Goal: Task Accomplishment & Management: Use online tool/utility

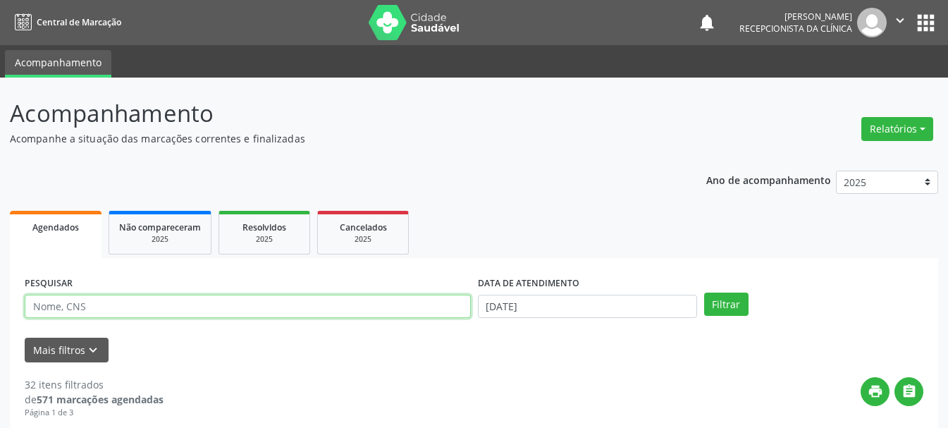
click at [163, 300] on input "text" at bounding box center [248, 307] width 446 height 24
type input "708609053117282"
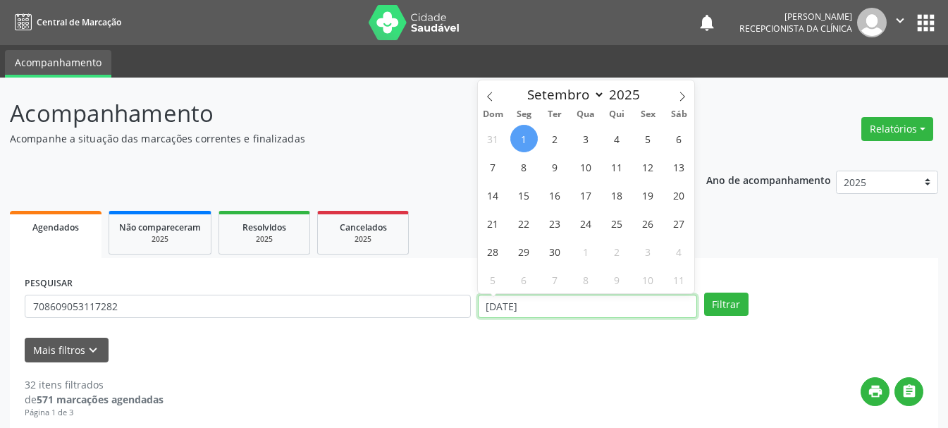
click at [510, 312] on input "[DATE]" at bounding box center [587, 307] width 219 height 24
click at [489, 97] on icon at bounding box center [490, 97] width 10 height 10
select select "7"
click at [621, 256] on span "28" at bounding box center [618, 252] width 28 height 28
type input "[DATE]"
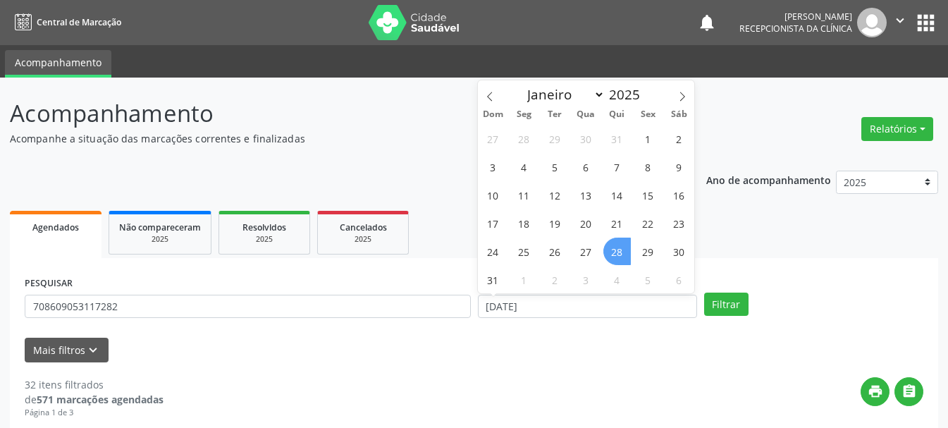
click at [621, 256] on span "28" at bounding box center [618, 252] width 28 height 28
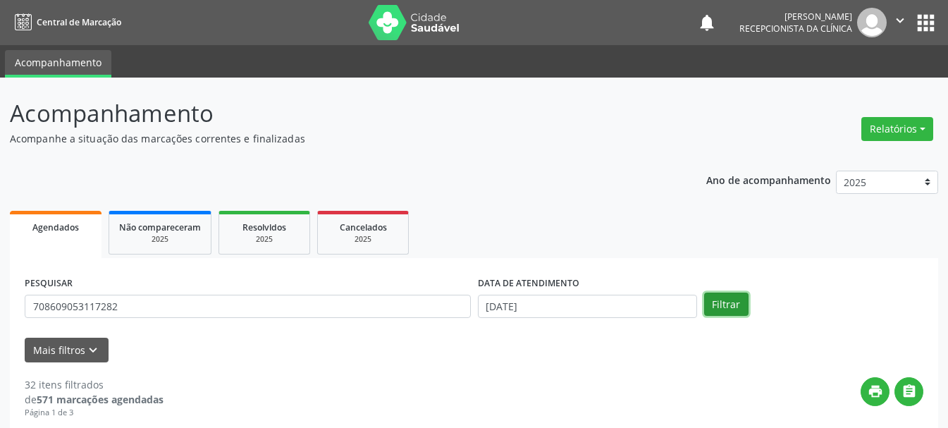
click at [722, 303] on button "Filtrar" at bounding box center [726, 305] width 44 height 24
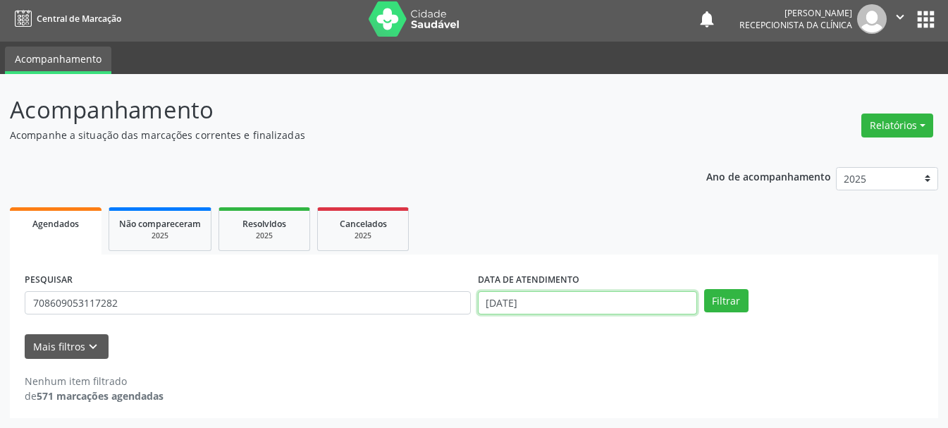
click at [631, 302] on input "[DATE]" at bounding box center [587, 303] width 219 height 24
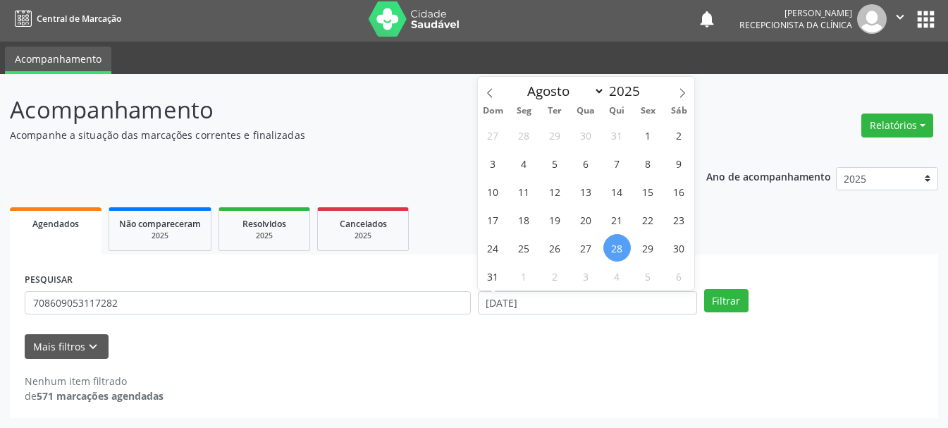
click at [629, 248] on span "28" at bounding box center [618, 248] width 28 height 28
type input "[DATE]"
click at [622, 248] on span "28" at bounding box center [618, 248] width 28 height 28
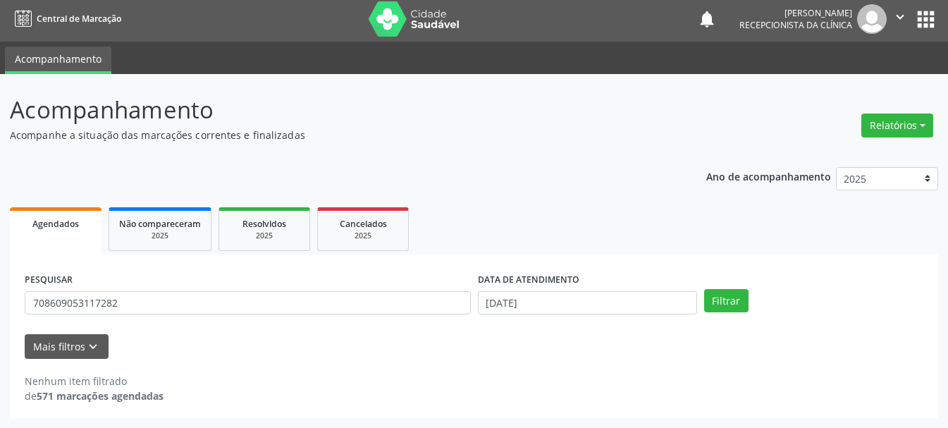
click at [622, 248] on ul "Agendados Não compareceram 2025 Resolvidos 2025 Cancelados 2025" at bounding box center [474, 229] width 929 height 51
click at [752, 317] on div "PESQUISAR 708609053117282 DATA DE ATENDIMENTO [DATE] Filtrar" at bounding box center [474, 296] width 906 height 55
click at [733, 304] on button "Filtrar" at bounding box center [726, 301] width 44 height 24
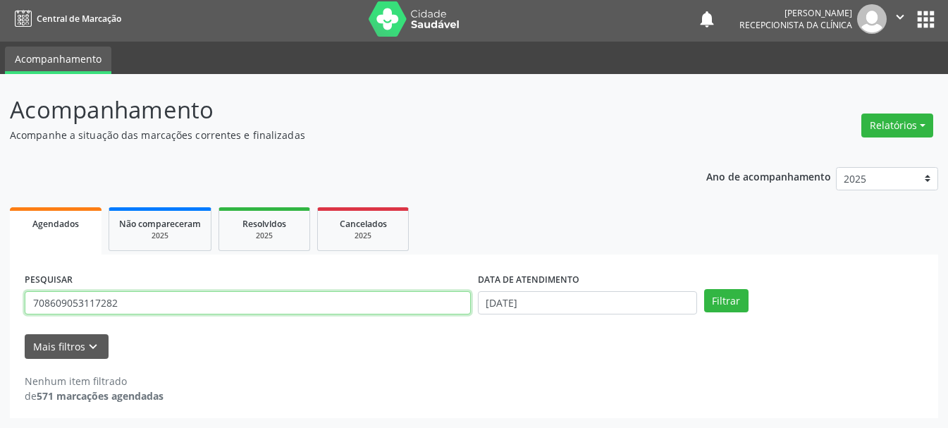
click at [50, 305] on input "708609053117282" at bounding box center [248, 303] width 446 height 24
click at [67, 300] on input "708609053117282" at bounding box center [248, 303] width 446 height 24
click at [71, 298] on input "708609053117282" at bounding box center [248, 303] width 446 height 24
click at [104, 300] on input "708609053117282" at bounding box center [248, 303] width 446 height 24
click at [143, 308] on input "708609053117282" at bounding box center [248, 303] width 446 height 24
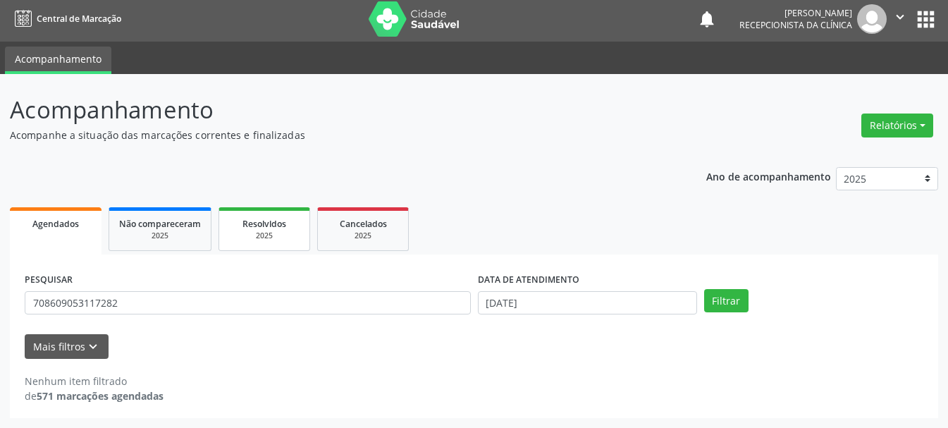
click at [247, 221] on span "Resolvidos" at bounding box center [265, 224] width 44 height 12
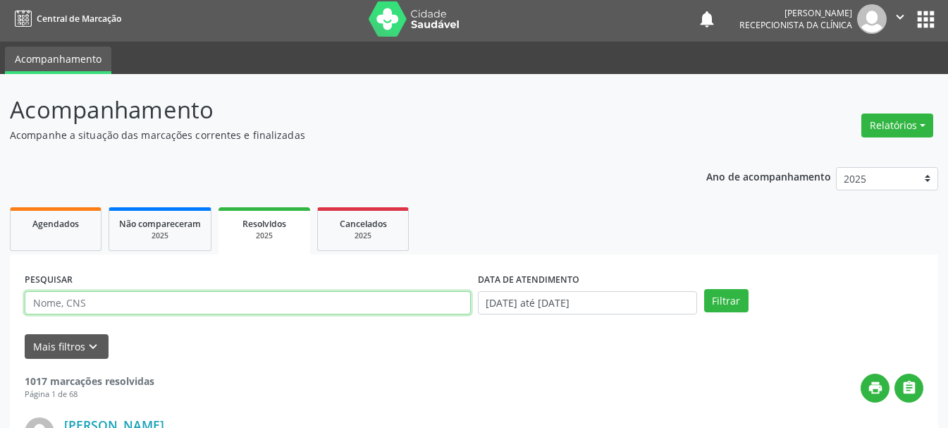
click at [356, 299] on input "text" at bounding box center [248, 303] width 446 height 24
type input "8980034137421"
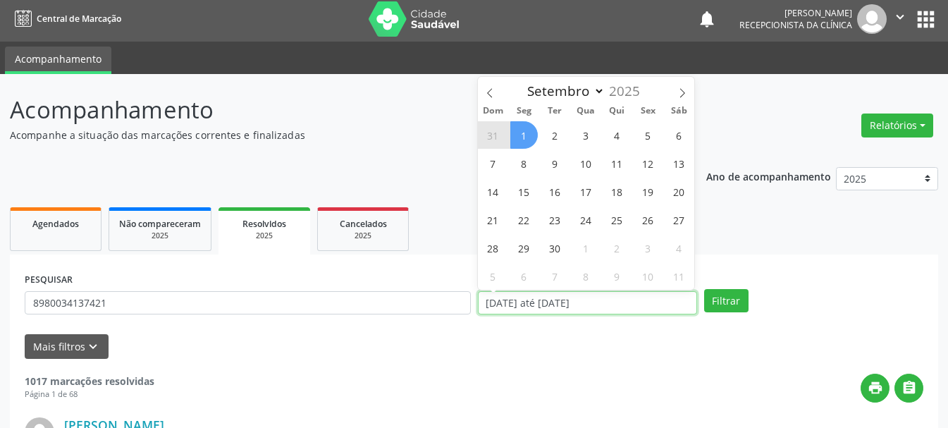
click at [523, 309] on input "[DATE] até [DATE]" at bounding box center [587, 303] width 219 height 24
click at [649, 213] on span "26" at bounding box center [649, 220] width 28 height 28
type input "[DATE]"
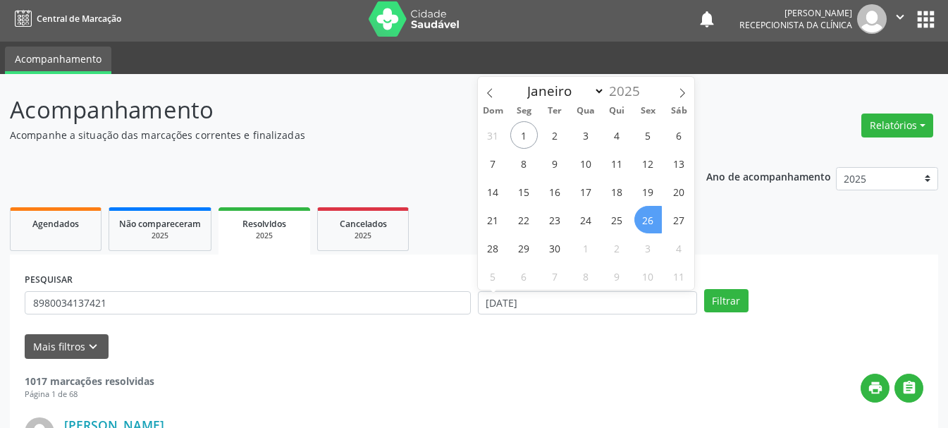
click at [649, 213] on span "26" at bounding box center [649, 220] width 28 height 28
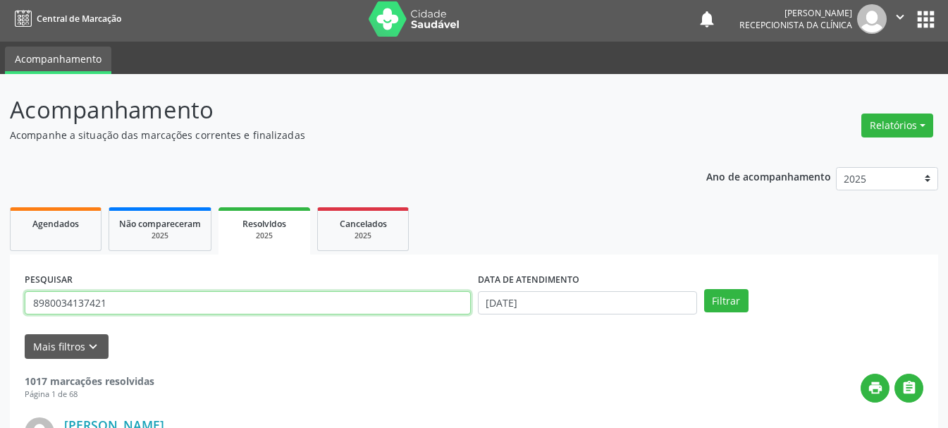
click at [336, 303] on input "8980034137421" at bounding box center [248, 303] width 446 height 24
type input "8"
type input "898003413742169"
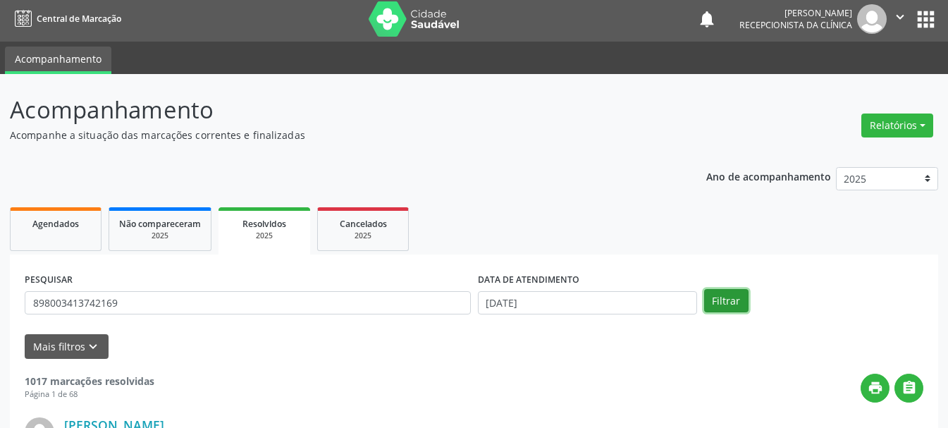
click at [720, 299] on button "Filtrar" at bounding box center [726, 301] width 44 height 24
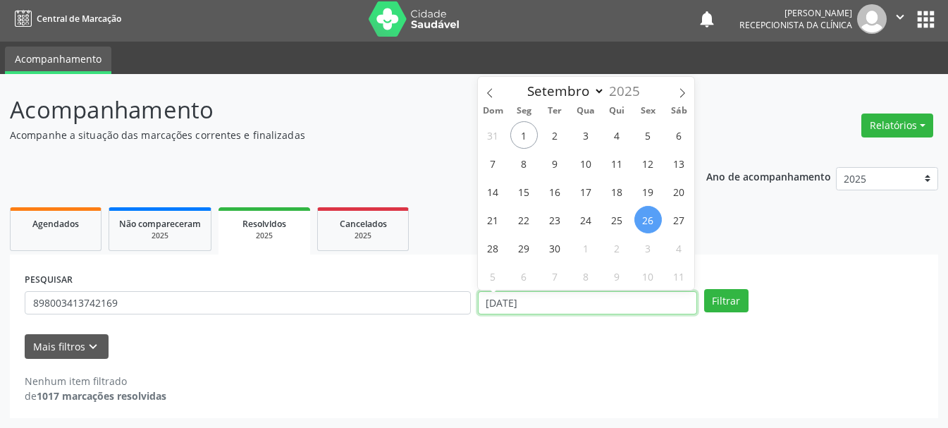
click at [552, 304] on input "[DATE]" at bounding box center [587, 303] width 219 height 24
click at [491, 92] on icon at bounding box center [490, 93] width 10 height 10
select select "7"
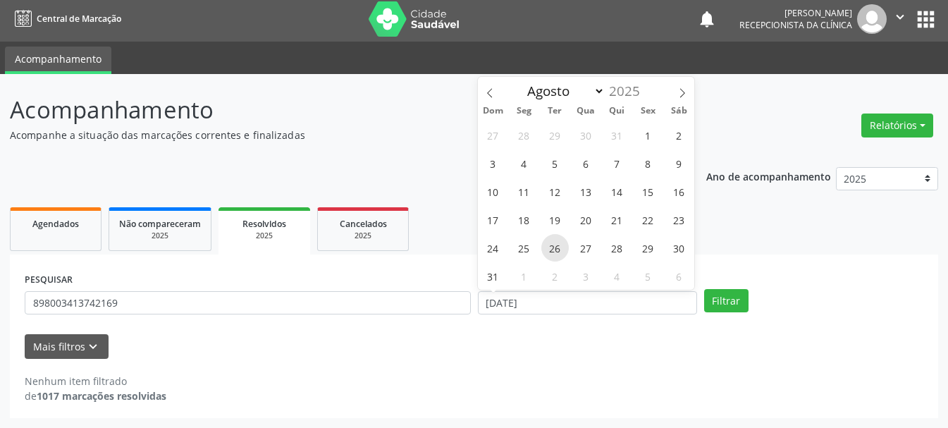
click at [564, 252] on span "26" at bounding box center [556, 248] width 28 height 28
type input "[DATE]"
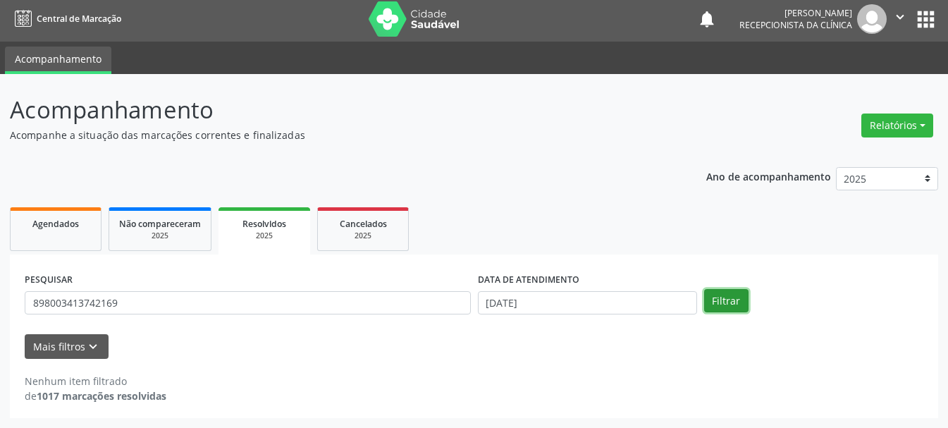
click at [743, 298] on button "Filtrar" at bounding box center [726, 301] width 44 height 24
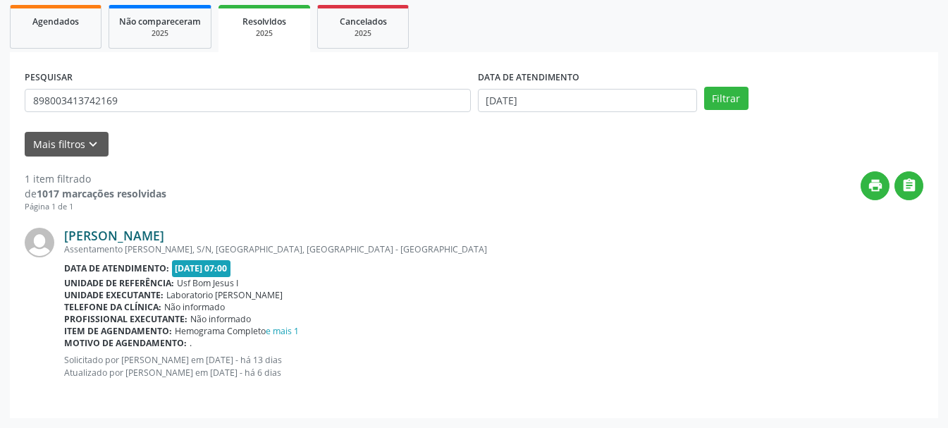
click at [164, 232] on link "[PERSON_NAME]" at bounding box center [114, 236] width 100 height 16
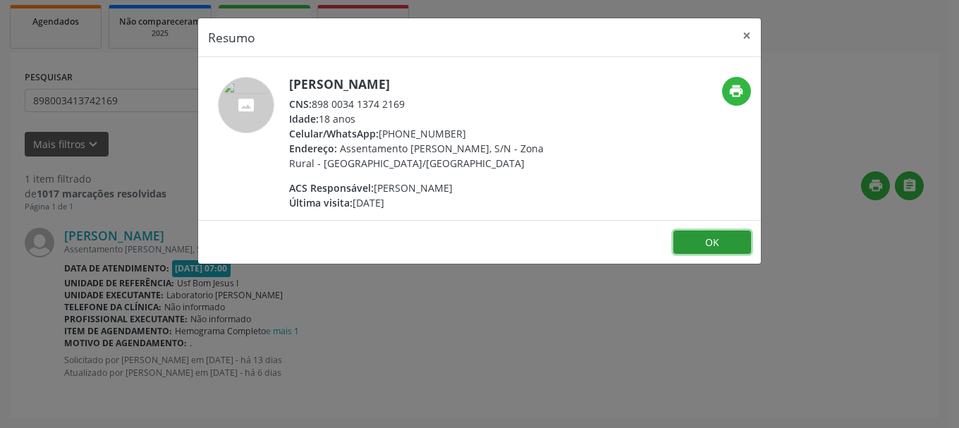
click at [714, 239] on button "OK" at bounding box center [712, 243] width 78 height 24
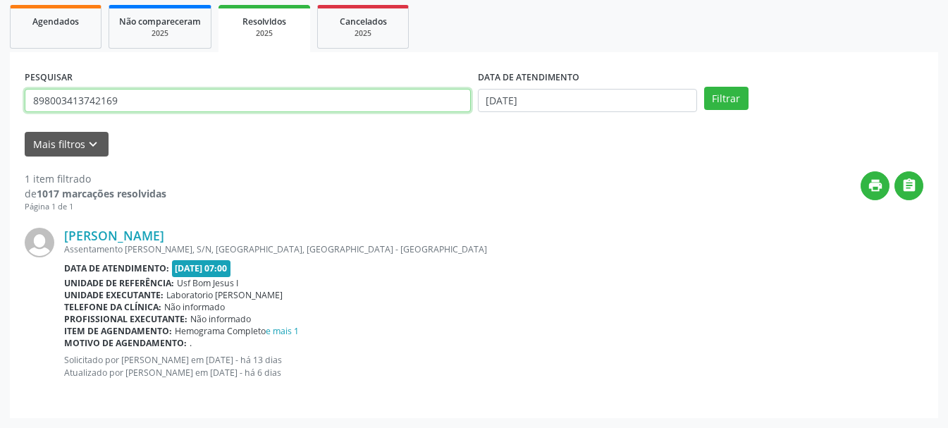
click at [251, 99] on input "898003413742169" at bounding box center [248, 101] width 446 height 24
drag, startPoint x: 145, startPoint y: 99, endPoint x: 30, endPoint y: 90, distance: 116.1
click at [30, 90] on input "898003413742169" at bounding box center [248, 101] width 446 height 24
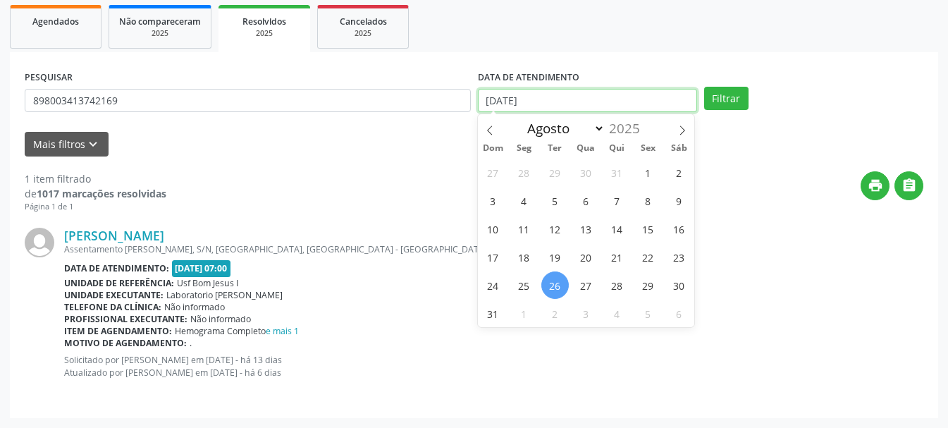
click at [506, 101] on input "[DATE]" at bounding box center [587, 101] width 219 height 24
click at [657, 281] on span "29" at bounding box center [649, 286] width 28 height 28
type input "[DATE]"
click at [657, 281] on span "29" at bounding box center [649, 286] width 28 height 28
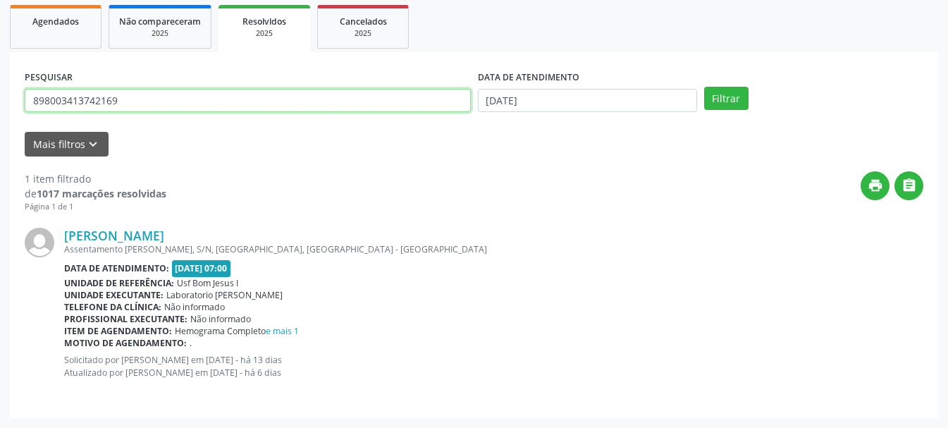
drag, startPoint x: 223, startPoint y: 90, endPoint x: 16, endPoint y: 105, distance: 207.2
click at [16, 105] on div "PESQUISAR 898003413742169 DATA DE ATENDIMENTO [DATE] Filtrar UNIDADE DE REFERÊN…" at bounding box center [474, 235] width 929 height 366
type input "898005128501371"
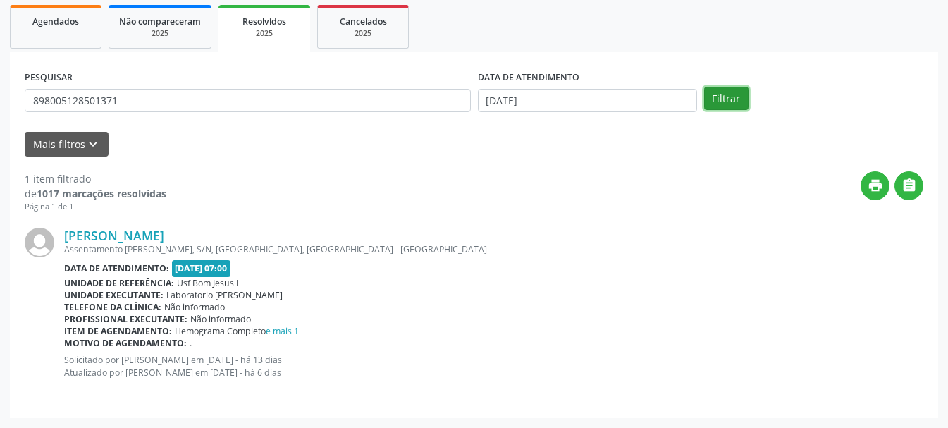
click at [722, 99] on button "Filtrar" at bounding box center [726, 99] width 44 height 24
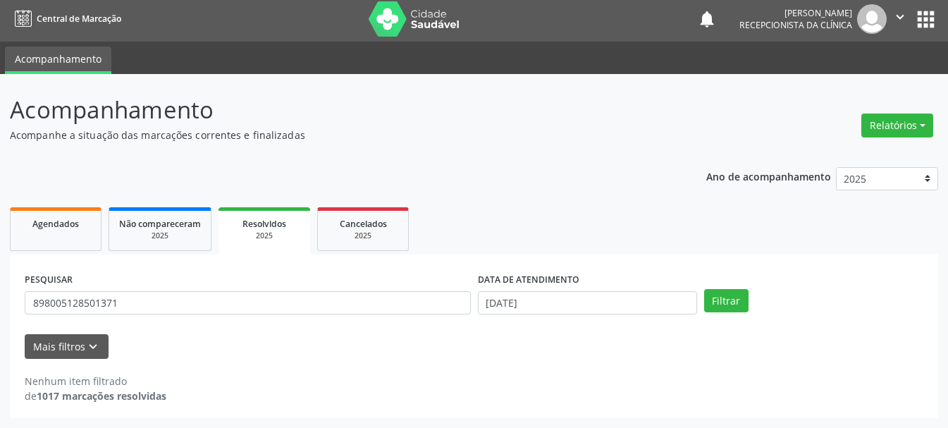
scroll to position [4, 0]
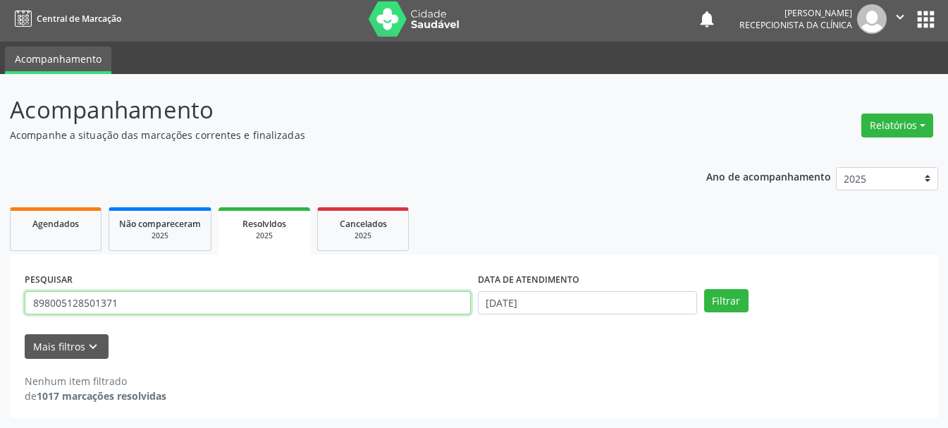
click at [219, 307] on input "898005128501371" at bounding box center [248, 303] width 446 height 24
click at [49, 307] on input "898005128501371" at bounding box center [248, 303] width 446 height 24
click at [92, 304] on input "898005128501371" at bounding box center [248, 303] width 446 height 24
click at [111, 304] on input "898005128501371" at bounding box center [248, 303] width 446 height 24
click at [122, 303] on input "898005128501371" at bounding box center [248, 303] width 446 height 24
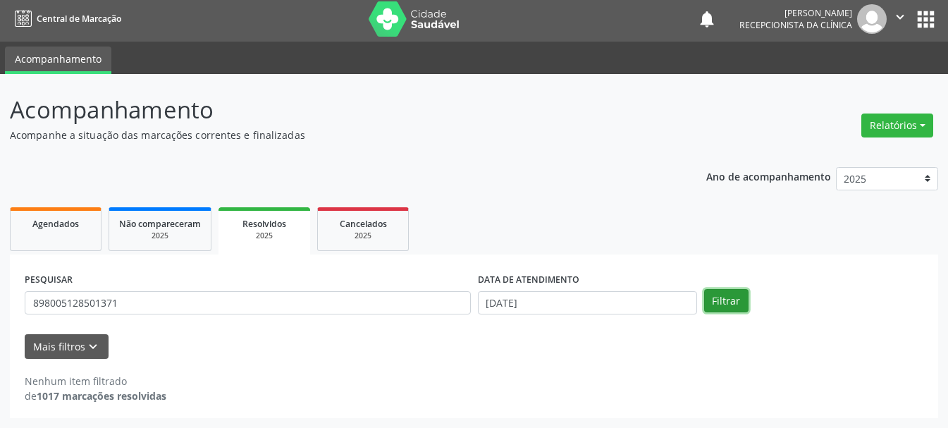
click at [732, 312] on button "Filtrar" at bounding box center [726, 301] width 44 height 24
click at [78, 225] on span "Agendados" at bounding box center [55, 224] width 47 height 12
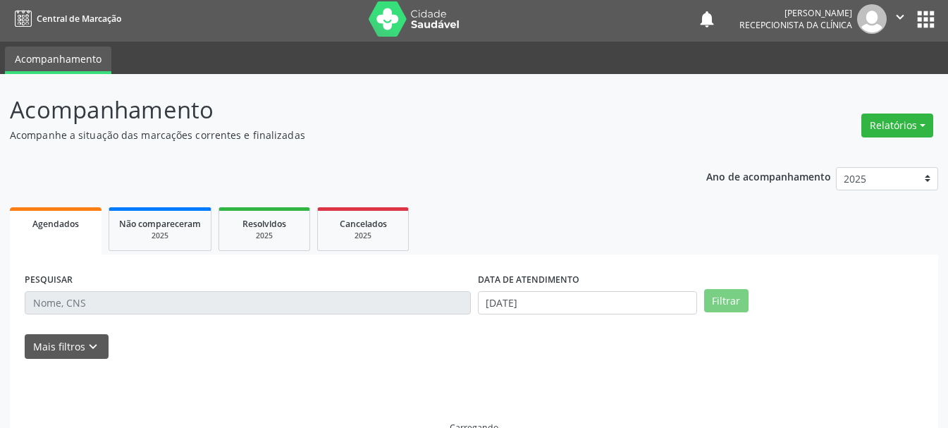
scroll to position [4, 0]
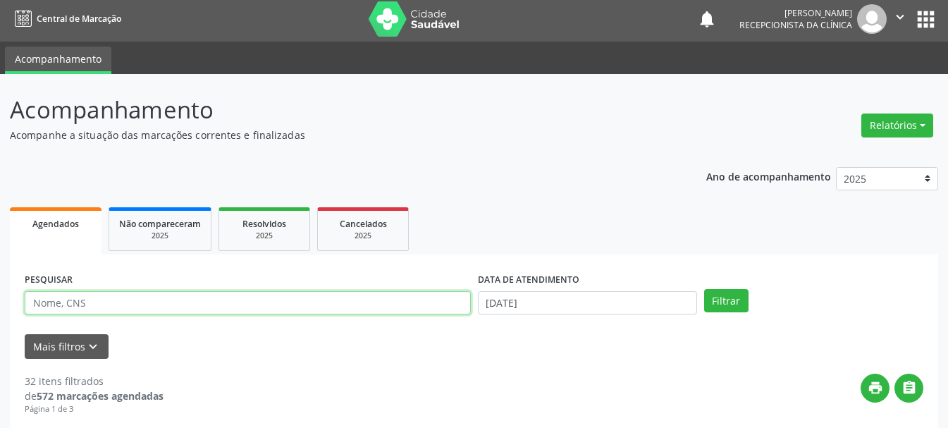
click at [106, 313] on input "text" at bounding box center [248, 303] width 446 height 24
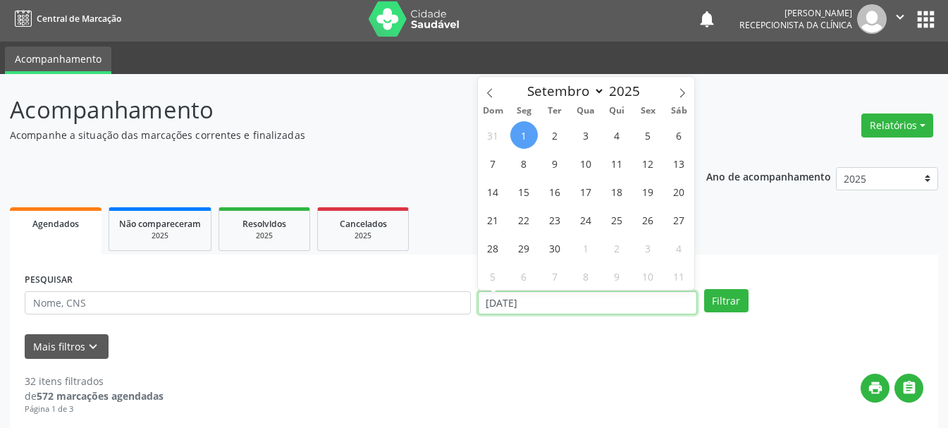
click at [553, 315] on input "[DATE]" at bounding box center [587, 303] width 219 height 24
click at [489, 91] on icon at bounding box center [489, 93] width 5 height 9
select select "7"
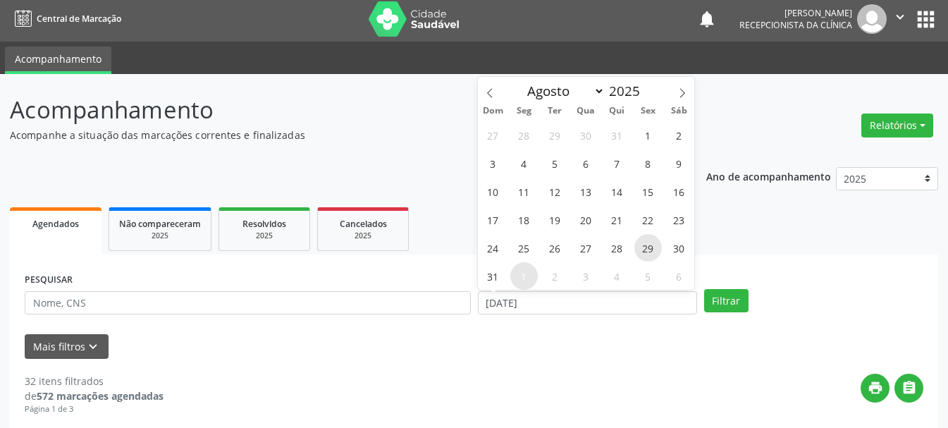
click at [645, 252] on span "29" at bounding box center [649, 248] width 28 height 28
type input "[DATE]"
click at [645, 252] on span "29" at bounding box center [649, 248] width 28 height 28
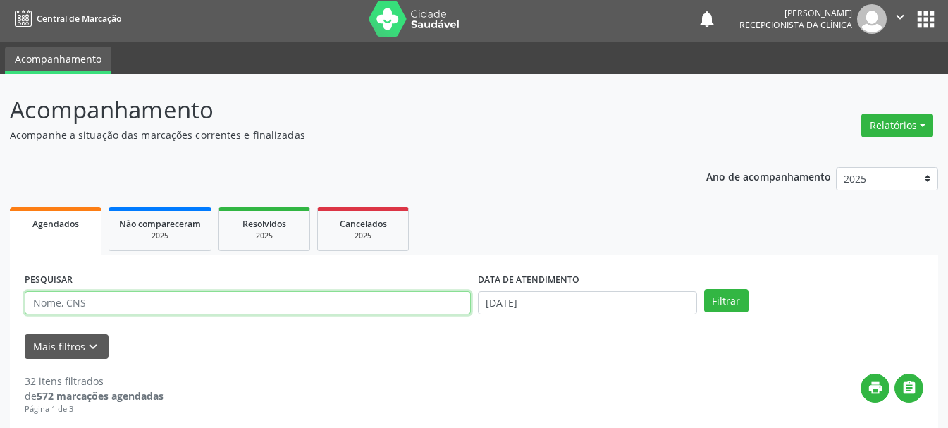
click at [194, 304] on input "text" at bounding box center [248, 303] width 446 height 24
type input "898005128501371"
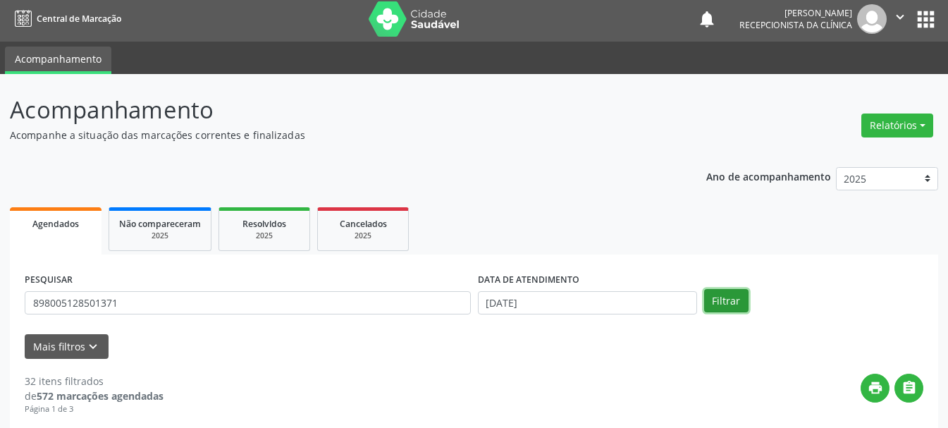
click at [730, 308] on button "Filtrar" at bounding box center [726, 301] width 44 height 24
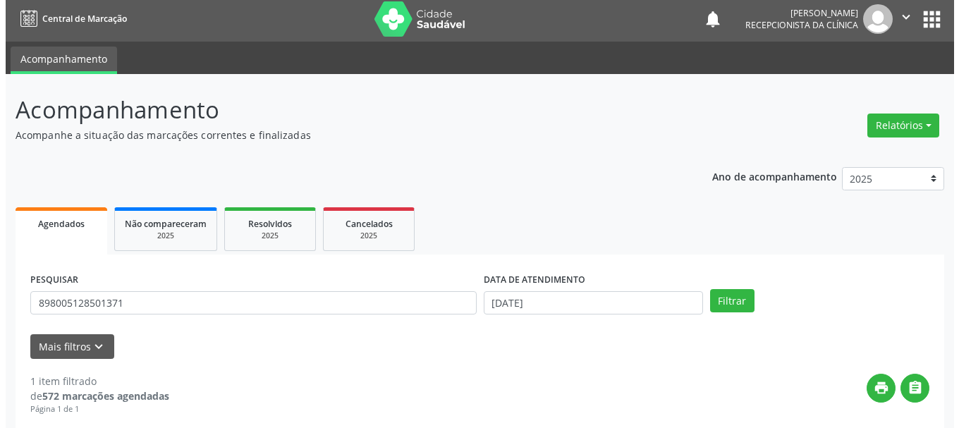
scroll to position [206, 0]
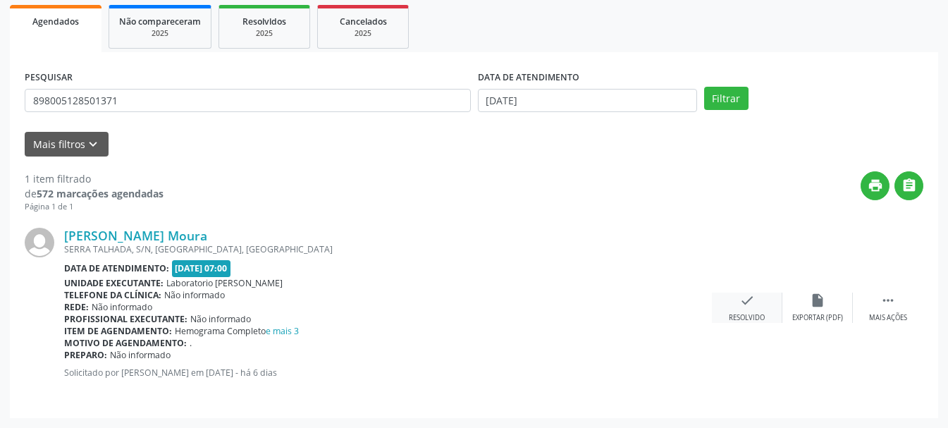
click at [752, 314] on div "Resolvido" at bounding box center [747, 318] width 36 height 10
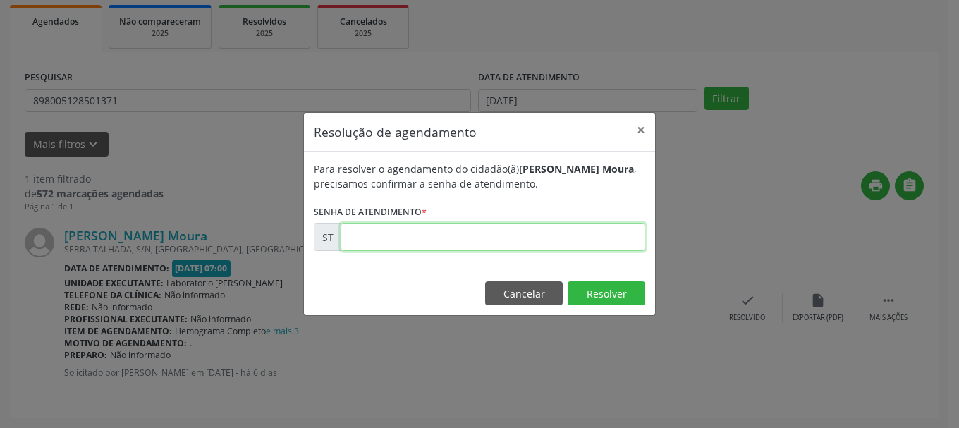
click at [433, 228] on input "text" at bounding box center [493, 237] width 305 height 28
type input "00018779"
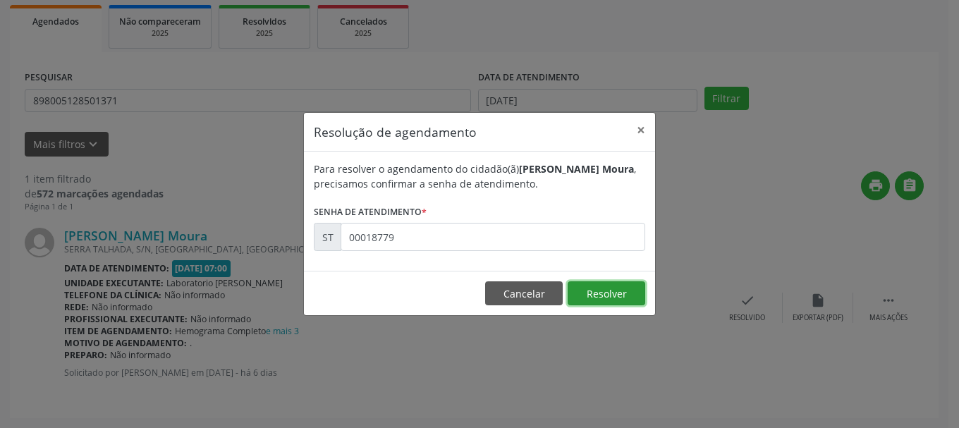
click at [616, 291] on button "Resolver" at bounding box center [607, 293] width 78 height 24
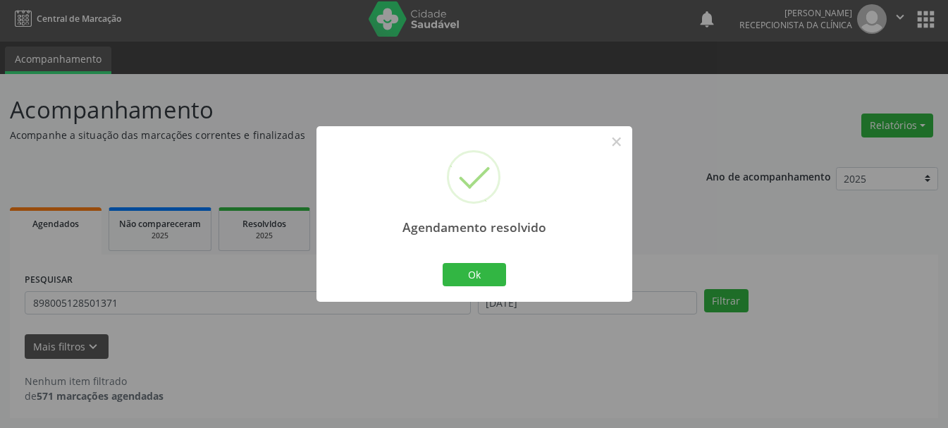
scroll to position [4, 0]
click at [477, 278] on button "Ok" at bounding box center [474, 275] width 63 height 24
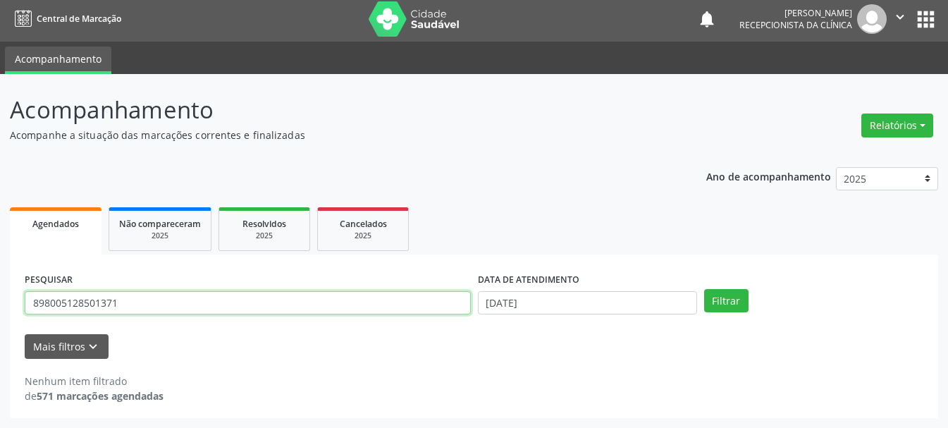
click at [209, 312] on input "898005128501371" at bounding box center [248, 303] width 446 height 24
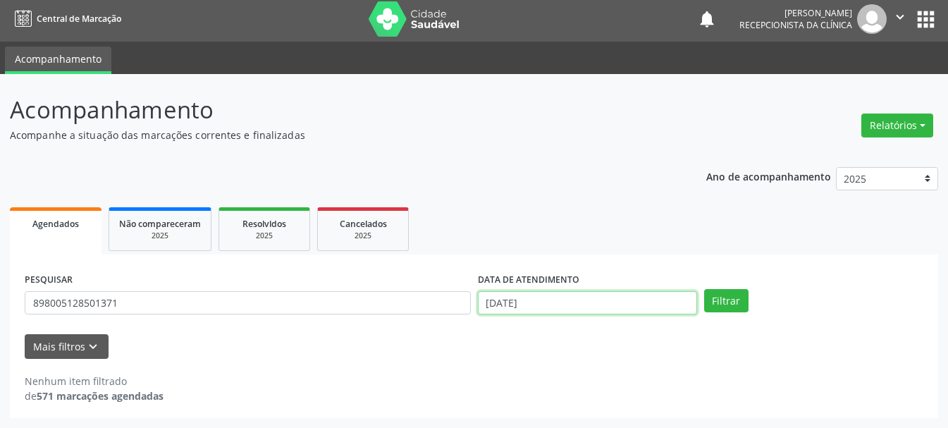
click at [551, 303] on input "[DATE]" at bounding box center [587, 303] width 219 height 24
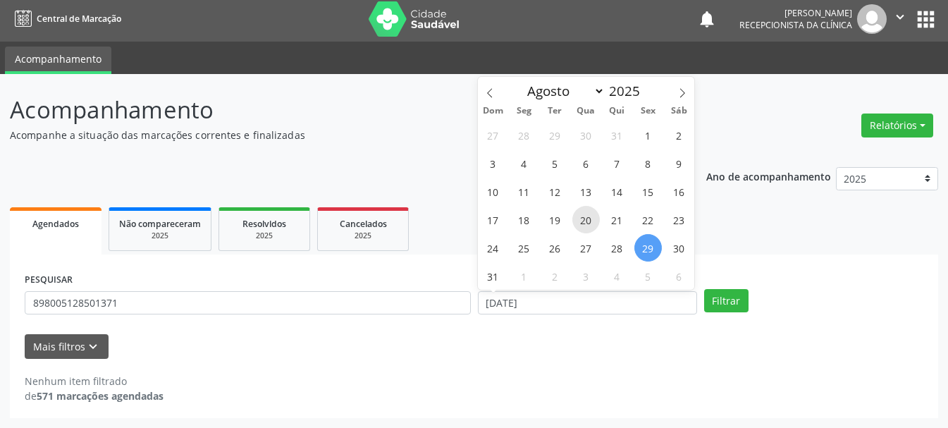
click at [592, 223] on span "20" at bounding box center [587, 220] width 28 height 28
type input "20/08/2025"
click at [592, 223] on span "20" at bounding box center [587, 220] width 28 height 28
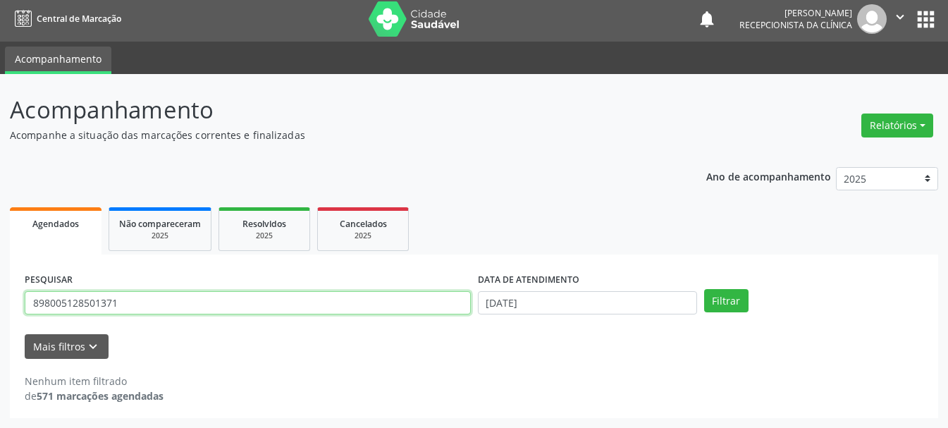
click at [128, 302] on input "898005128501371" at bounding box center [248, 303] width 446 height 24
type input "8"
type input "705509432732410"
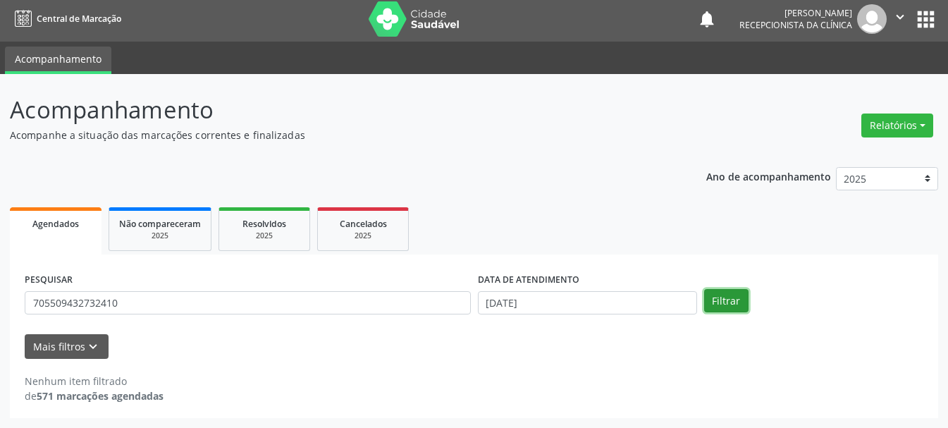
click at [704, 299] on button "Filtrar" at bounding box center [726, 301] width 44 height 24
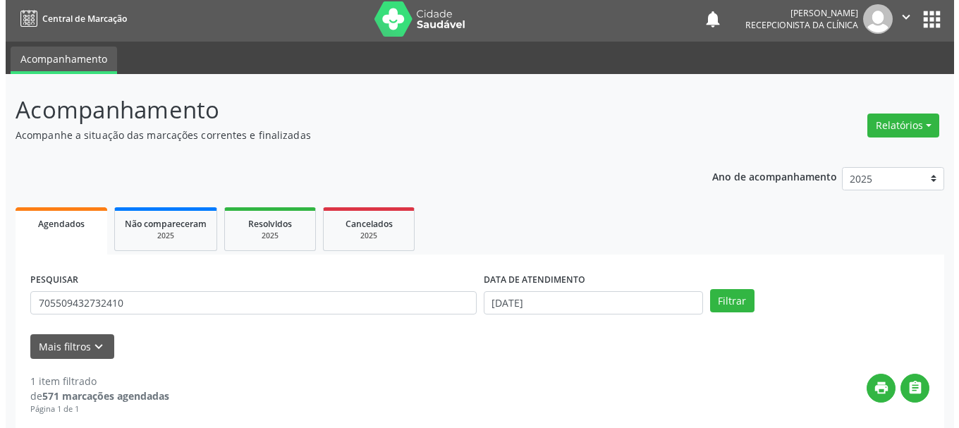
scroll to position [145, 0]
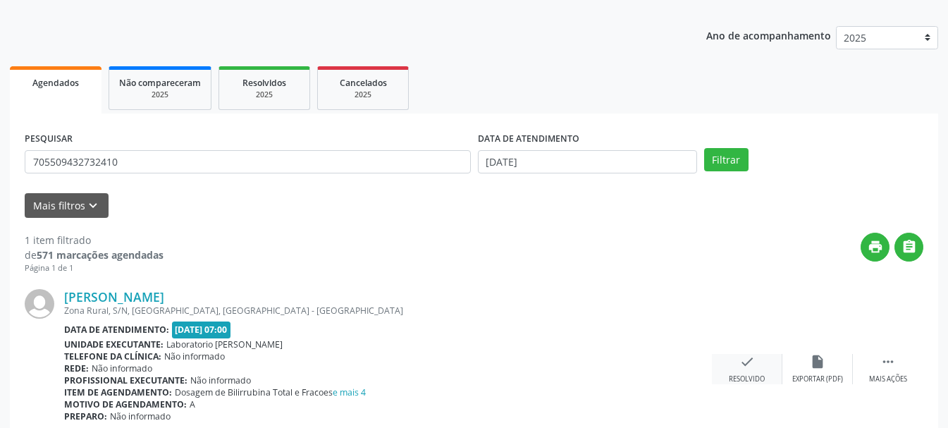
click at [743, 367] on icon "check" at bounding box center [748, 362] width 16 height 16
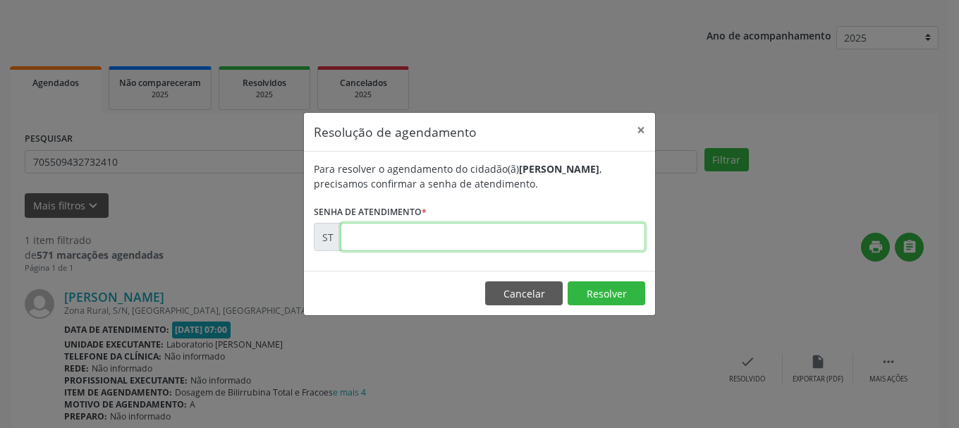
click at [508, 236] on input "text" at bounding box center [493, 237] width 305 height 28
type input "00016621"
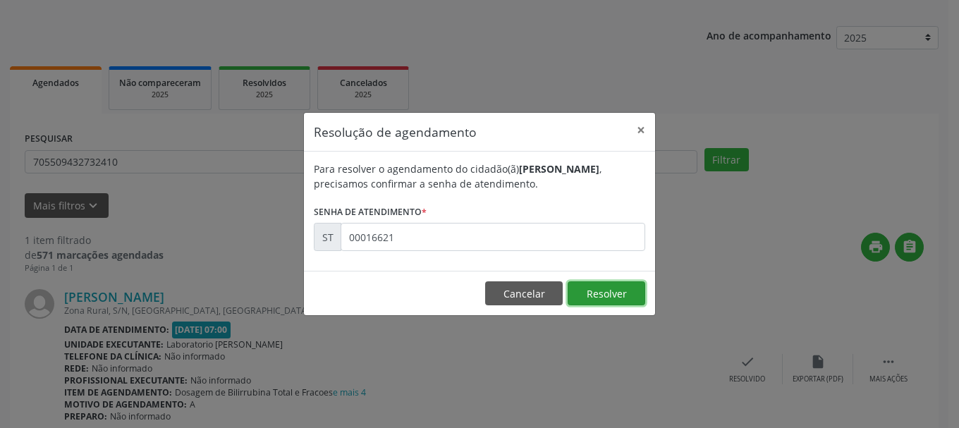
click at [630, 292] on button "Resolver" at bounding box center [607, 293] width 78 height 24
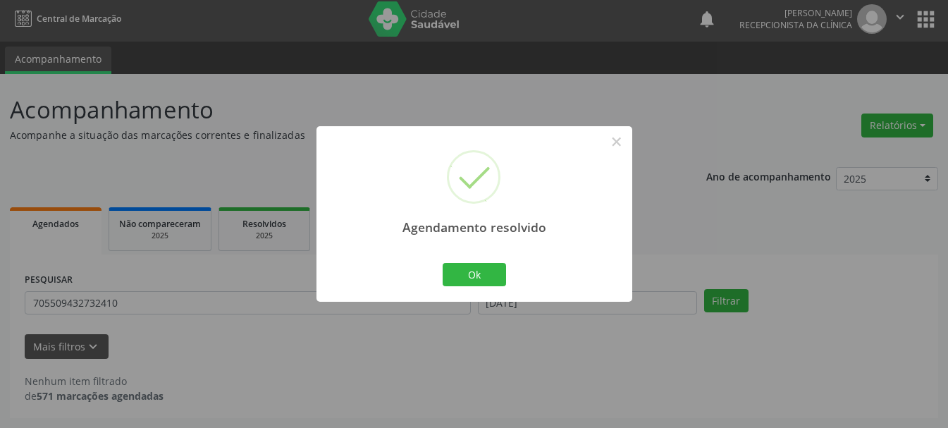
scroll to position [4, 0]
click at [480, 276] on button "Ok" at bounding box center [474, 275] width 63 height 24
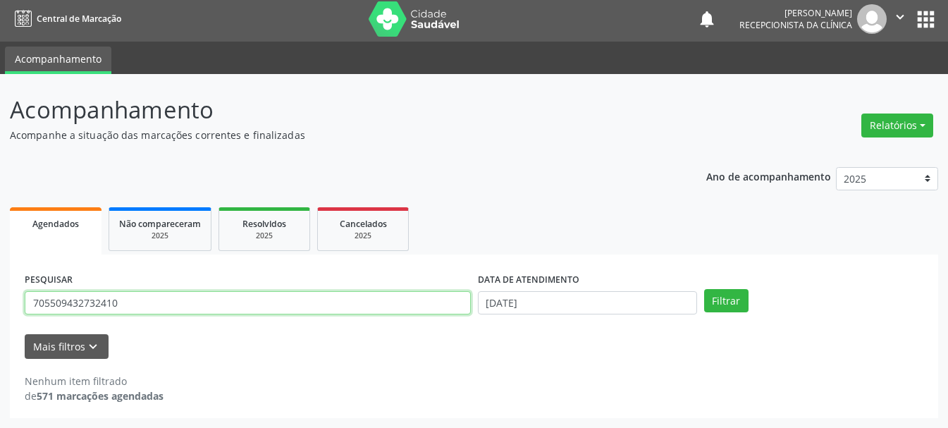
click at [234, 310] on input "705509432732410" at bounding box center [248, 303] width 446 height 24
type input "7"
type input "700006080864406"
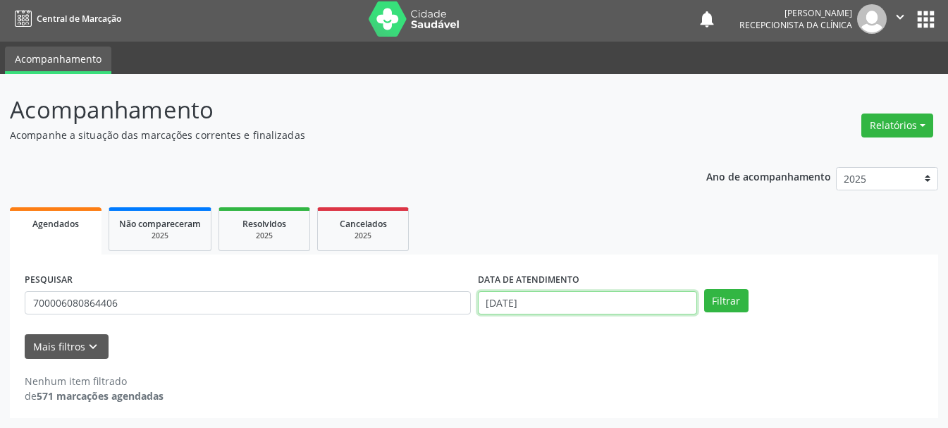
click at [551, 300] on input "20/08/2025" at bounding box center [587, 303] width 219 height 24
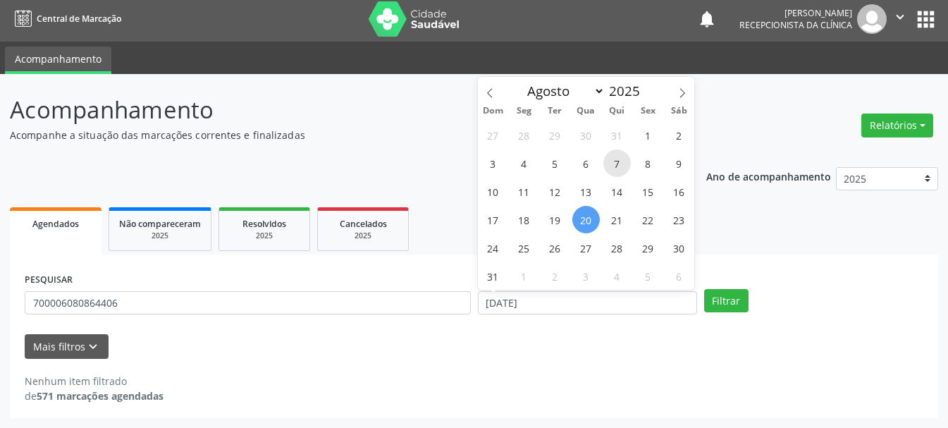
click at [614, 159] on span "7" at bounding box center [618, 164] width 28 height 28
type input "07/08/2025"
click at [614, 160] on span "7" at bounding box center [618, 164] width 28 height 28
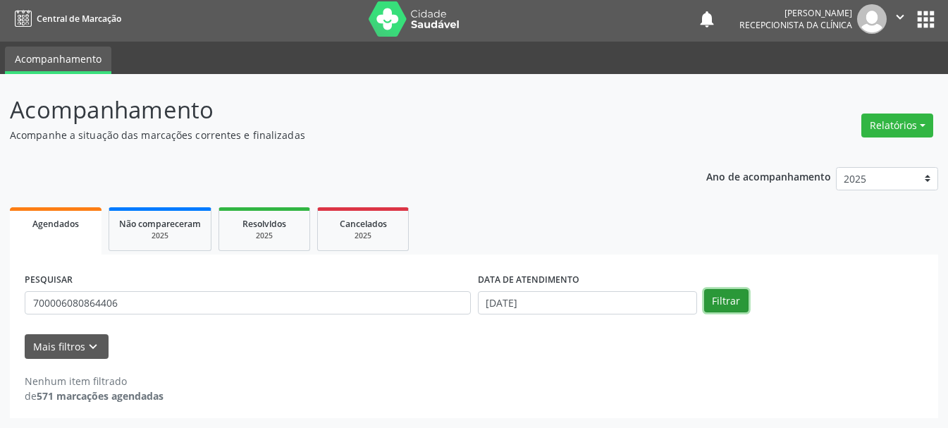
click at [732, 305] on button "Filtrar" at bounding box center [726, 301] width 44 height 24
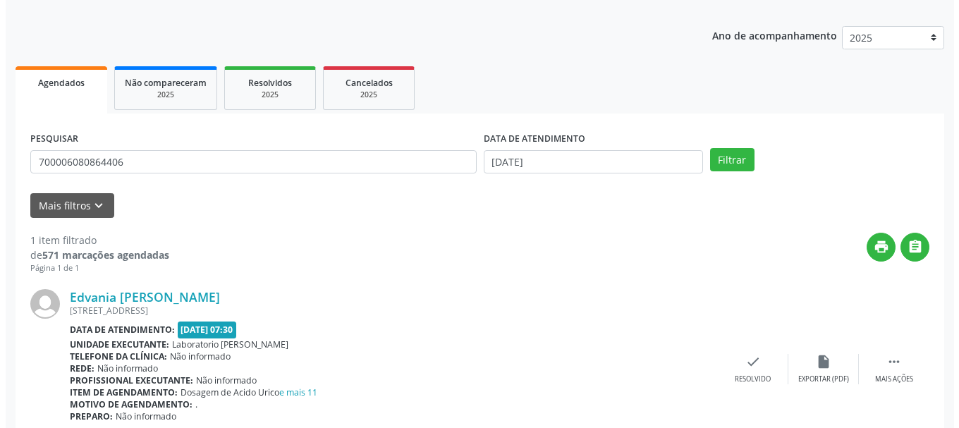
scroll to position [206, 0]
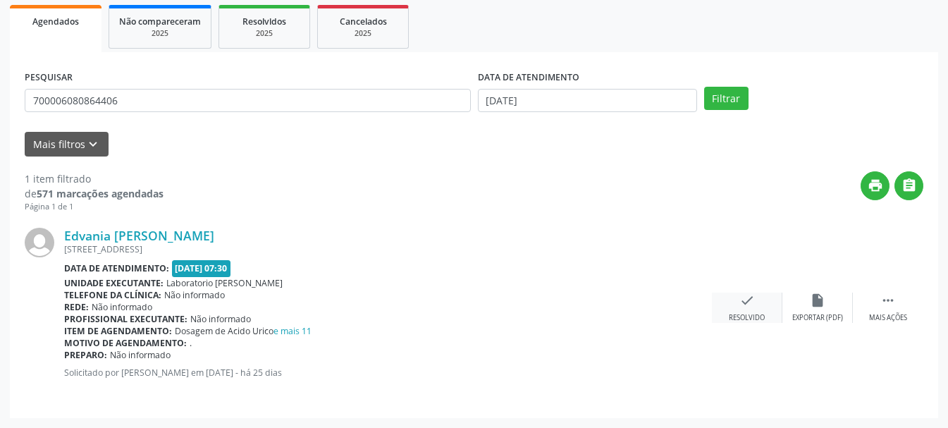
click at [752, 313] on div "Resolvido" at bounding box center [747, 318] width 36 height 10
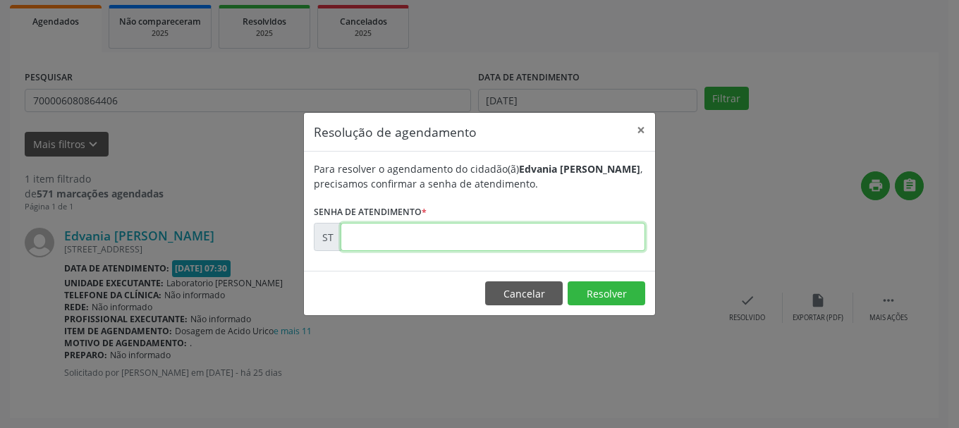
click at [465, 236] on input "text" at bounding box center [493, 237] width 305 height 28
type input "00015450"
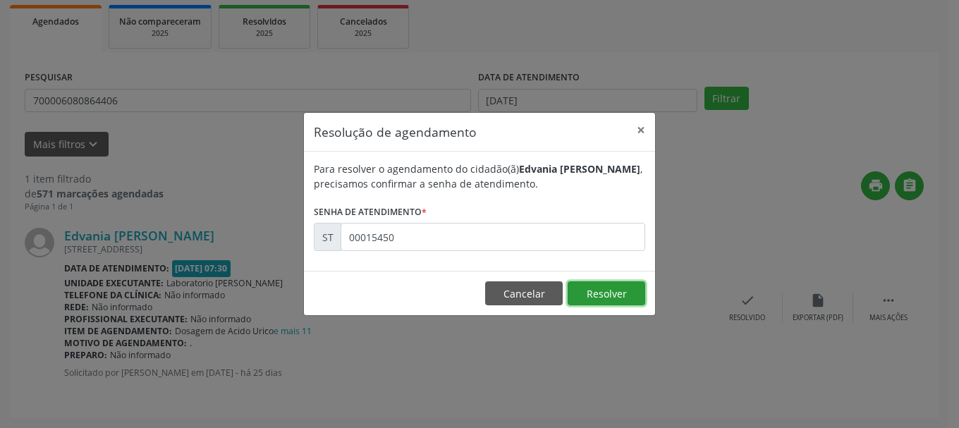
click at [630, 298] on button "Resolver" at bounding box center [607, 293] width 78 height 24
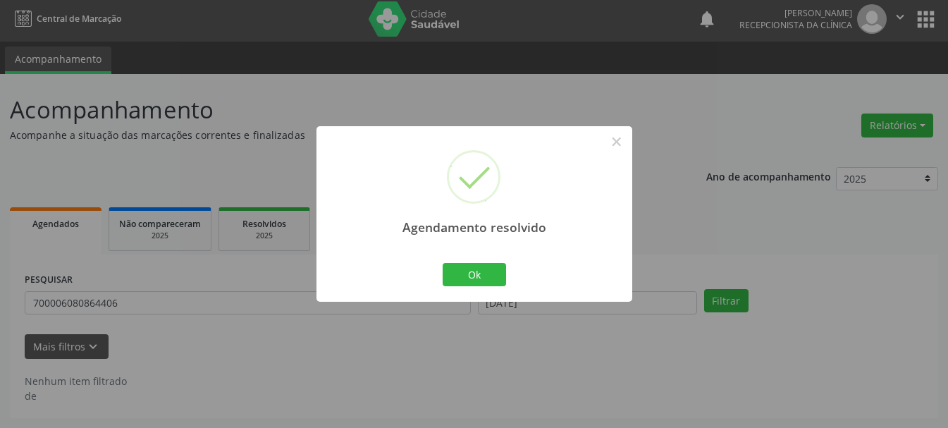
scroll to position [4, 0]
click at [455, 269] on button "Ok" at bounding box center [474, 275] width 63 height 24
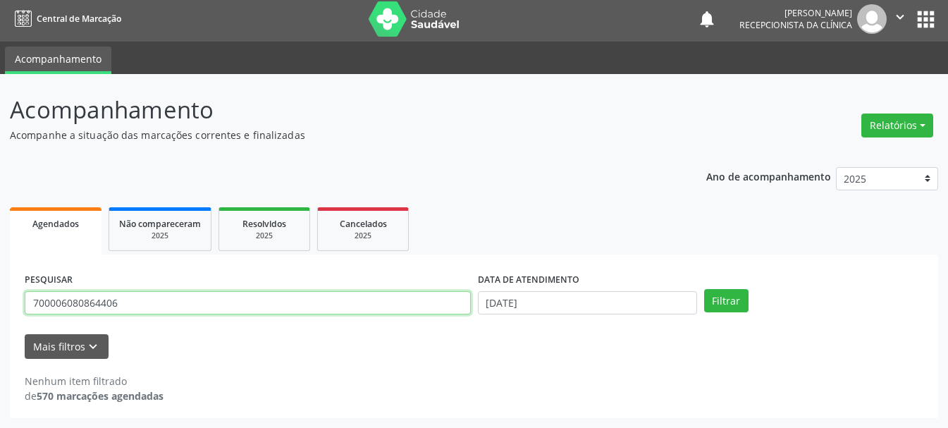
click at [355, 301] on input "700006080864406" at bounding box center [248, 303] width 446 height 24
type input "7"
type input "898001983841929"
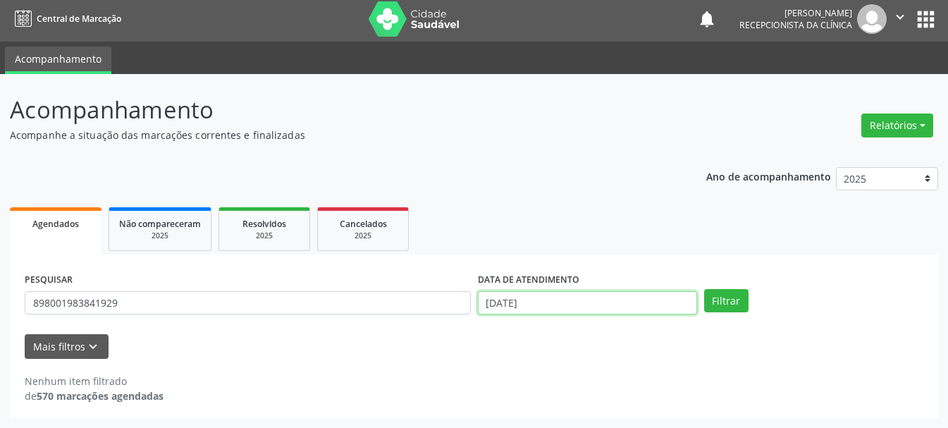
click at [539, 303] on input "07/08/2025" at bounding box center [587, 303] width 219 height 24
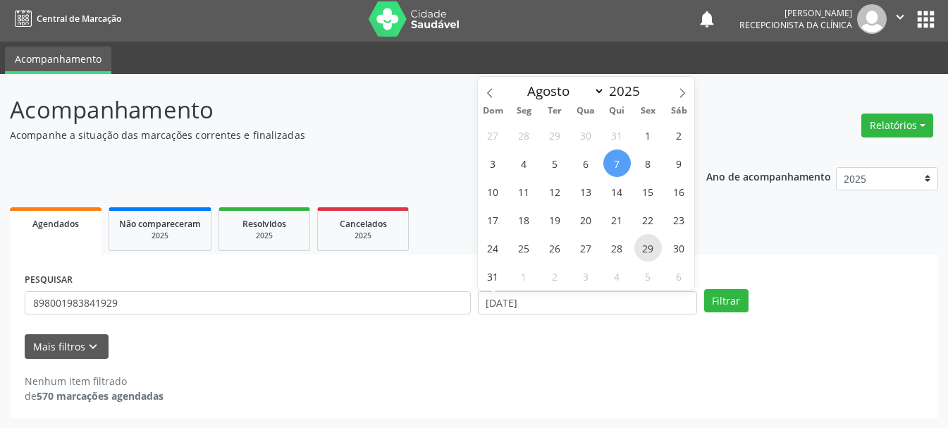
click at [640, 248] on span "29" at bounding box center [649, 248] width 28 height 28
type input "[DATE]"
click at [640, 248] on span "29" at bounding box center [649, 248] width 28 height 28
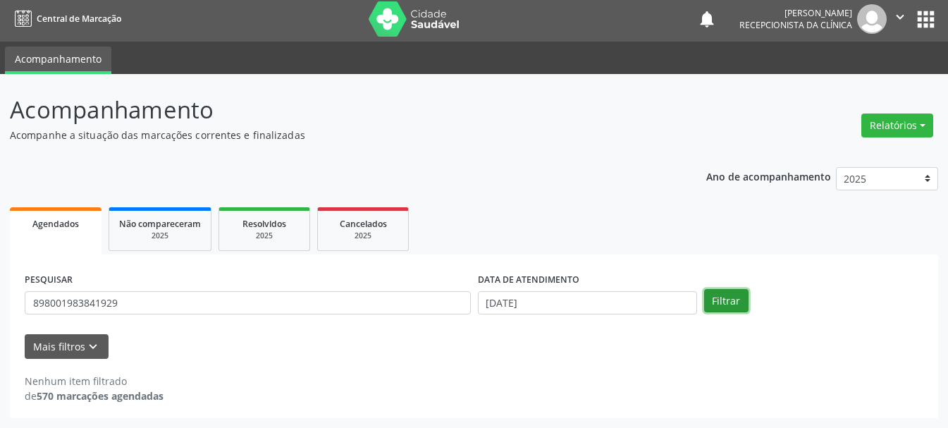
click at [719, 296] on button "Filtrar" at bounding box center [726, 301] width 44 height 24
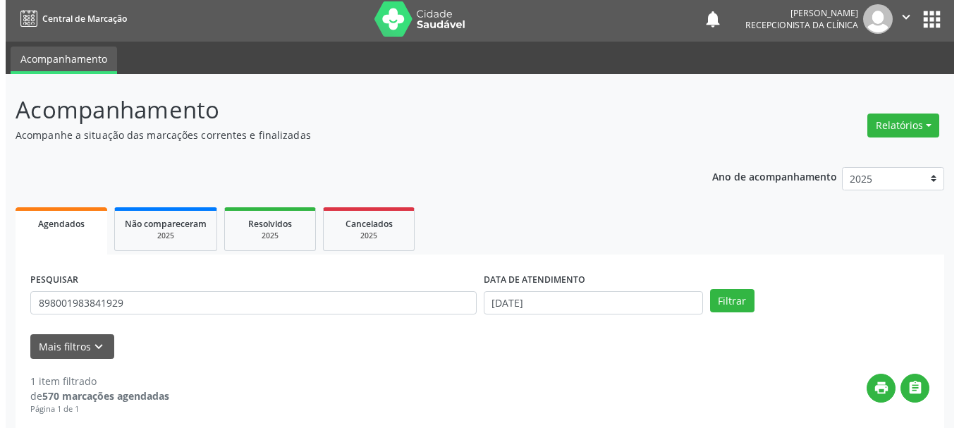
scroll to position [218, 0]
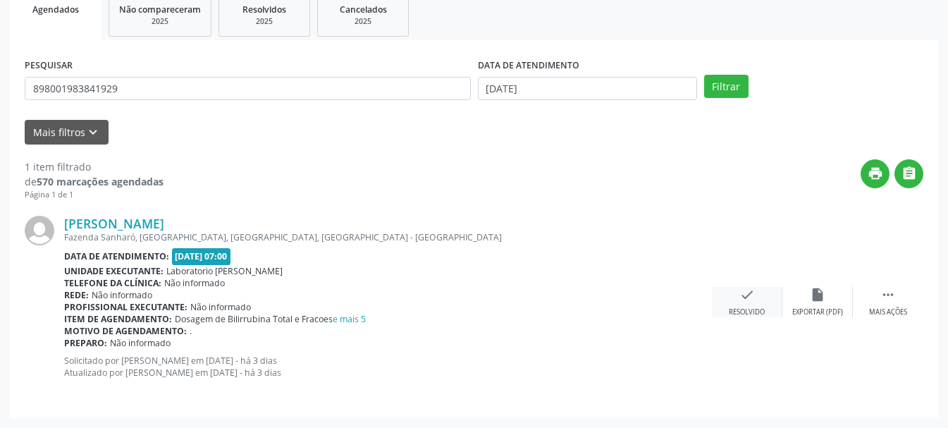
click at [746, 305] on div "check Resolvido" at bounding box center [747, 302] width 71 height 30
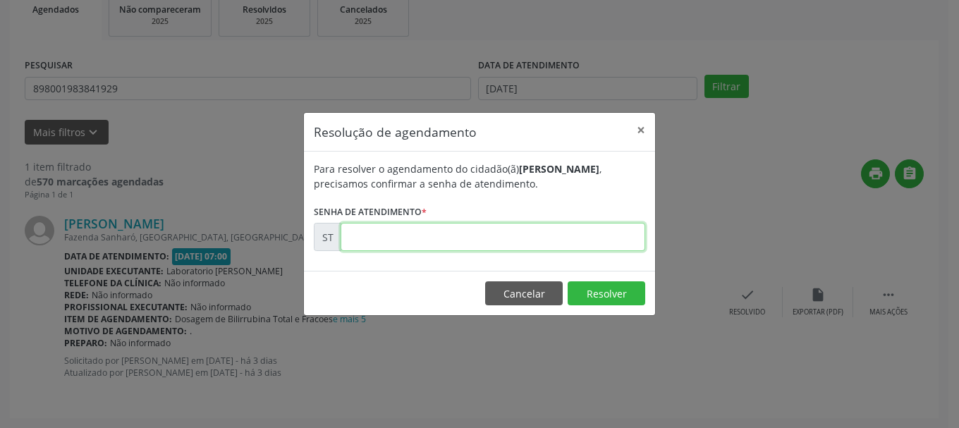
click at [382, 233] on input "text" at bounding box center [493, 237] width 305 height 28
type input "00019929"
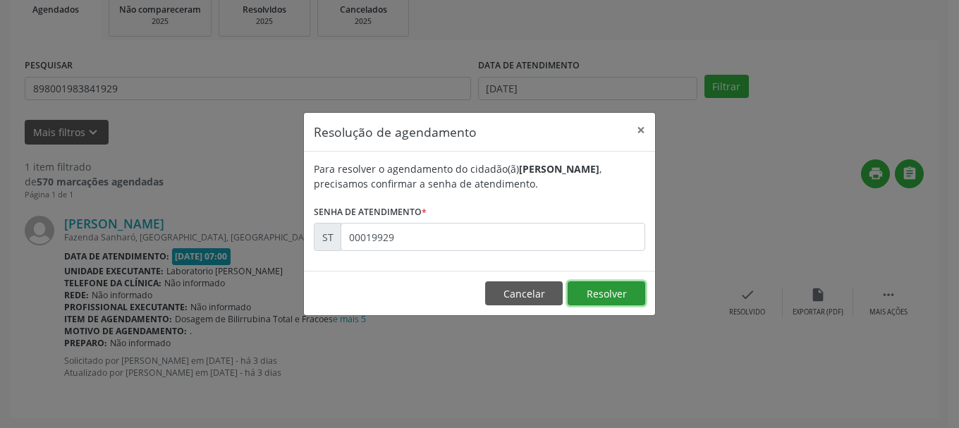
click at [628, 293] on button "Resolver" at bounding box center [607, 293] width 78 height 24
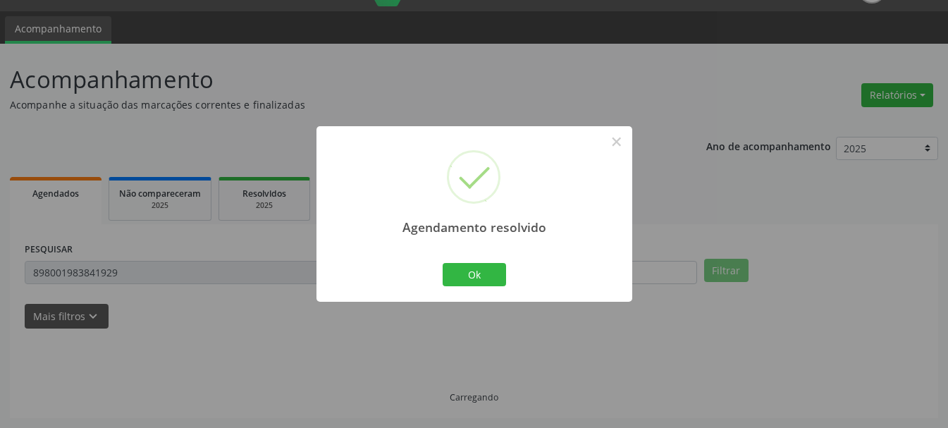
scroll to position [4, 0]
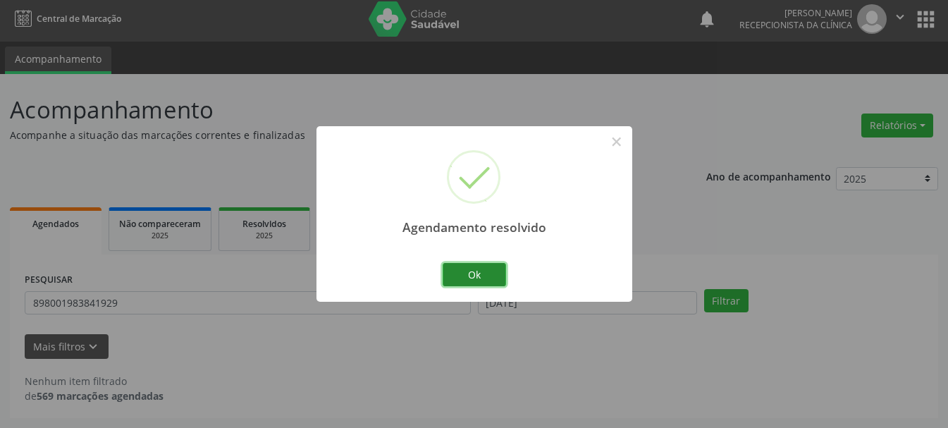
drag, startPoint x: 489, startPoint y: 274, endPoint x: 299, endPoint y: 300, distance: 191.5
click at [487, 274] on button "Ok" at bounding box center [474, 275] width 63 height 24
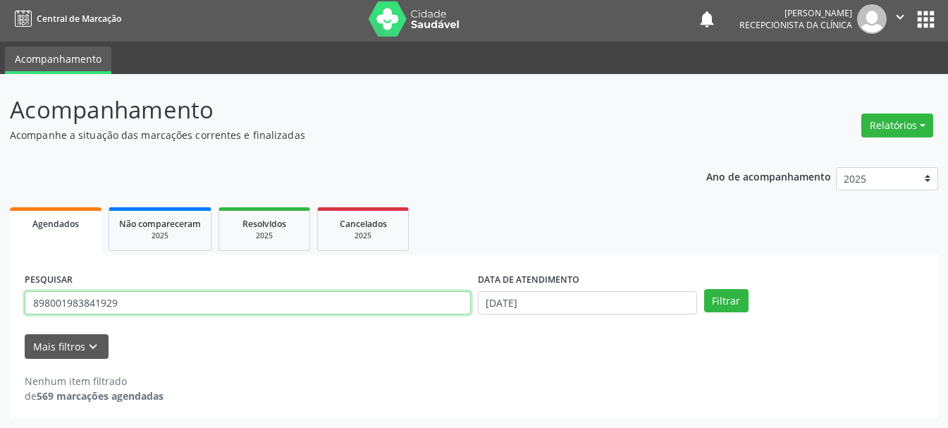
click at [236, 307] on input "898001983841929" at bounding box center [248, 303] width 446 height 24
type input "8"
type input "702609236332841"
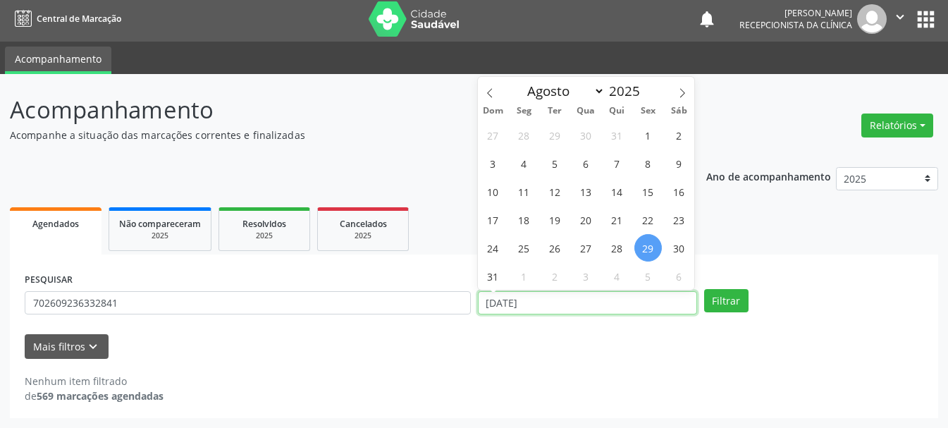
click at [595, 311] on input "[DATE]" at bounding box center [587, 303] width 219 height 24
click at [616, 243] on span "28" at bounding box center [618, 248] width 28 height 28
type input "[DATE]"
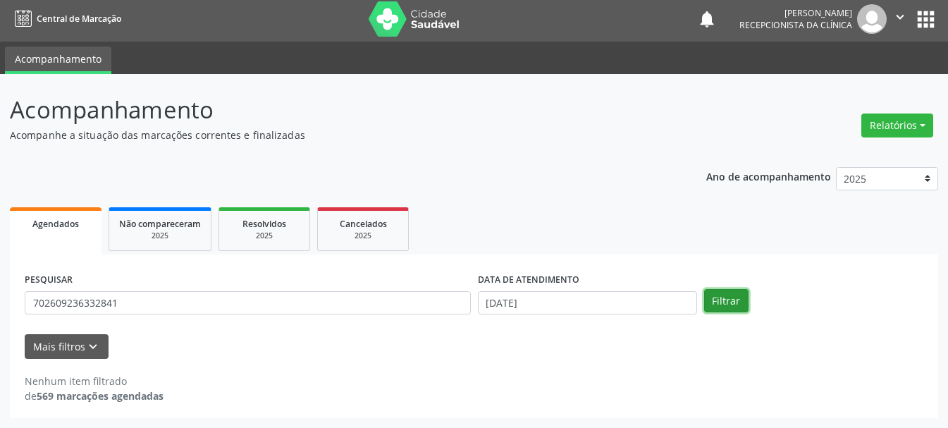
click at [724, 300] on button "Filtrar" at bounding box center [726, 301] width 44 height 24
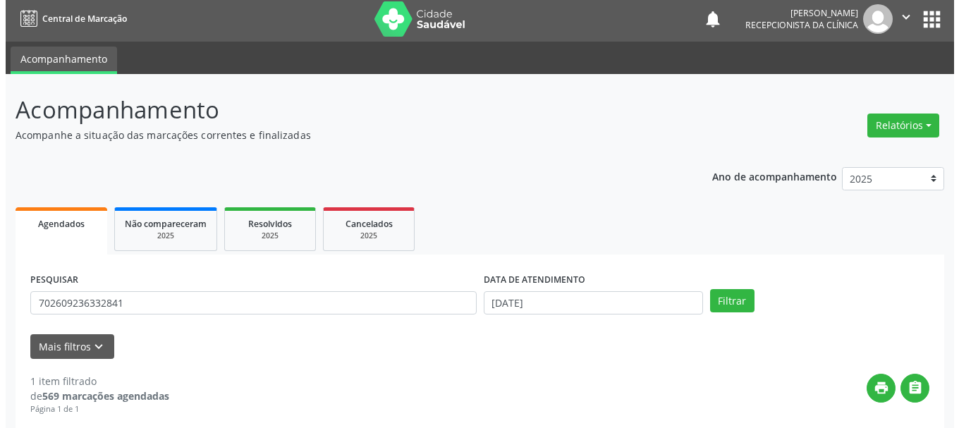
scroll to position [206, 0]
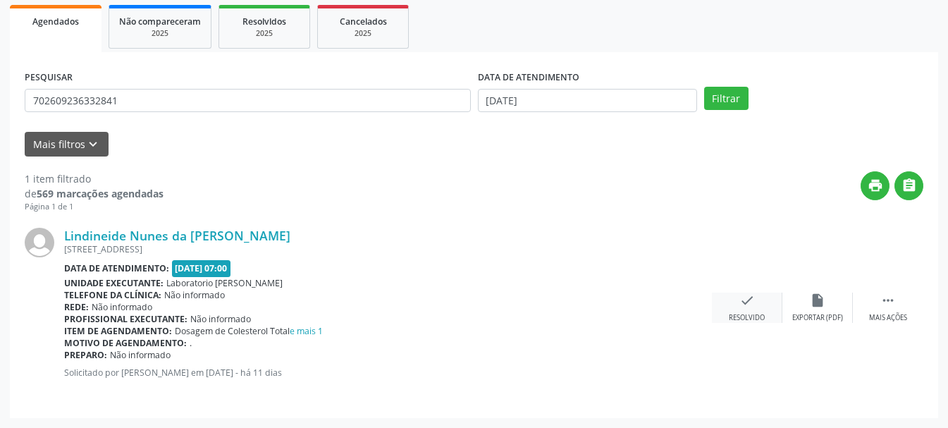
click at [745, 312] on div "check Resolvido" at bounding box center [747, 308] width 71 height 30
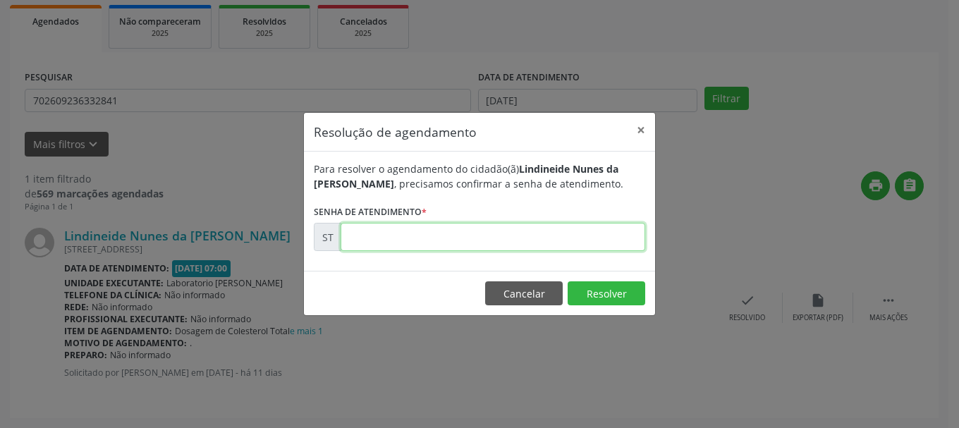
click at [473, 237] on input "text" at bounding box center [493, 237] width 305 height 28
type input "00016935"
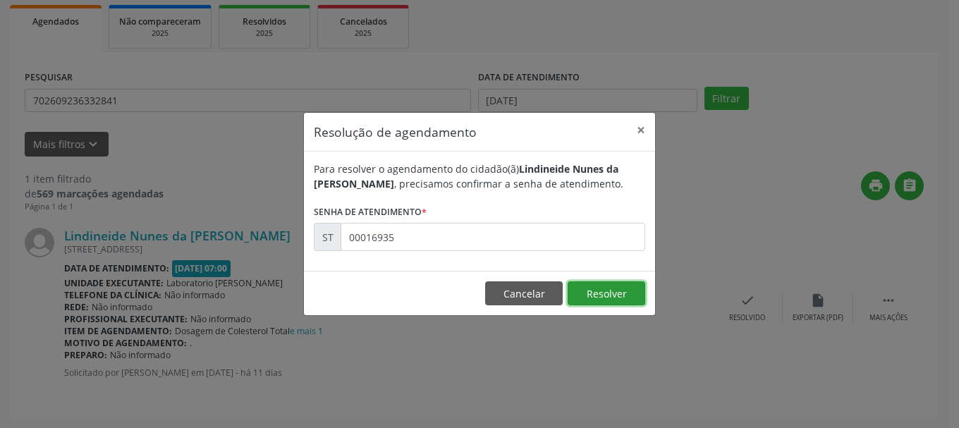
click at [614, 283] on button "Resolver" at bounding box center [607, 293] width 78 height 24
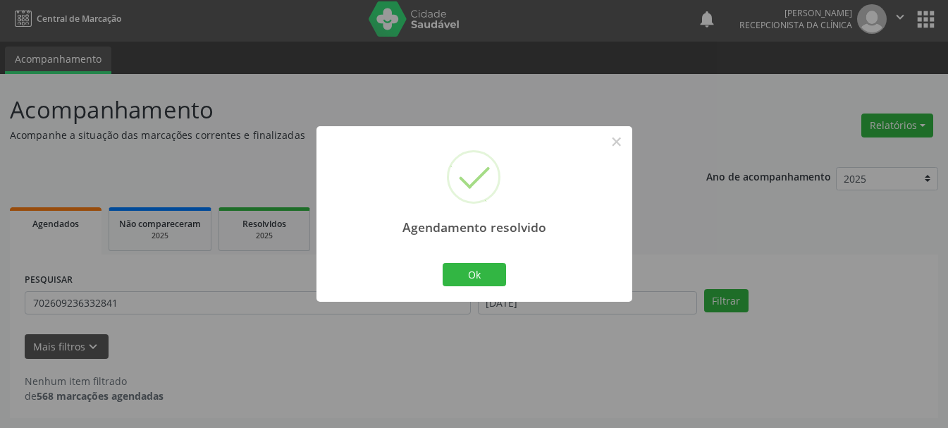
scroll to position [4, 0]
click at [460, 276] on button "Ok" at bounding box center [474, 275] width 63 height 24
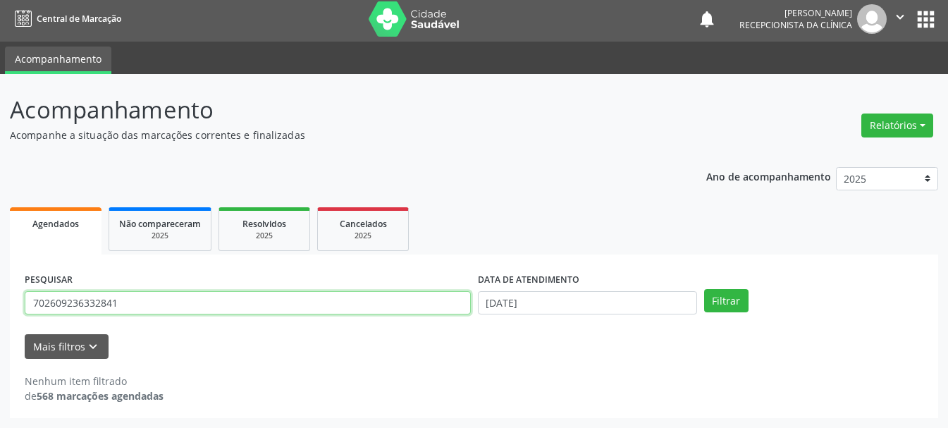
click at [293, 293] on input "702609236332841" at bounding box center [248, 303] width 446 height 24
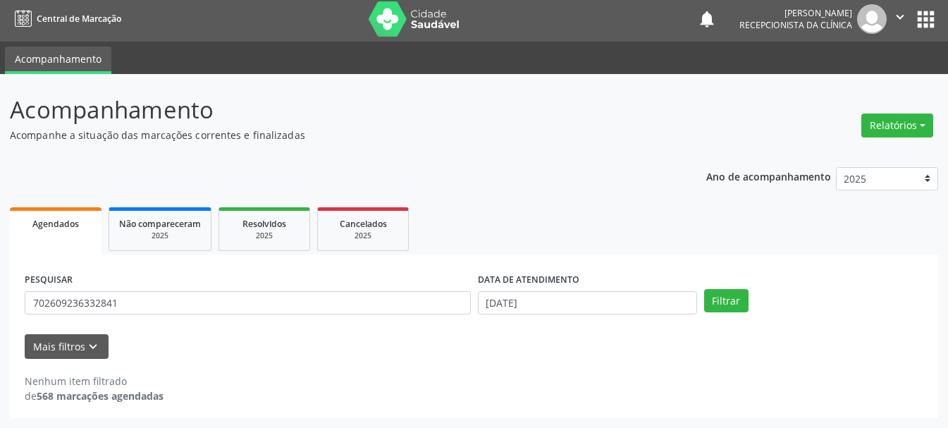
drag, startPoint x: 272, startPoint y: 288, endPoint x: 85, endPoint y: 317, distance: 189.2
click at [85, 317] on div "PESQUISAR 702609236332841" at bounding box center [247, 296] width 453 height 55
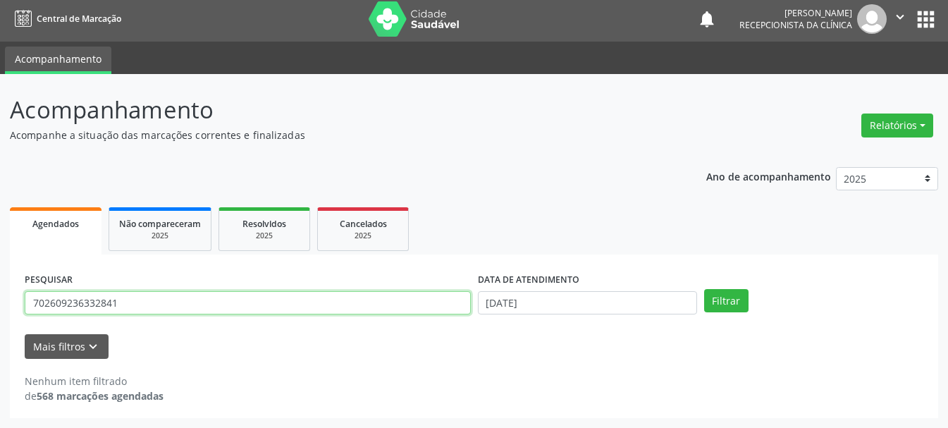
drag, startPoint x: 123, startPoint y: 308, endPoint x: 29, endPoint y: 316, distance: 94.8
click at [29, 316] on div "PESQUISAR 702609236332841" at bounding box center [247, 296] width 453 height 55
click at [136, 308] on input "702609236332841" at bounding box center [248, 303] width 446 height 24
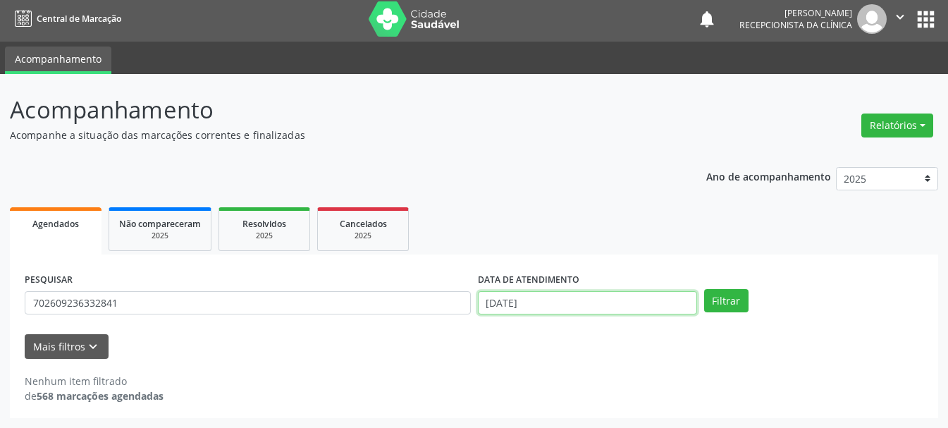
click at [523, 310] on input "[DATE]" at bounding box center [587, 303] width 219 height 24
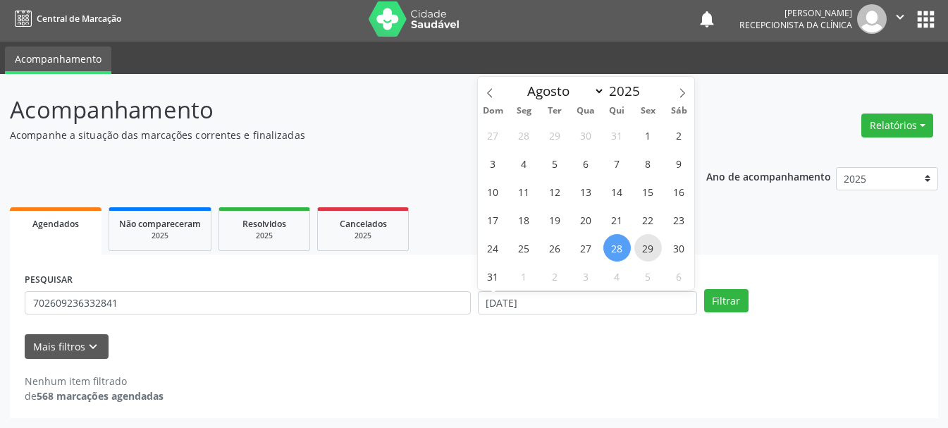
click at [648, 253] on span "29" at bounding box center [649, 248] width 28 height 28
type input "[DATE]"
click at [648, 253] on span "29" at bounding box center [649, 248] width 28 height 28
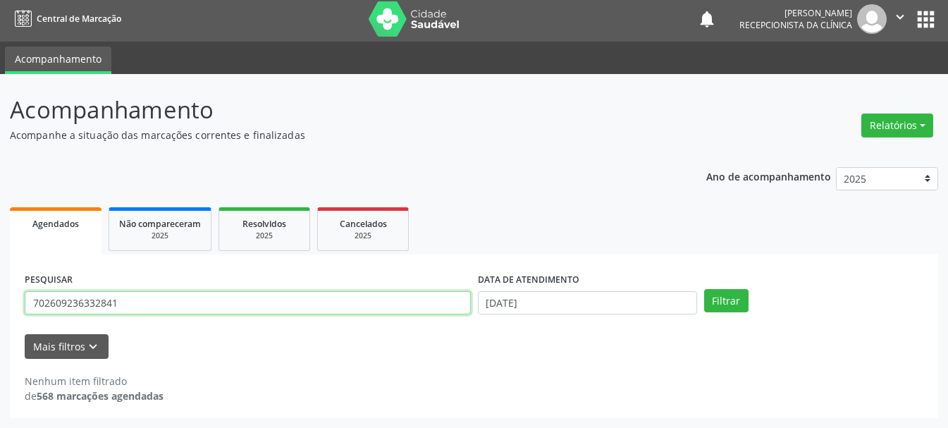
click at [185, 307] on input "702609236332841" at bounding box center [248, 303] width 446 height 24
type input "70260920003746"
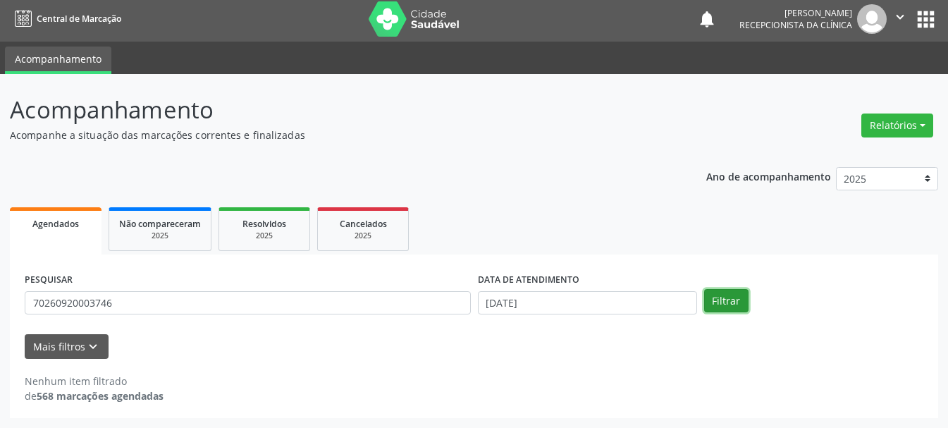
click at [731, 300] on button "Filtrar" at bounding box center [726, 301] width 44 height 24
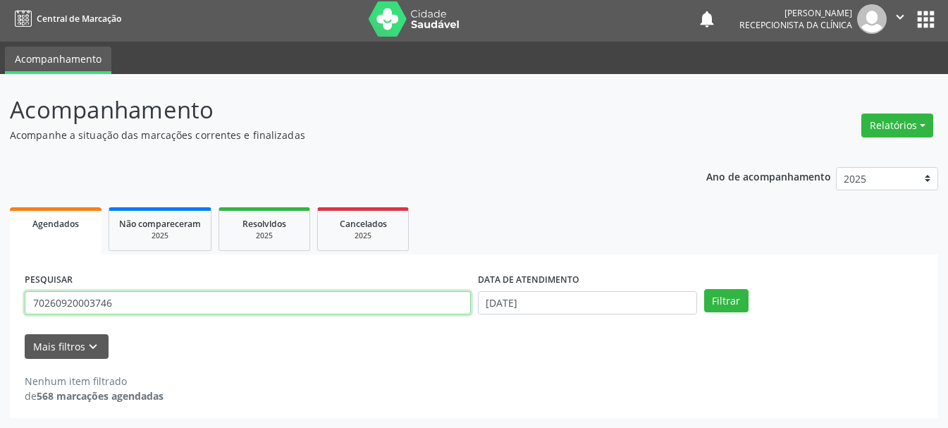
click at [319, 298] on input "70260920003746" at bounding box center [248, 303] width 446 height 24
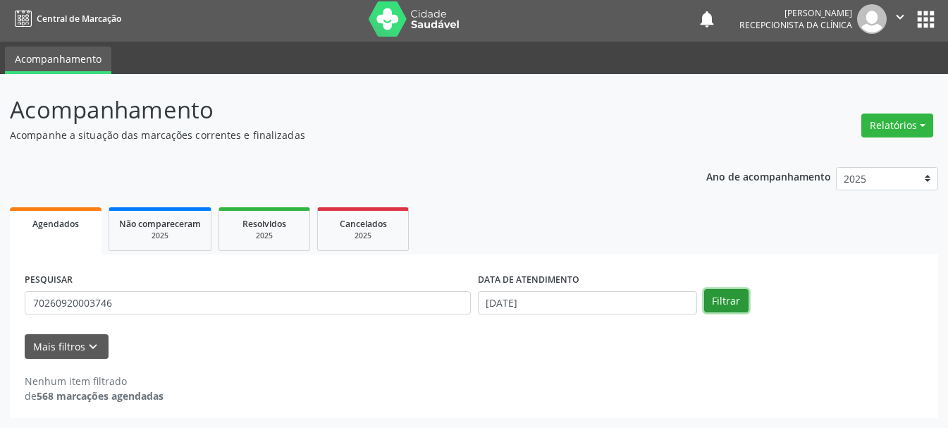
click at [738, 296] on button "Filtrar" at bounding box center [726, 301] width 44 height 24
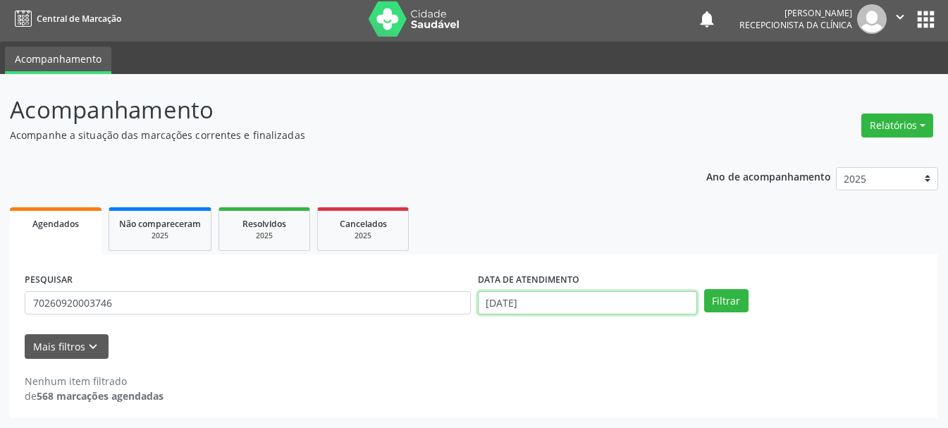
click at [536, 309] on input "[DATE]" at bounding box center [587, 303] width 219 height 24
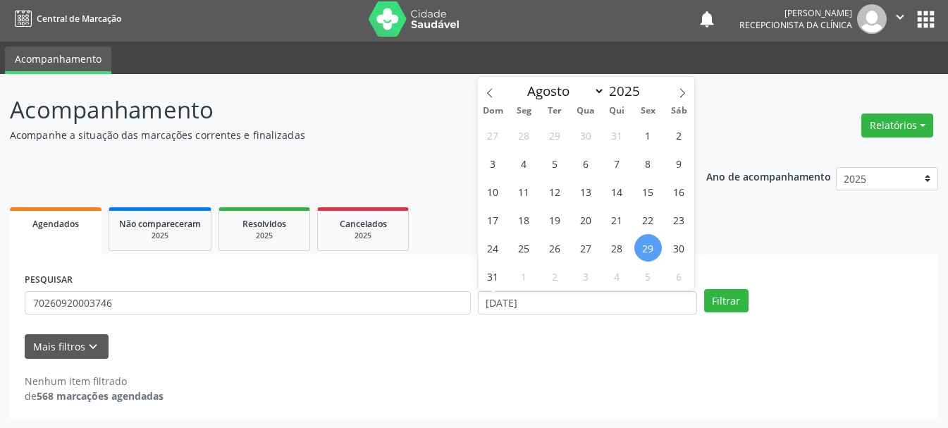
click at [654, 250] on span "29" at bounding box center [649, 248] width 28 height 28
type input "[DATE]"
click at [654, 250] on span "29" at bounding box center [649, 248] width 28 height 28
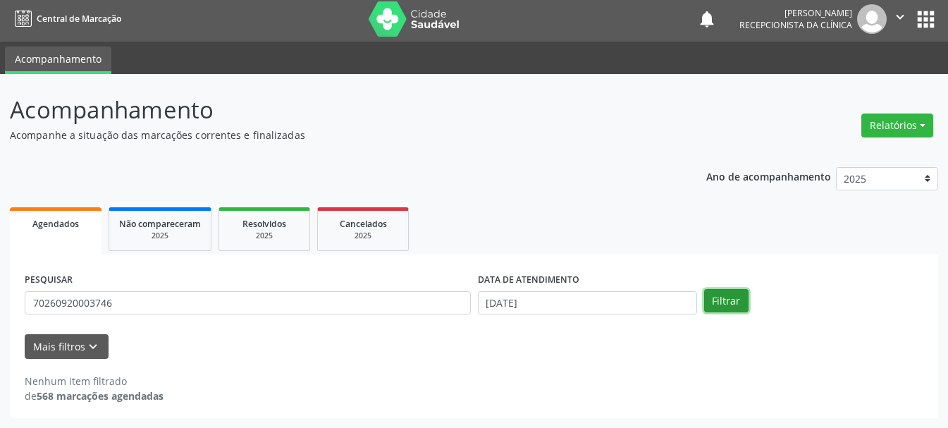
click at [709, 295] on button "Filtrar" at bounding box center [726, 301] width 44 height 24
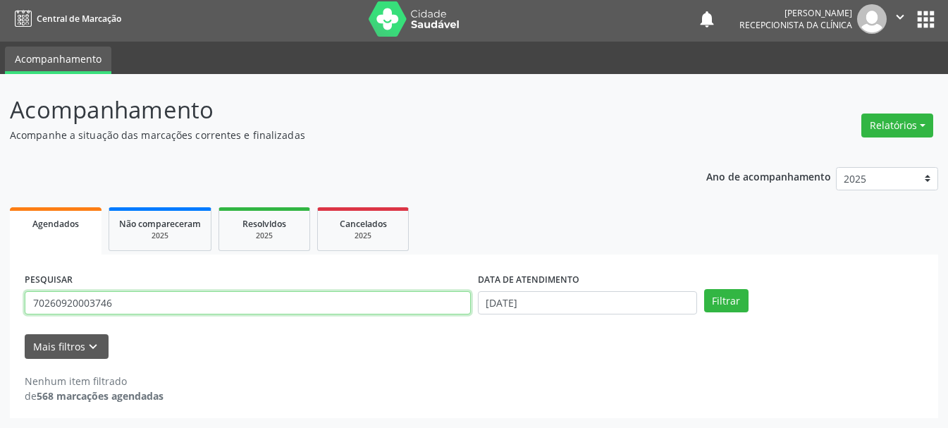
click at [49, 303] on input "70260920003746" at bounding box center [248, 303] width 446 height 24
click at [73, 300] on input "70260920003746" at bounding box center [248, 303] width 446 height 24
click at [96, 301] on input "702609220003746" at bounding box center [248, 303] width 446 height 24
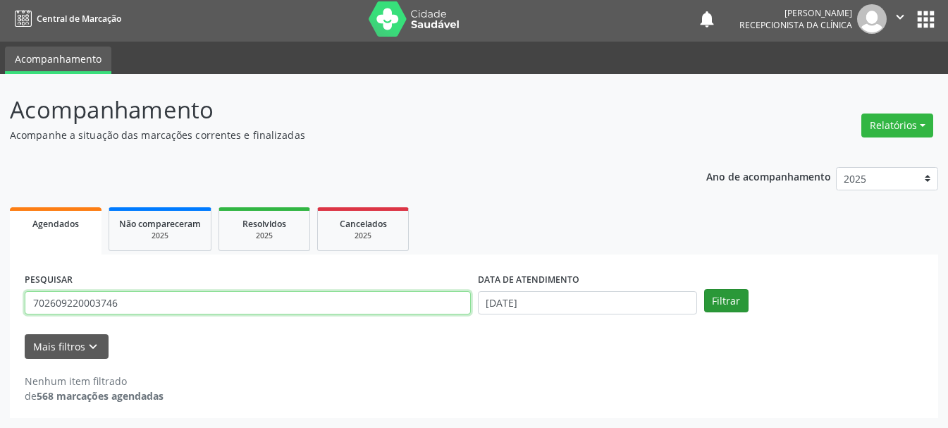
type input "702609220003746"
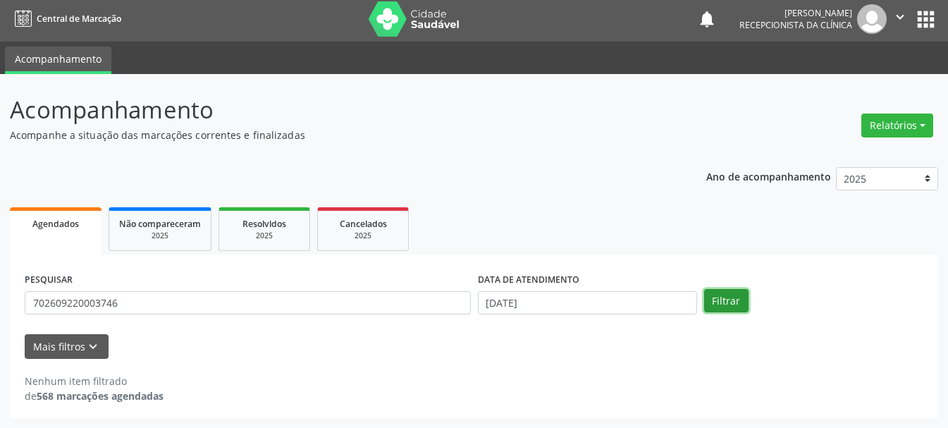
click at [708, 298] on button "Filtrar" at bounding box center [726, 301] width 44 height 24
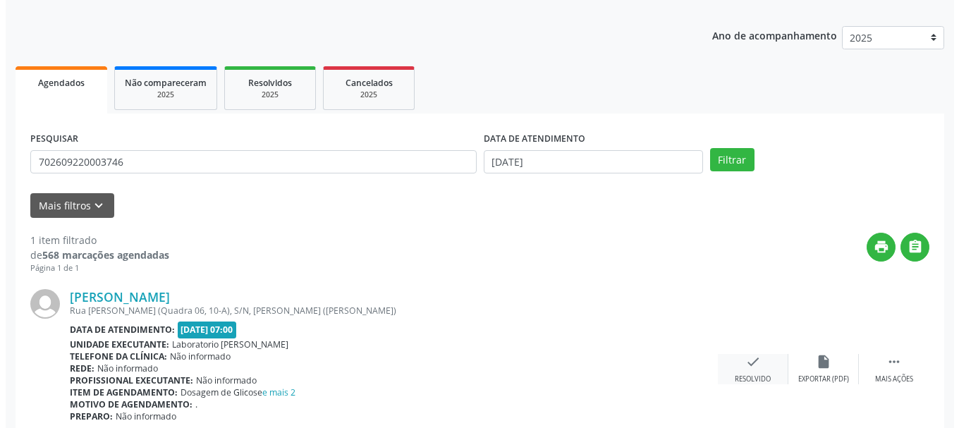
scroll to position [206, 0]
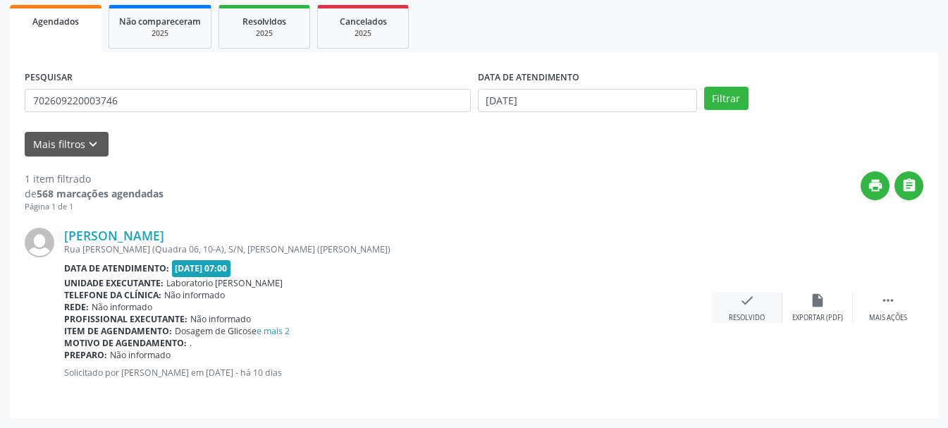
click at [736, 305] on div "check Resolvido" at bounding box center [747, 308] width 71 height 30
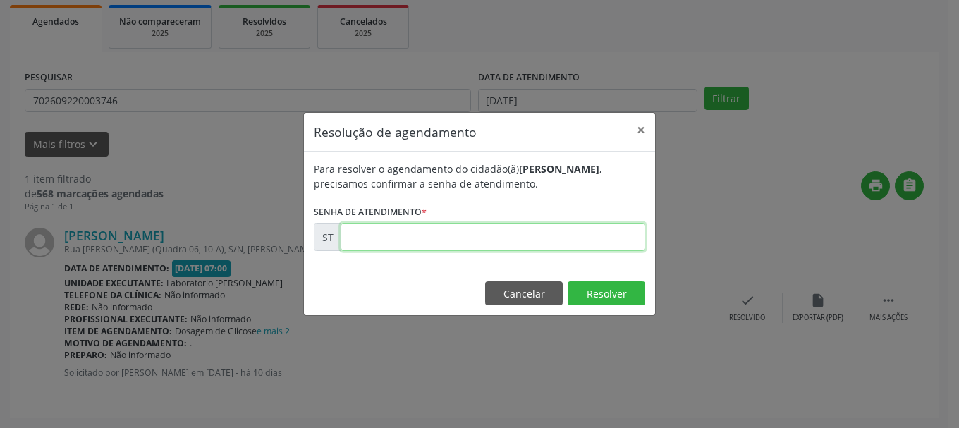
click at [516, 242] on input "text" at bounding box center [493, 237] width 305 height 28
type input "00017296"
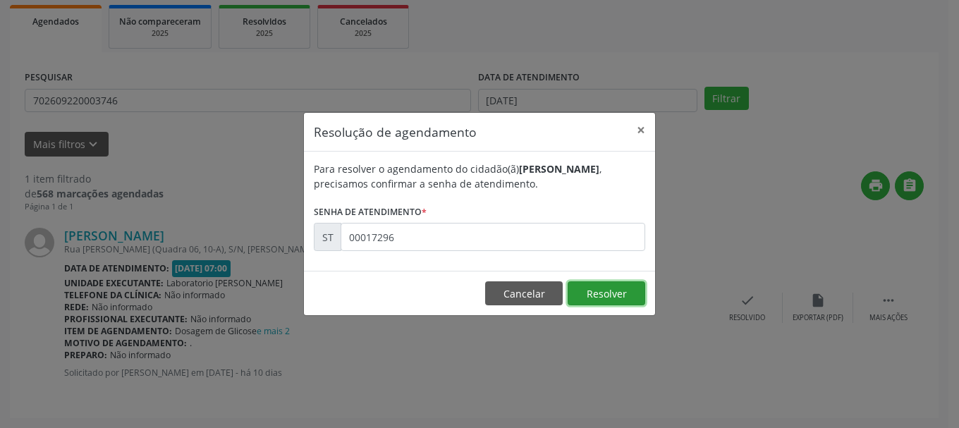
click at [627, 289] on button "Resolver" at bounding box center [607, 293] width 78 height 24
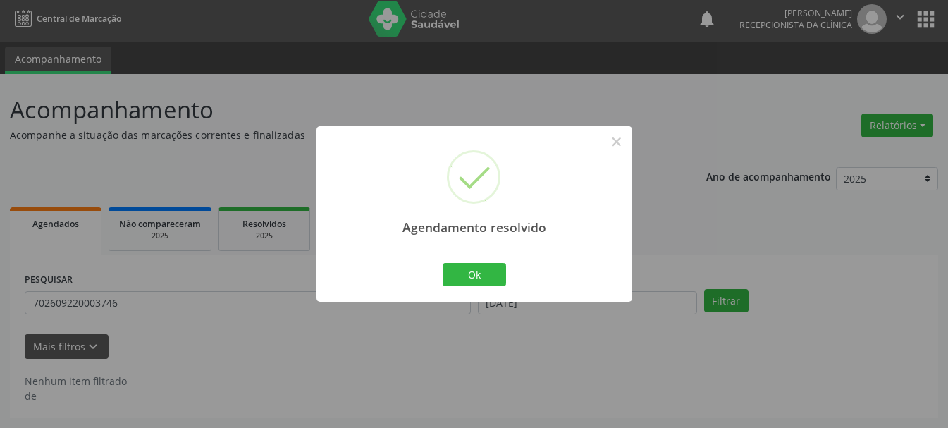
scroll to position [4, 0]
click at [469, 274] on button "Ok" at bounding box center [474, 275] width 63 height 24
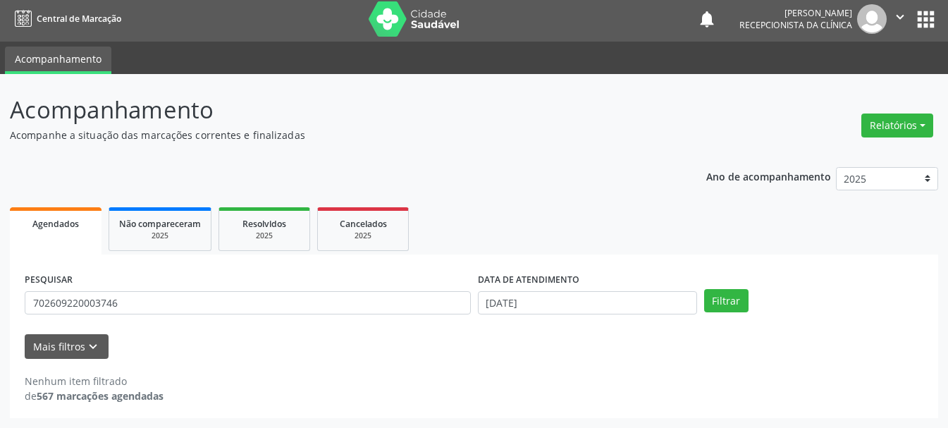
click at [425, 290] on div "PESQUISAR 702609220003746" at bounding box center [247, 296] width 453 height 55
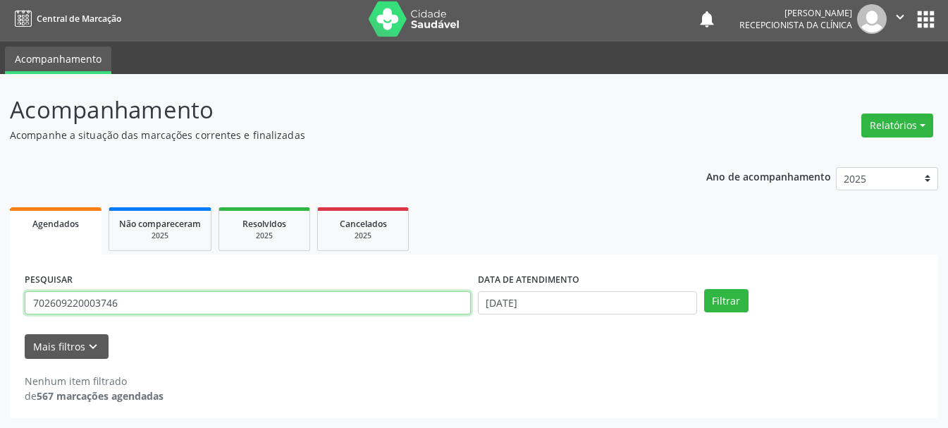
click at [420, 301] on input "702609220003746" at bounding box center [248, 303] width 446 height 24
type input "7"
type input "161239216900004"
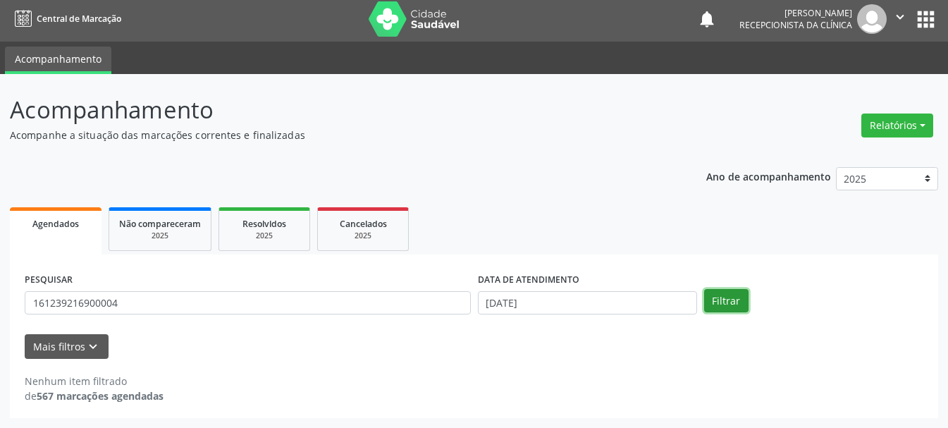
click at [741, 304] on button "Filtrar" at bounding box center [726, 301] width 44 height 24
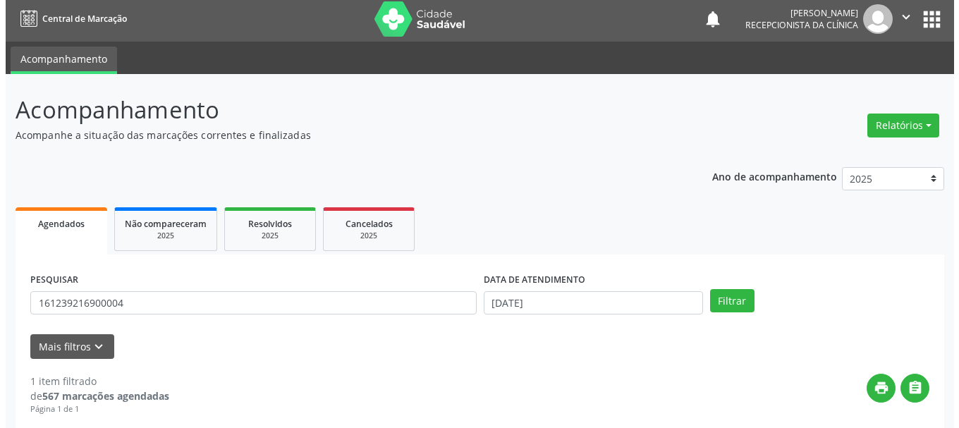
scroll to position [206, 0]
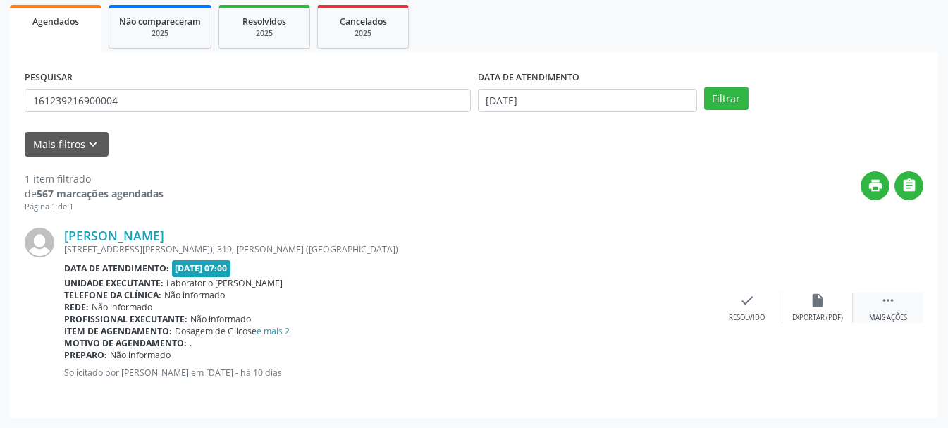
click at [877, 310] on div " Mais ações" at bounding box center [888, 308] width 71 height 30
click at [530, 307] on icon "check" at bounding box center [536, 301] width 16 height 16
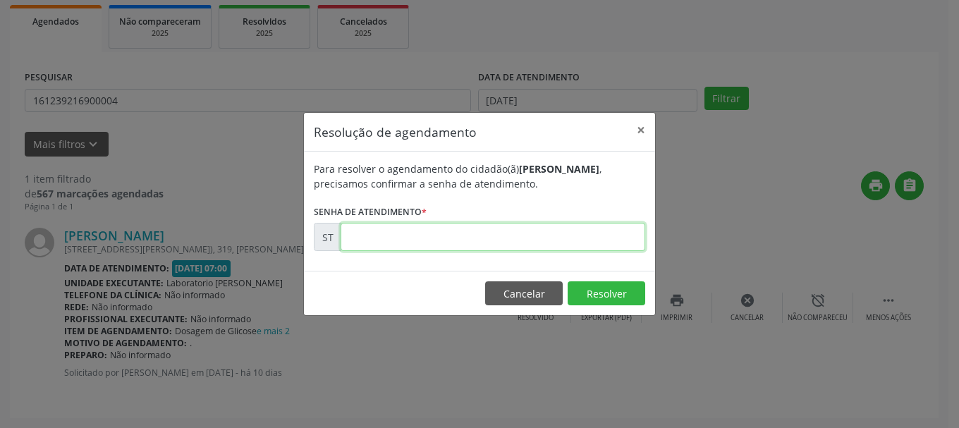
click at [443, 245] on input "text" at bounding box center [493, 237] width 305 height 28
type input "00017278"
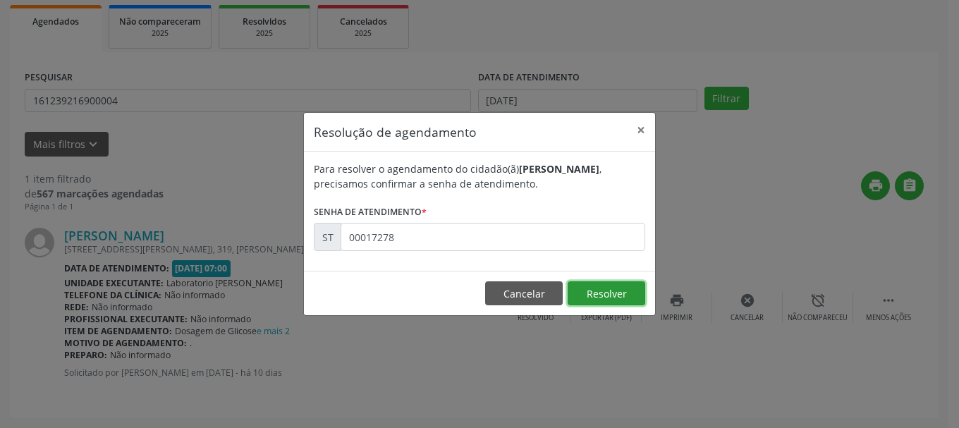
click at [628, 291] on button "Resolver" at bounding box center [607, 293] width 78 height 24
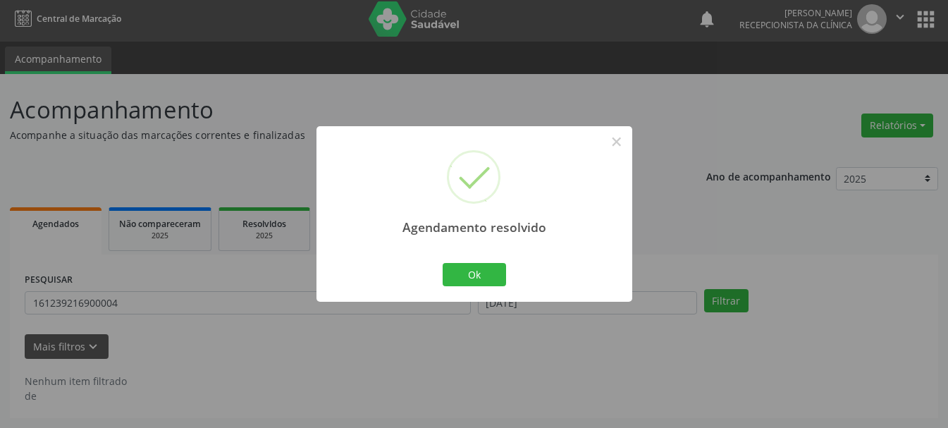
scroll to position [4, 0]
click at [489, 275] on button "Ok" at bounding box center [474, 275] width 63 height 24
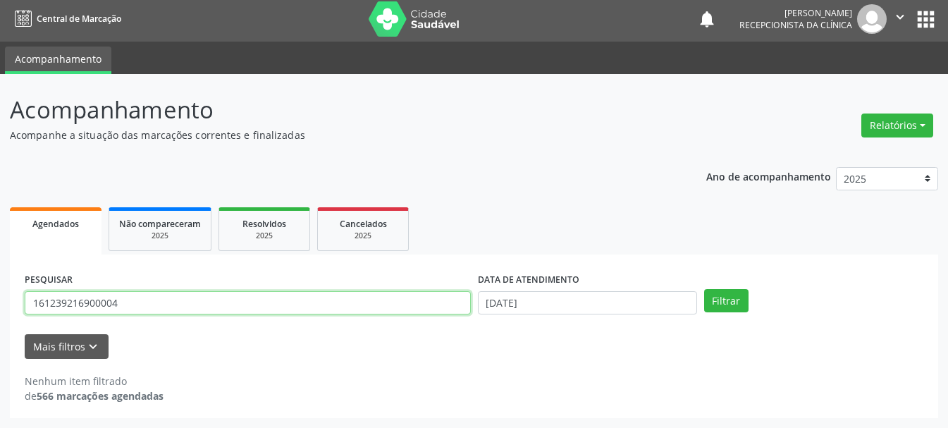
click at [169, 300] on input "161239216900004" at bounding box center [248, 303] width 446 height 24
type input "1"
type input "700001247414307"
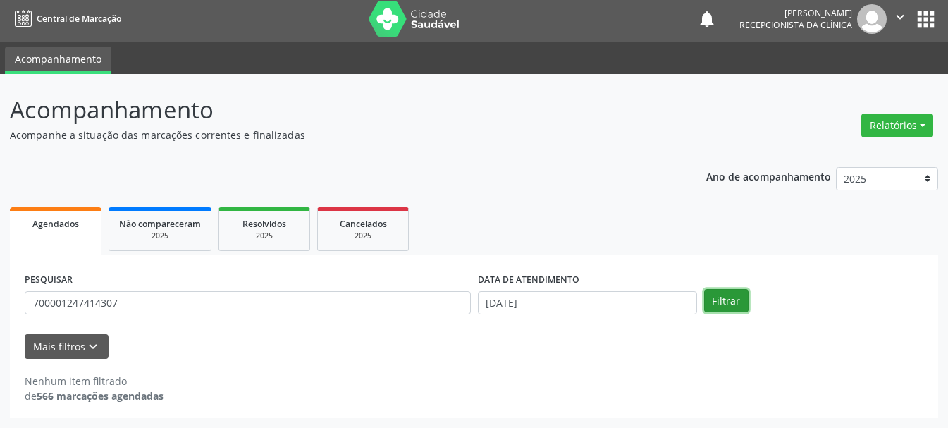
click at [729, 293] on button "Filtrar" at bounding box center [726, 301] width 44 height 24
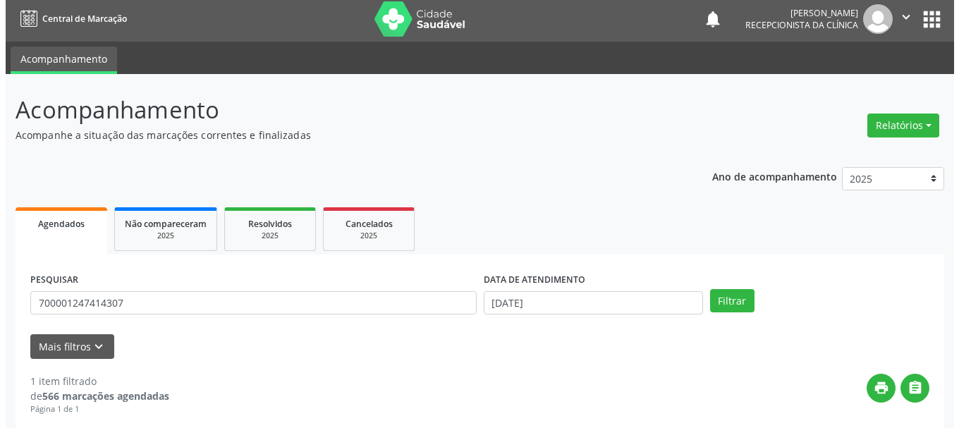
scroll to position [145, 0]
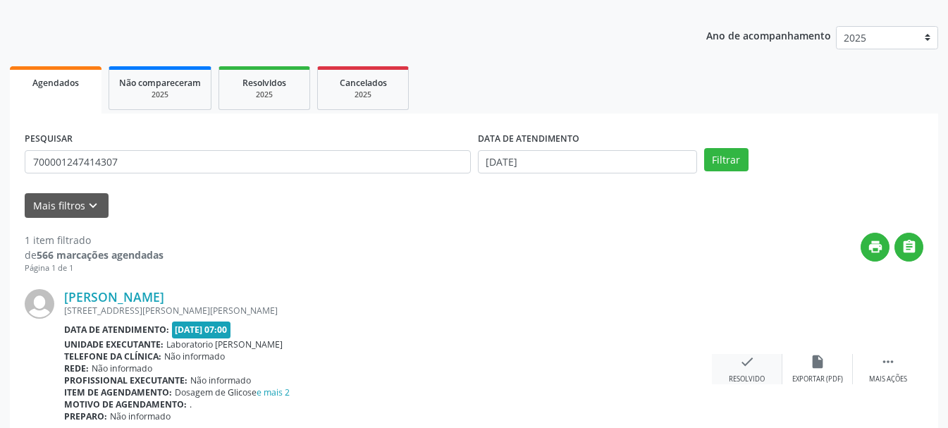
click at [748, 373] on div "check Resolvido" at bounding box center [747, 369] width 71 height 30
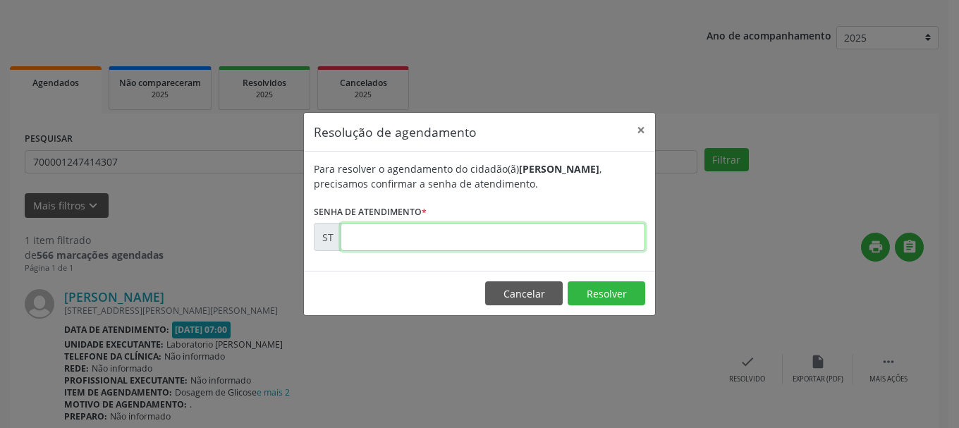
click at [465, 242] on input "text" at bounding box center [493, 237] width 305 height 28
type input "00017334"
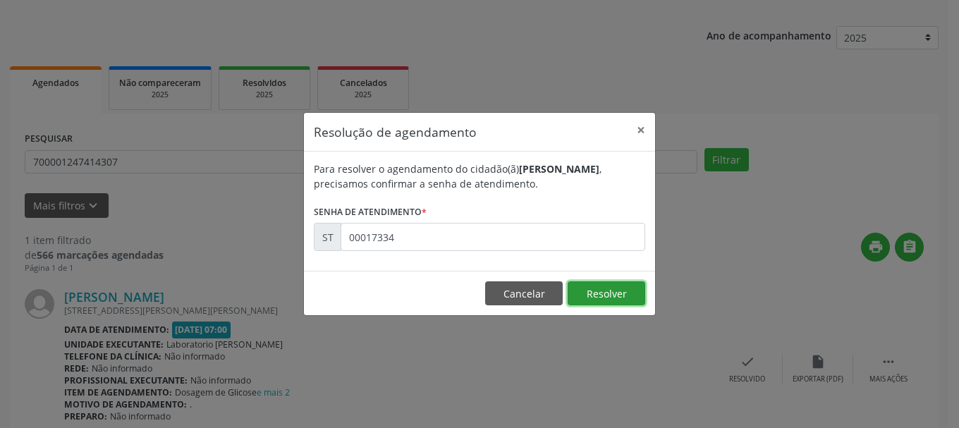
click at [626, 293] on button "Resolver" at bounding box center [607, 293] width 78 height 24
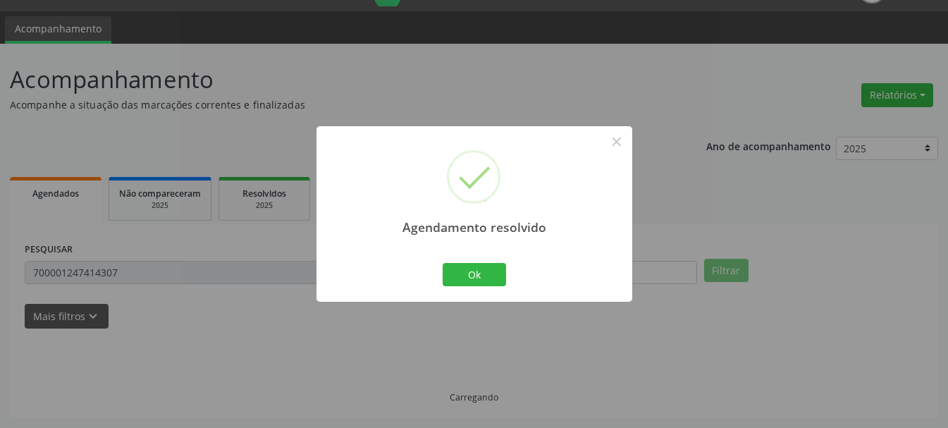
scroll to position [4, 0]
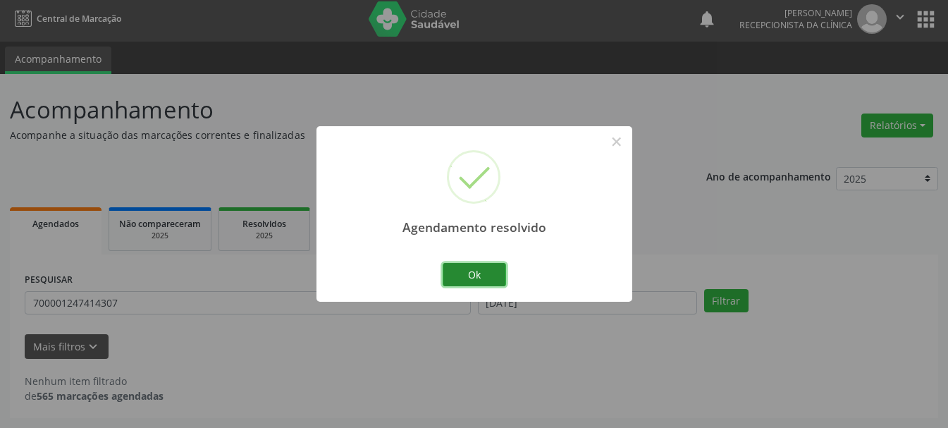
click at [470, 269] on button "Ok" at bounding box center [474, 275] width 63 height 24
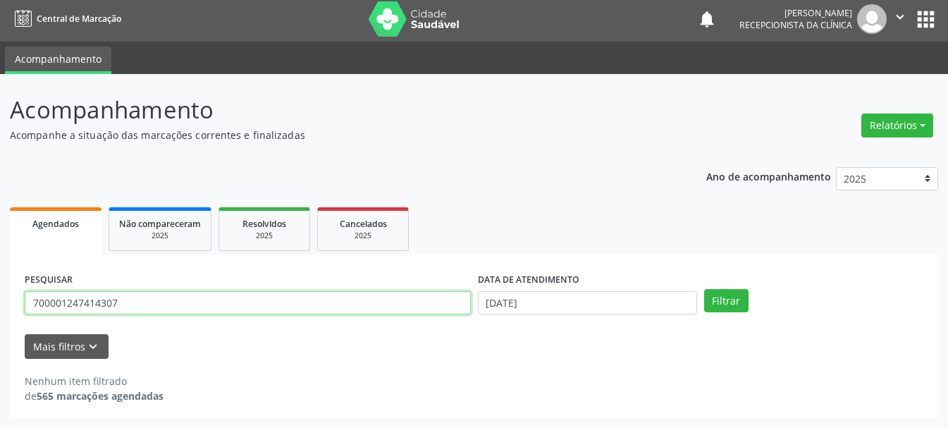
click at [129, 306] on input "700001247414307" at bounding box center [248, 303] width 446 height 24
type input "7"
type input "164800172510002"
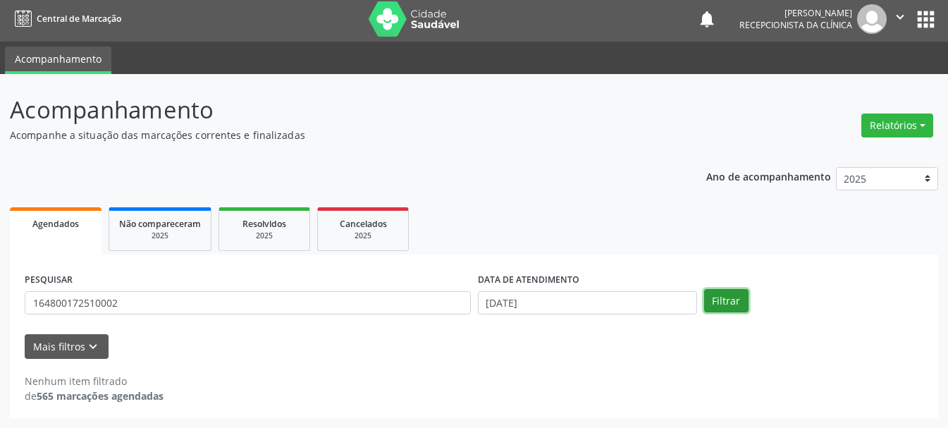
click at [728, 303] on button "Filtrar" at bounding box center [726, 301] width 44 height 24
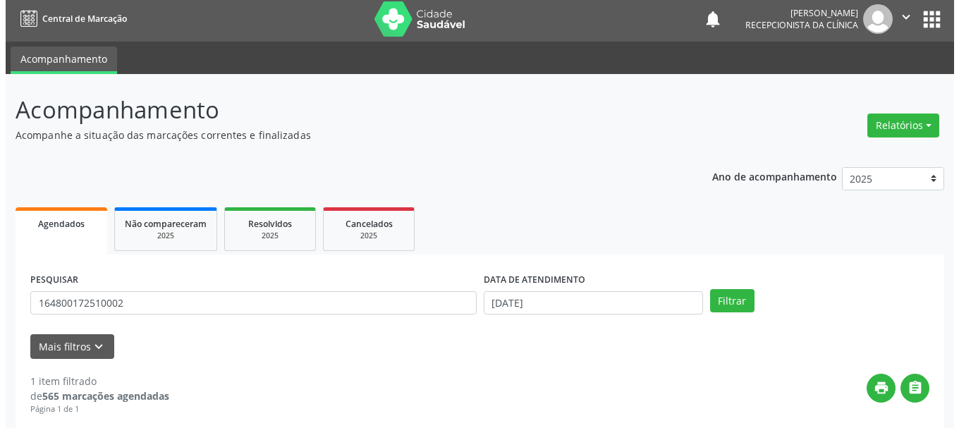
scroll to position [206, 0]
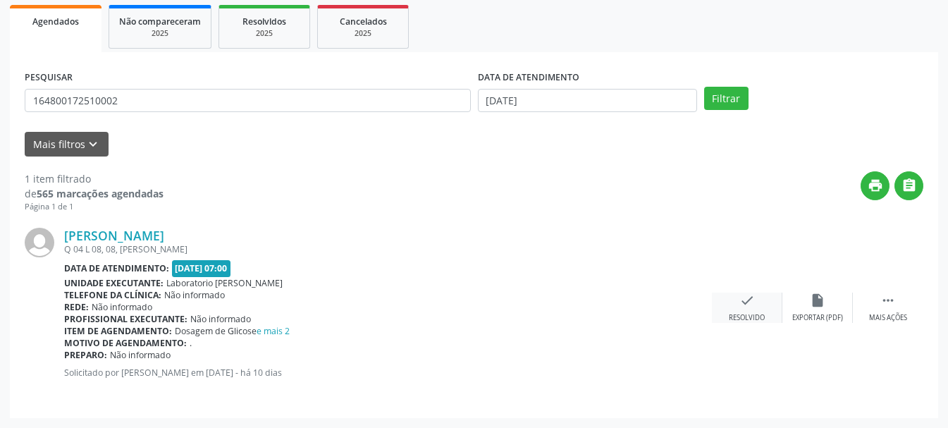
click at [750, 314] on div "Resolvido" at bounding box center [747, 318] width 36 height 10
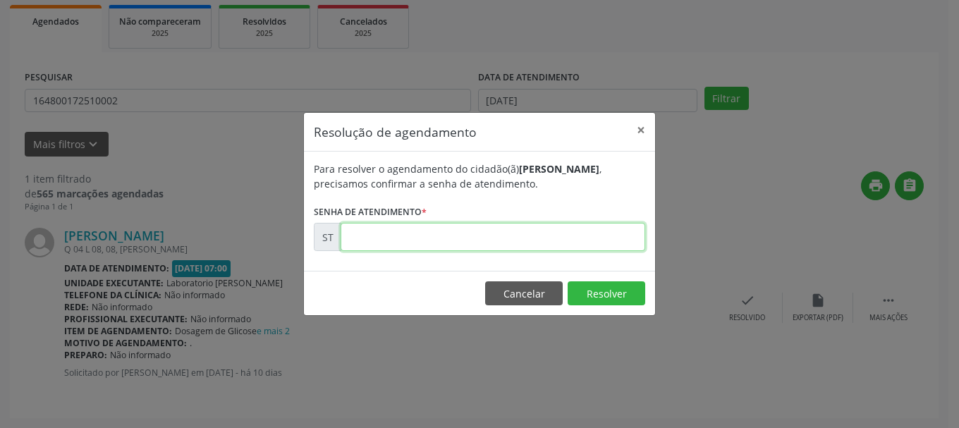
click at [485, 238] on input "text" at bounding box center [493, 237] width 305 height 28
type input "00017293"
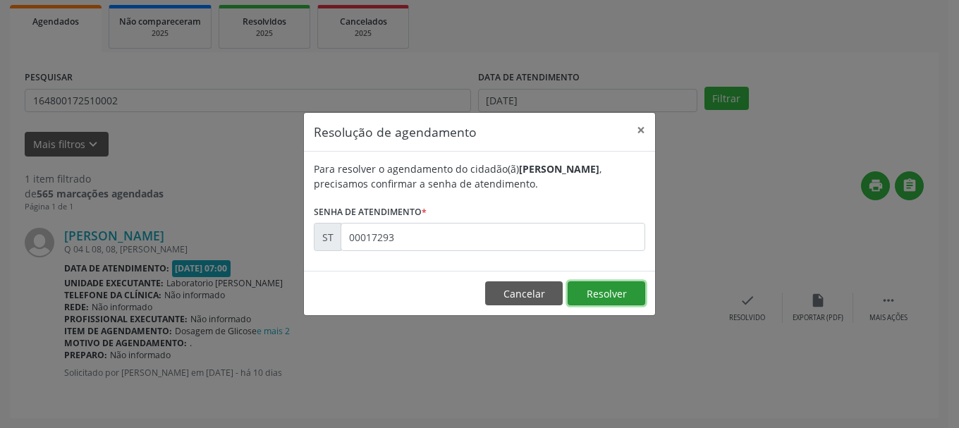
click at [584, 294] on button "Resolver" at bounding box center [607, 293] width 78 height 24
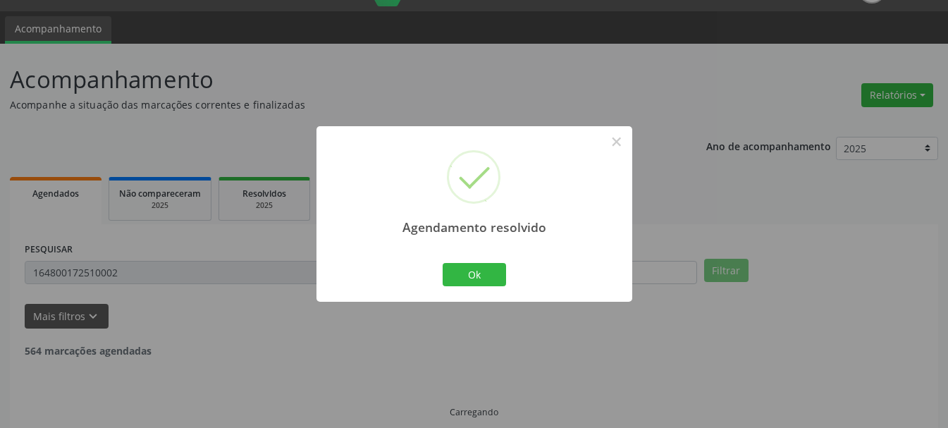
scroll to position [4, 0]
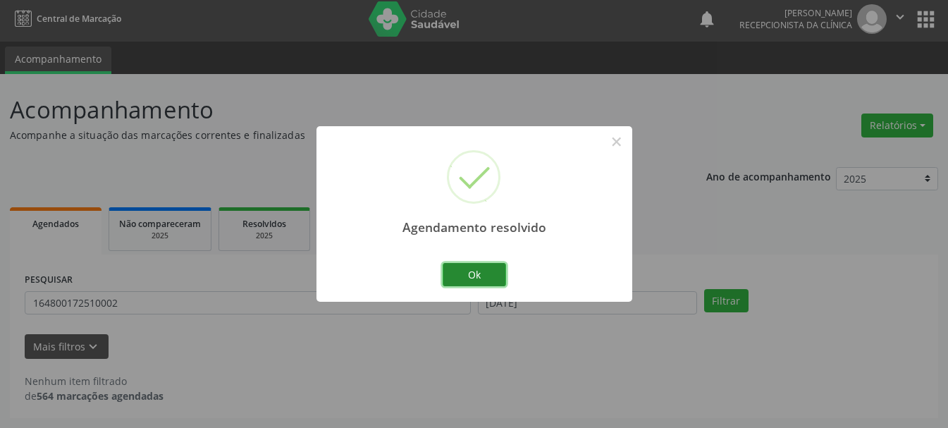
click at [493, 281] on button "Ok" at bounding box center [474, 275] width 63 height 24
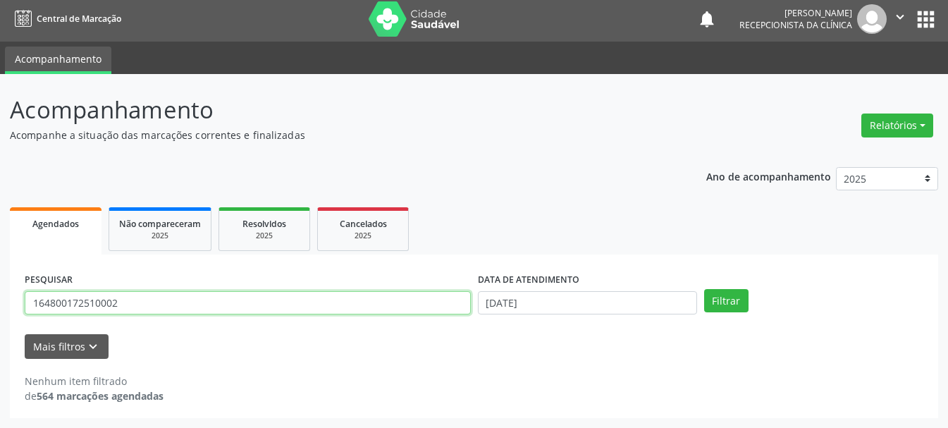
click at [384, 311] on input "164800172510002" at bounding box center [248, 303] width 446 height 24
type input "1"
type input "706907118125534"
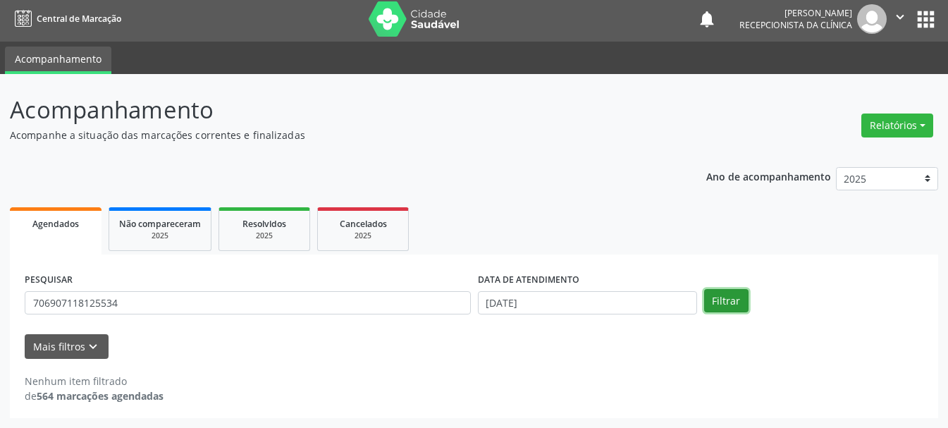
click at [736, 306] on button "Filtrar" at bounding box center [726, 301] width 44 height 24
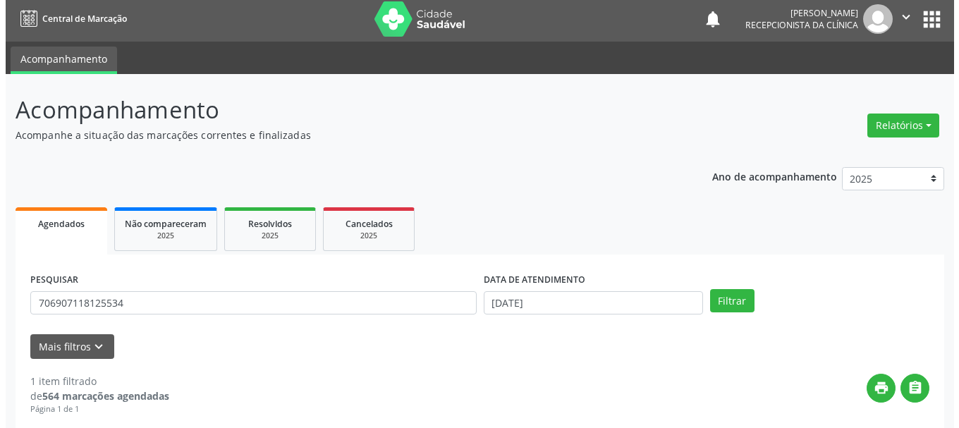
scroll to position [206, 0]
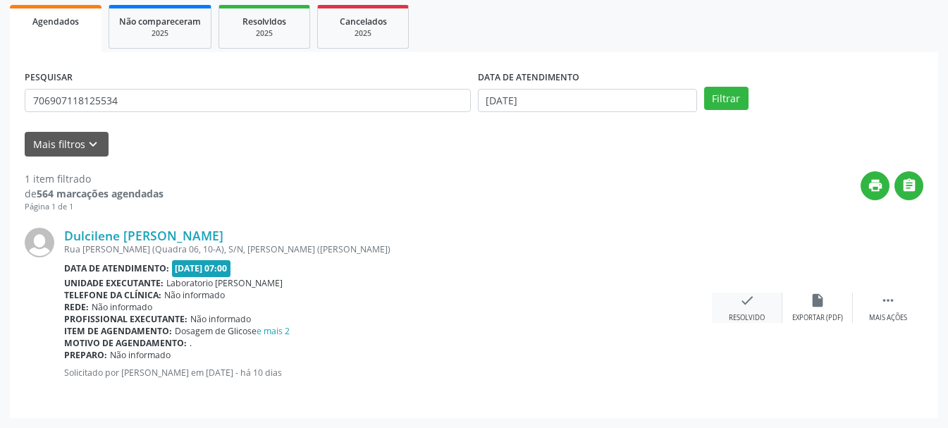
click at [749, 297] on icon "check" at bounding box center [748, 301] width 16 height 16
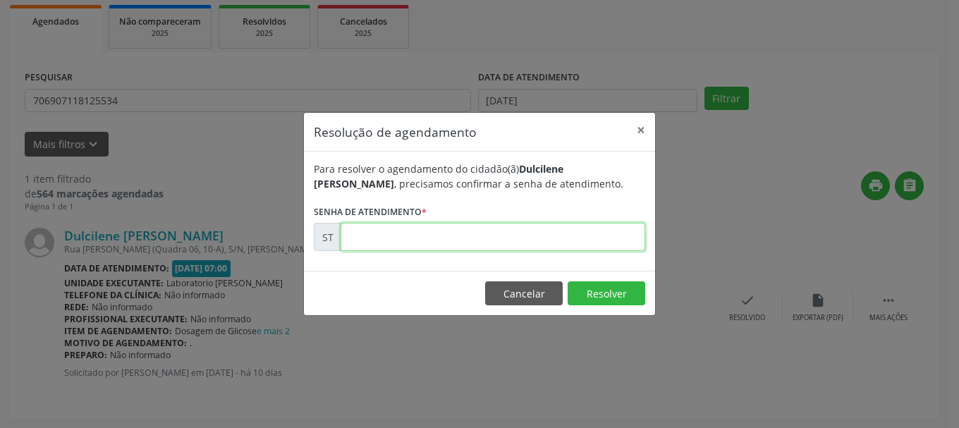
click at [399, 249] on input "text" at bounding box center [493, 237] width 305 height 28
type input "00017312"
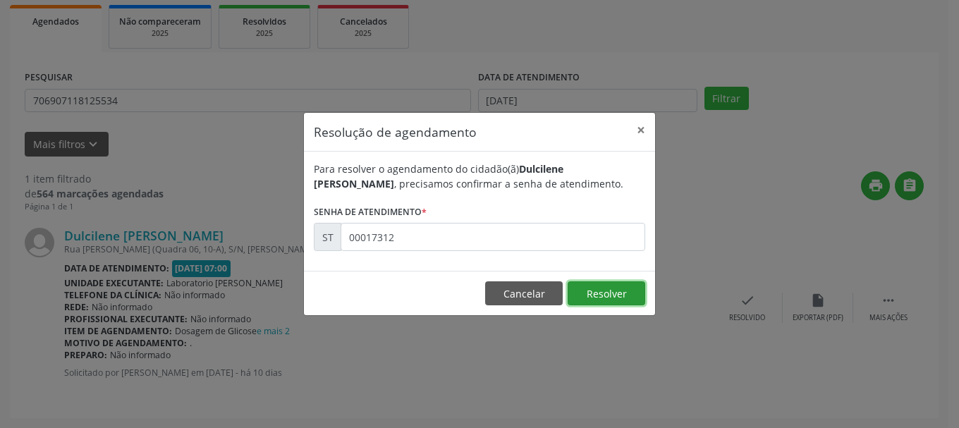
click at [625, 288] on button "Resolver" at bounding box center [607, 293] width 78 height 24
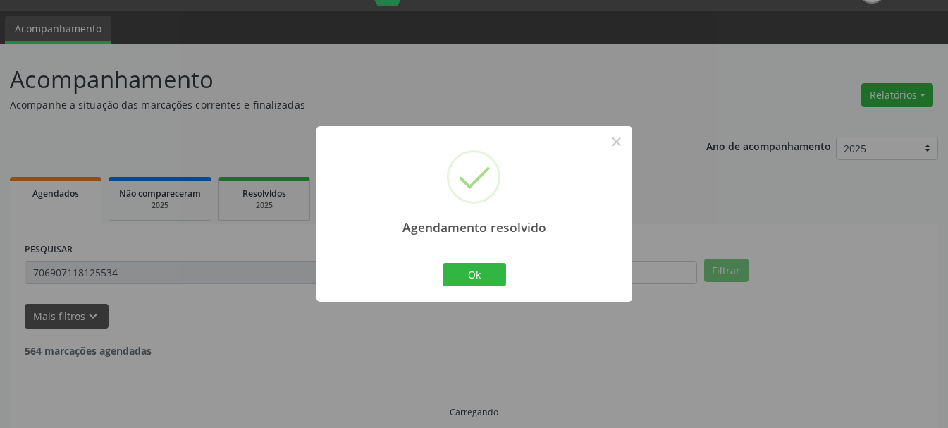
scroll to position [4, 0]
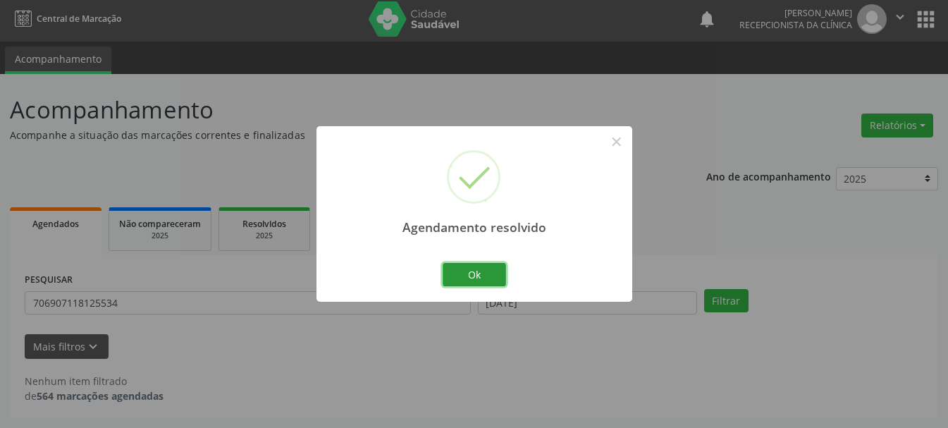
drag, startPoint x: 489, startPoint y: 267, endPoint x: 236, endPoint y: 298, distance: 255.1
click at [488, 269] on button "Ok" at bounding box center [474, 275] width 63 height 24
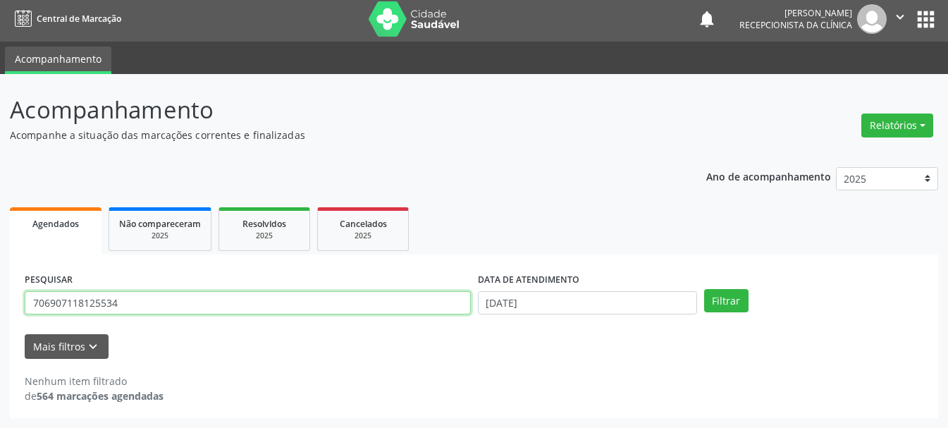
click at [227, 301] on input "706907118125534" at bounding box center [248, 303] width 446 height 24
type input "7"
type input "898003405673358"
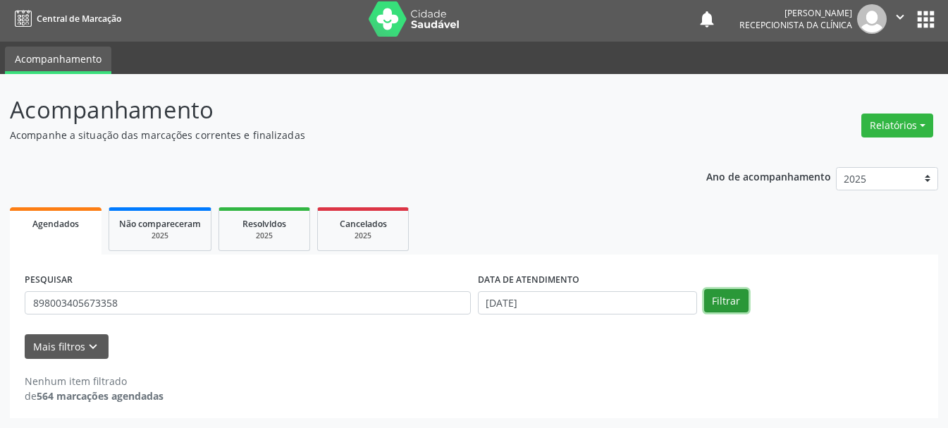
click at [719, 296] on button "Filtrar" at bounding box center [726, 301] width 44 height 24
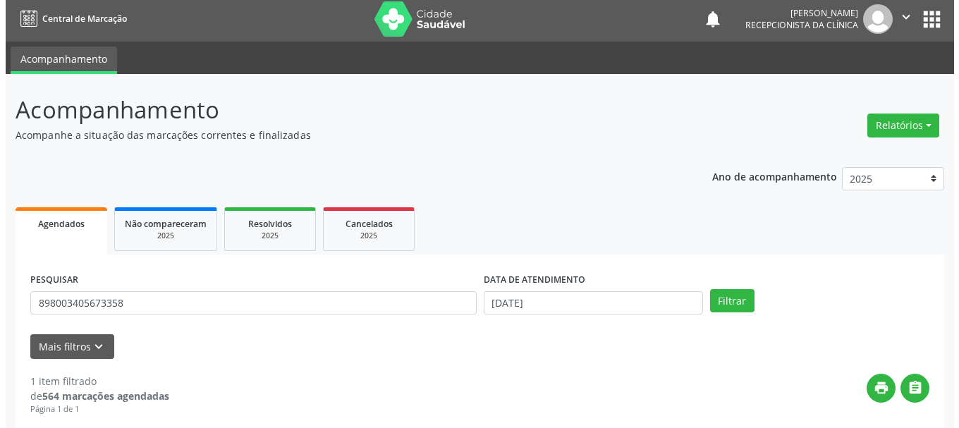
scroll to position [206, 0]
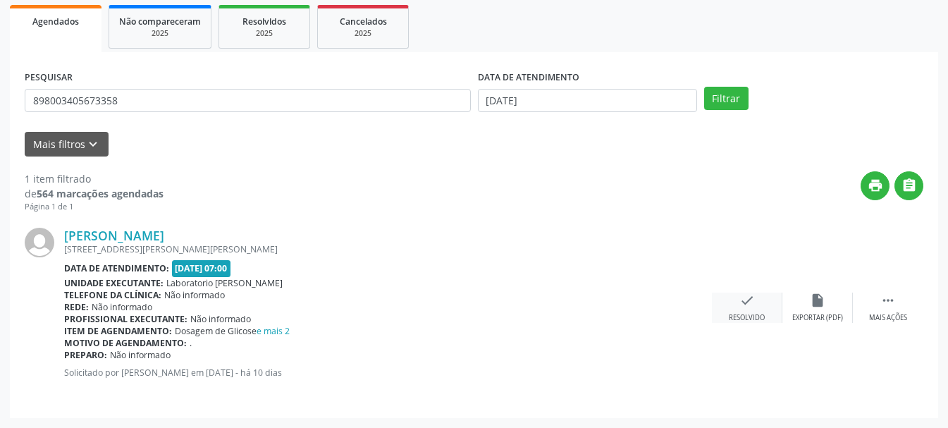
click at [749, 311] on div "check Resolvido" at bounding box center [747, 308] width 71 height 30
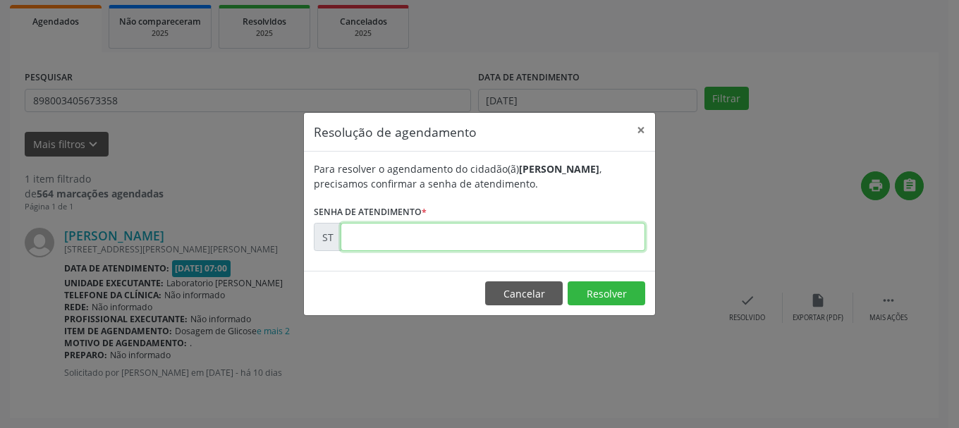
click at [370, 240] on input "text" at bounding box center [493, 237] width 305 height 28
type input "00017322"
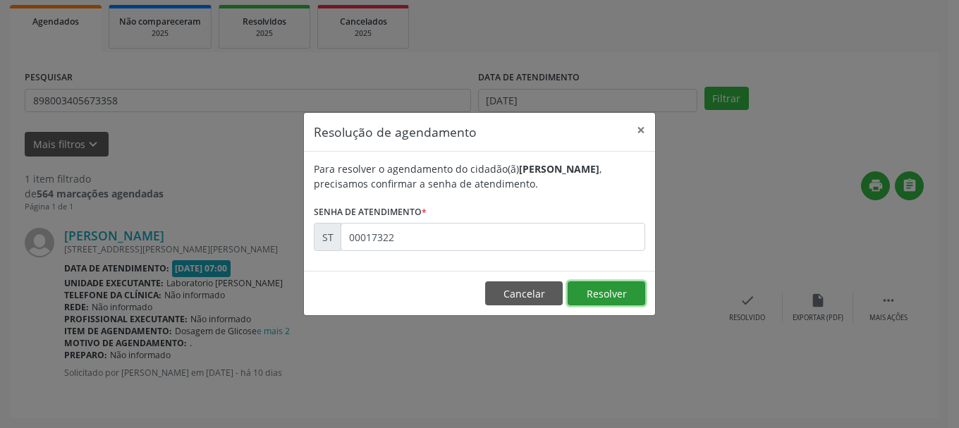
click at [611, 300] on button "Resolver" at bounding box center [607, 293] width 78 height 24
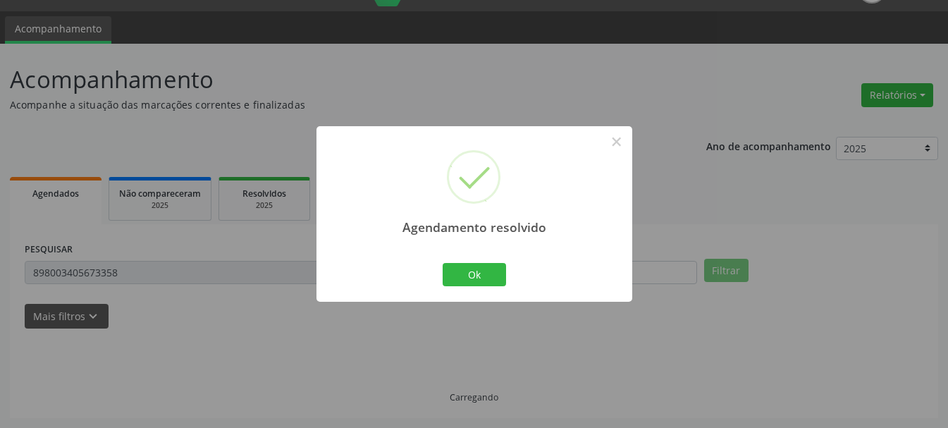
scroll to position [4, 0]
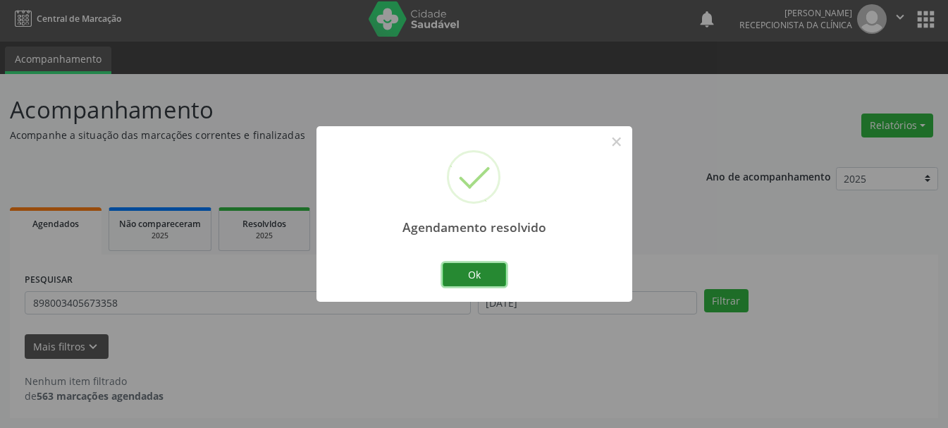
click at [470, 264] on button "Ok" at bounding box center [474, 275] width 63 height 24
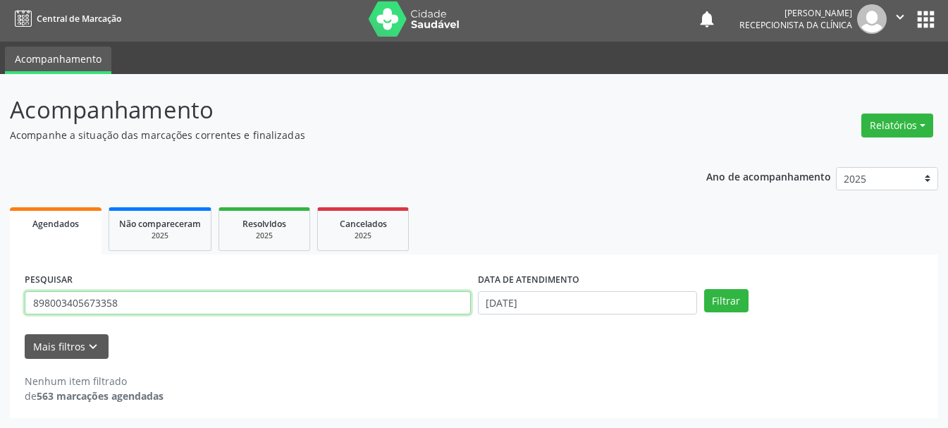
click at [244, 306] on input "898003405673358" at bounding box center [248, 303] width 446 height 24
type input "8"
type input "708703197058090"
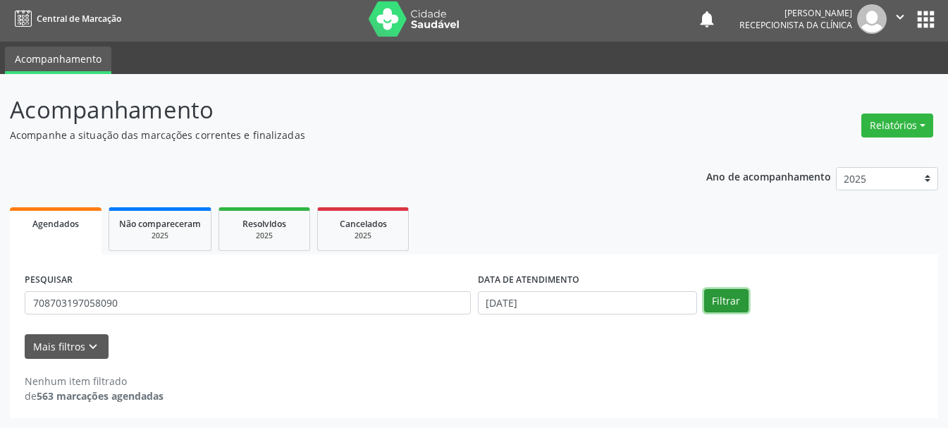
click at [736, 305] on button "Filtrar" at bounding box center [726, 301] width 44 height 24
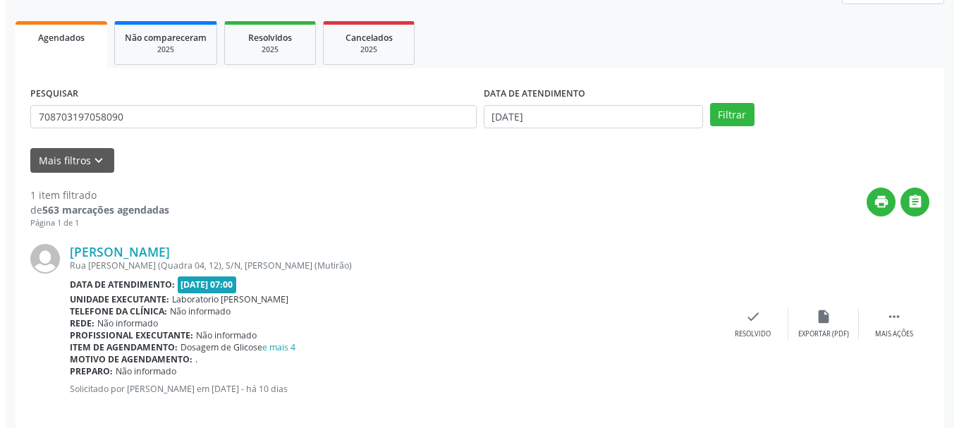
scroll to position [206, 0]
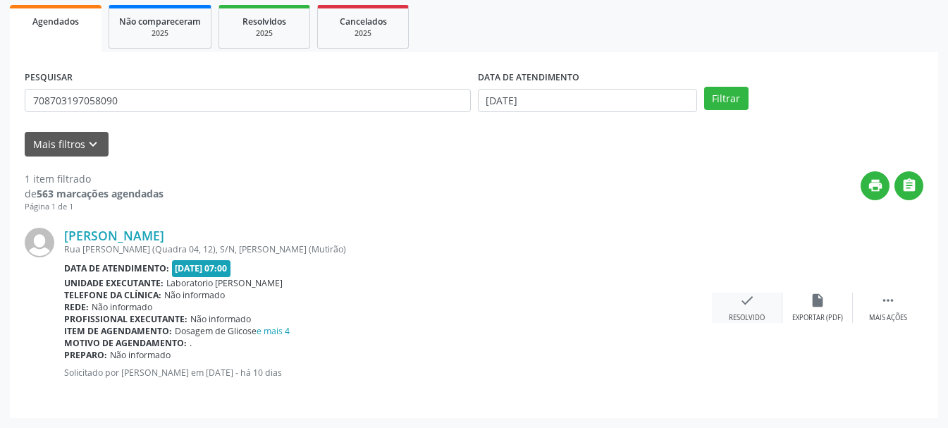
click at [752, 308] on icon "check" at bounding box center [748, 301] width 16 height 16
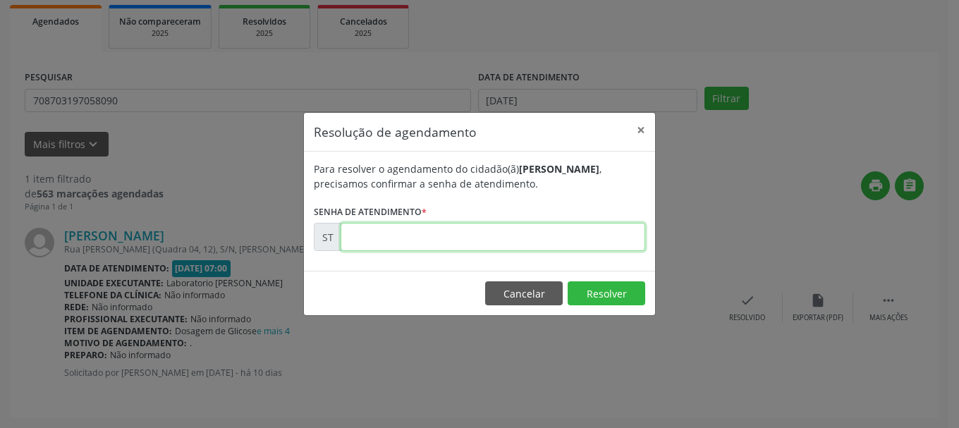
click at [541, 238] on input "text" at bounding box center [493, 237] width 305 height 28
type input "00017264"
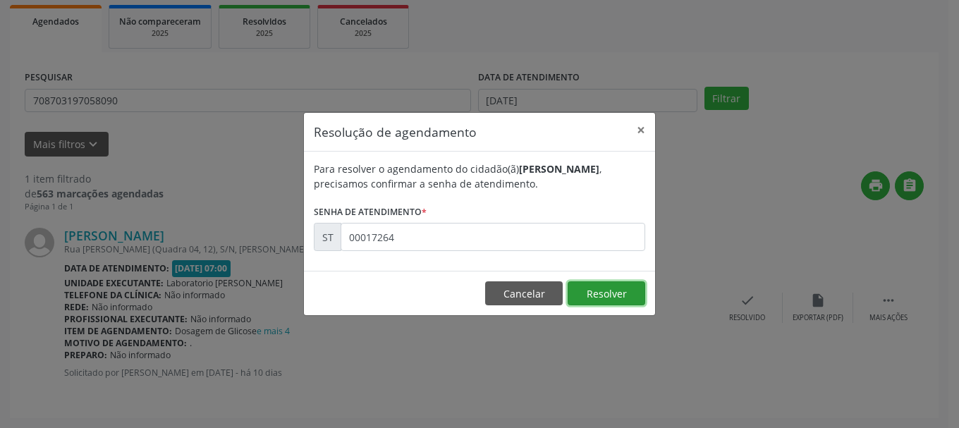
click at [597, 291] on button "Resolver" at bounding box center [607, 293] width 78 height 24
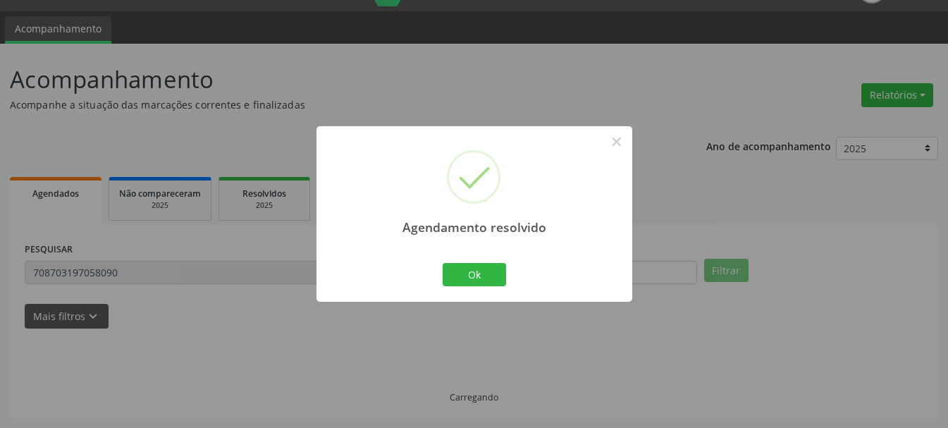
scroll to position [4, 0]
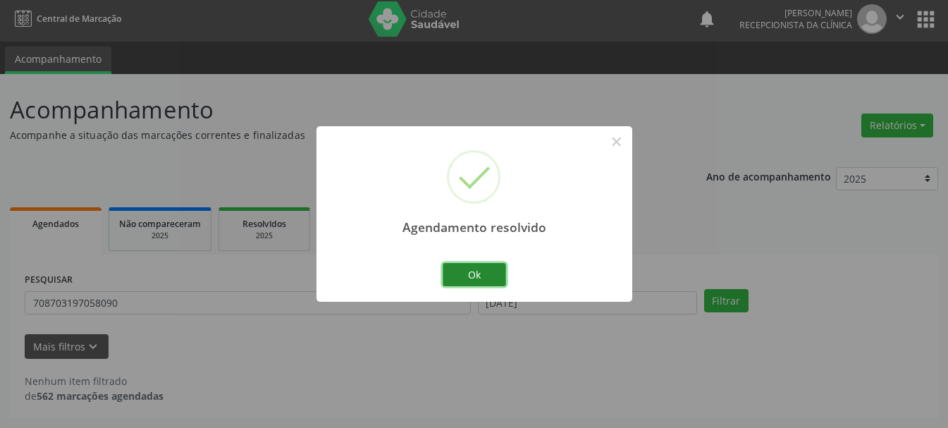
click at [486, 281] on button "Ok" at bounding box center [474, 275] width 63 height 24
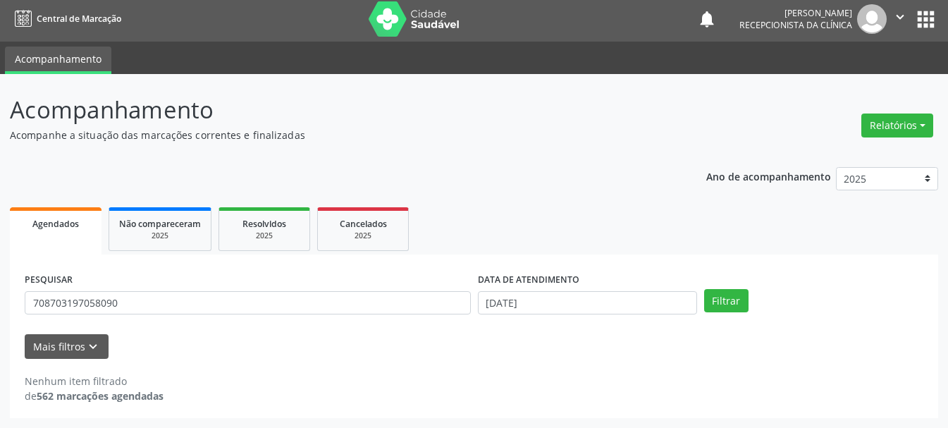
click at [297, 289] on div "PESQUISAR 708703197058090" at bounding box center [247, 296] width 453 height 55
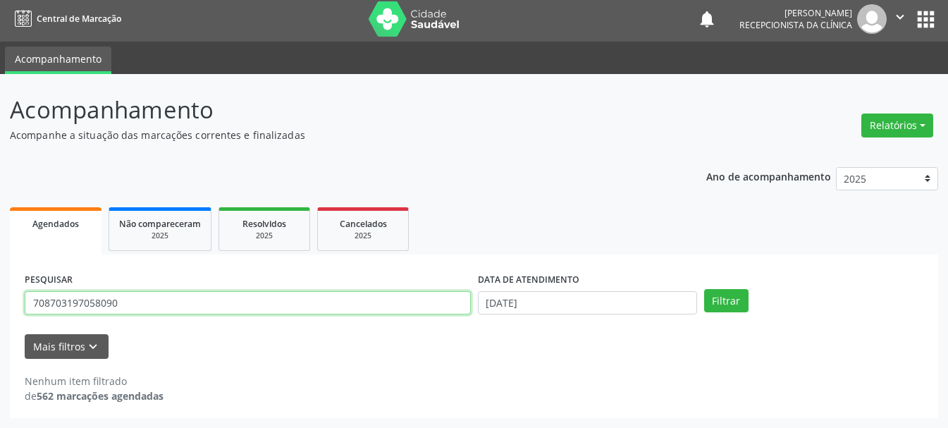
click at [285, 307] on input "708703197058090" at bounding box center [248, 303] width 446 height 24
type input "7"
type input "898003410962966"
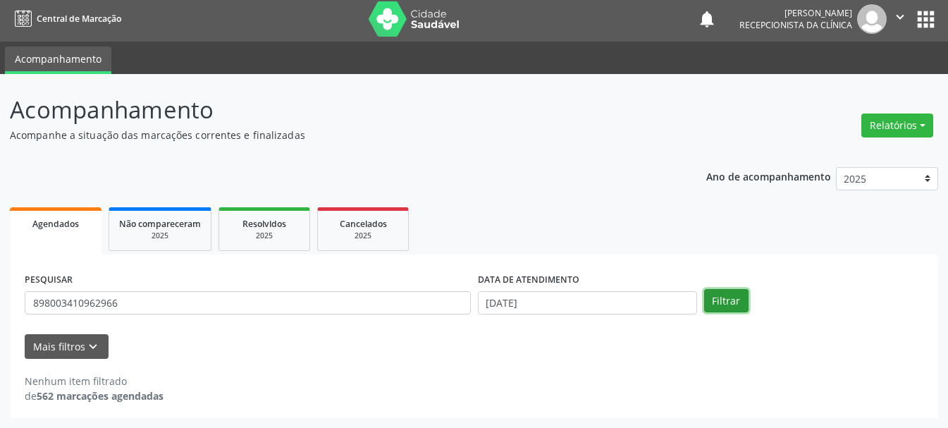
click at [721, 297] on button "Filtrar" at bounding box center [726, 301] width 44 height 24
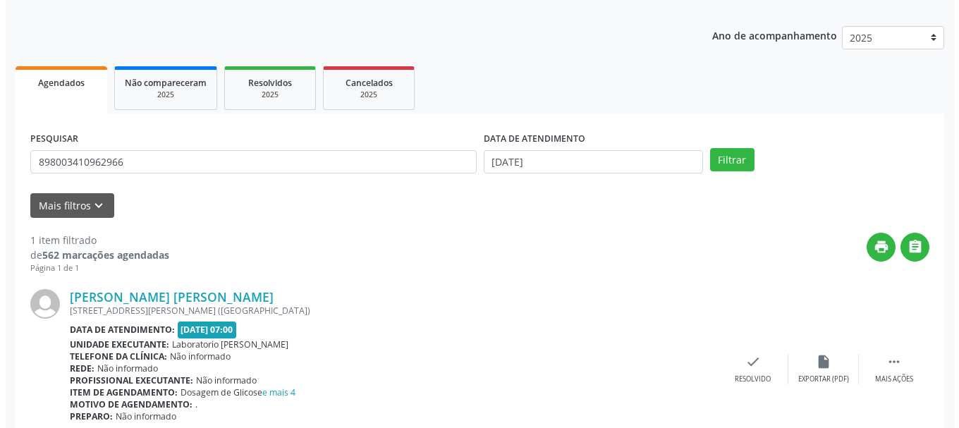
scroll to position [206, 0]
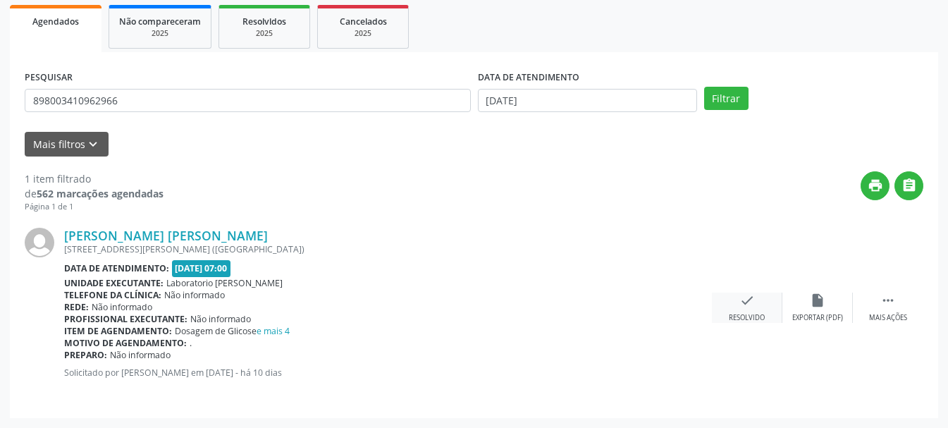
click at [752, 307] on icon "check" at bounding box center [748, 301] width 16 height 16
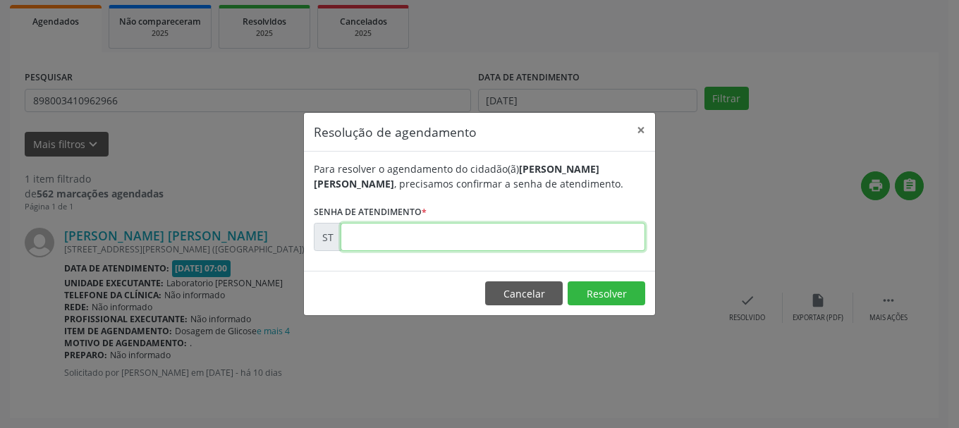
click at [403, 234] on input "text" at bounding box center [493, 237] width 305 height 28
type input "00017273"
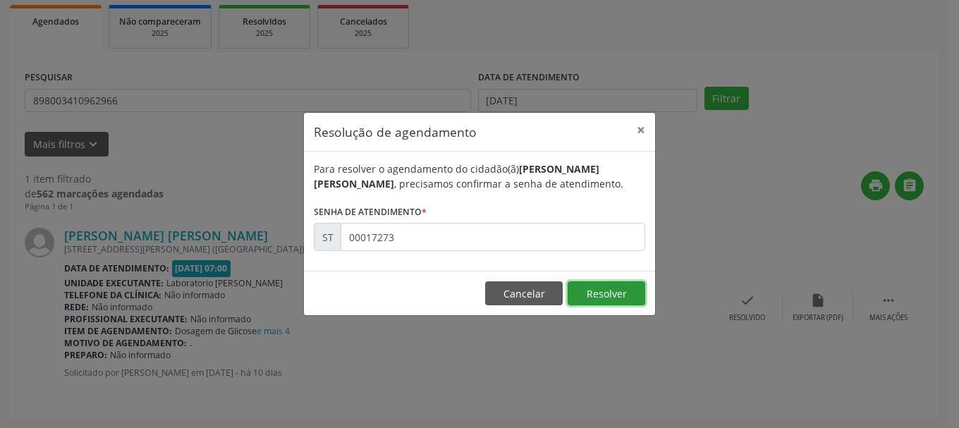
click at [608, 296] on button "Resolver" at bounding box center [607, 293] width 78 height 24
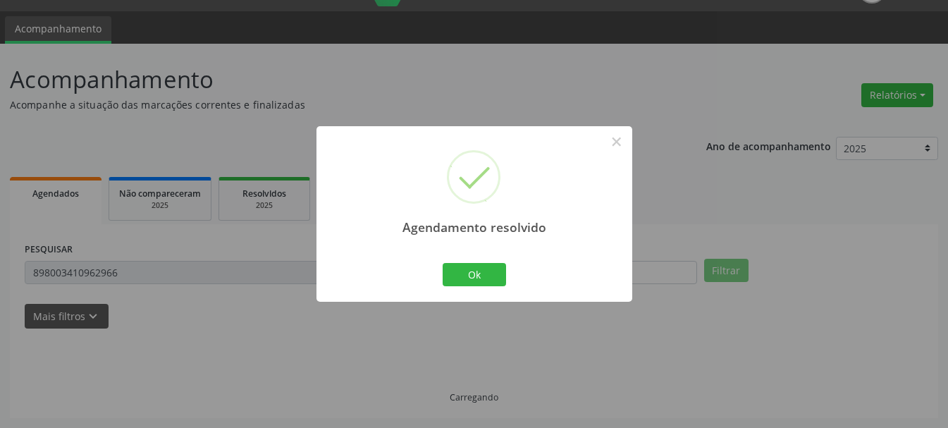
scroll to position [4, 0]
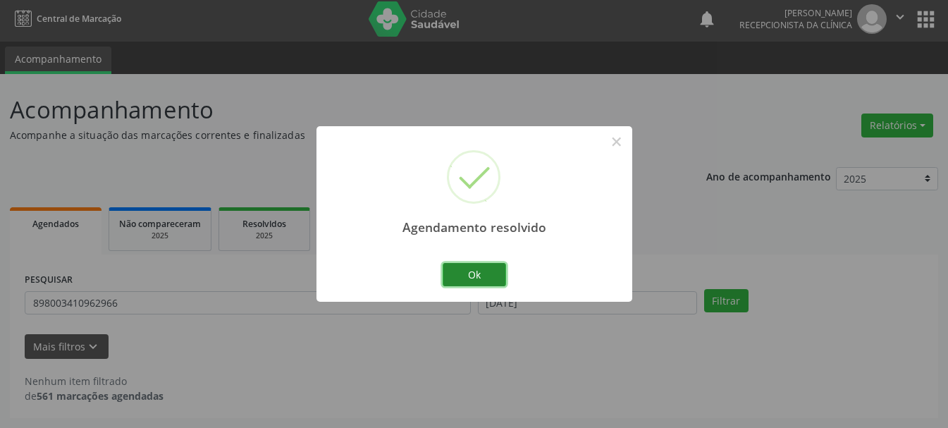
click at [490, 279] on button "Ok" at bounding box center [474, 275] width 63 height 24
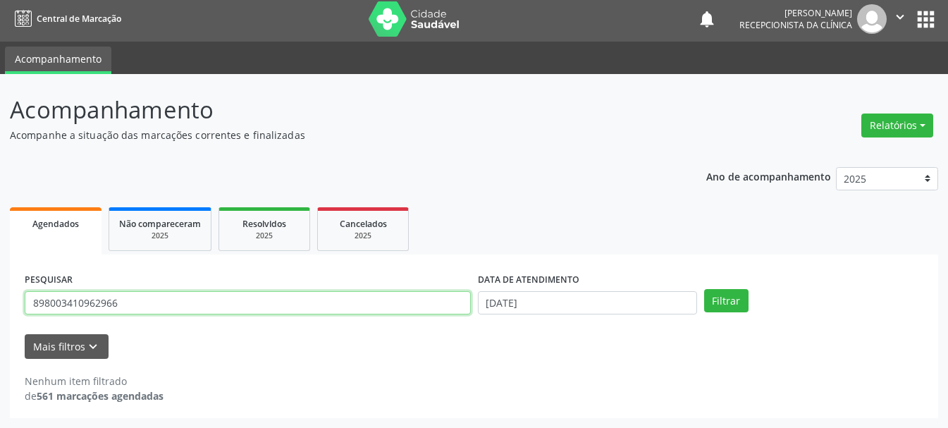
click at [140, 309] on input "898003410962966" at bounding box center [248, 303] width 446 height 24
type input "8"
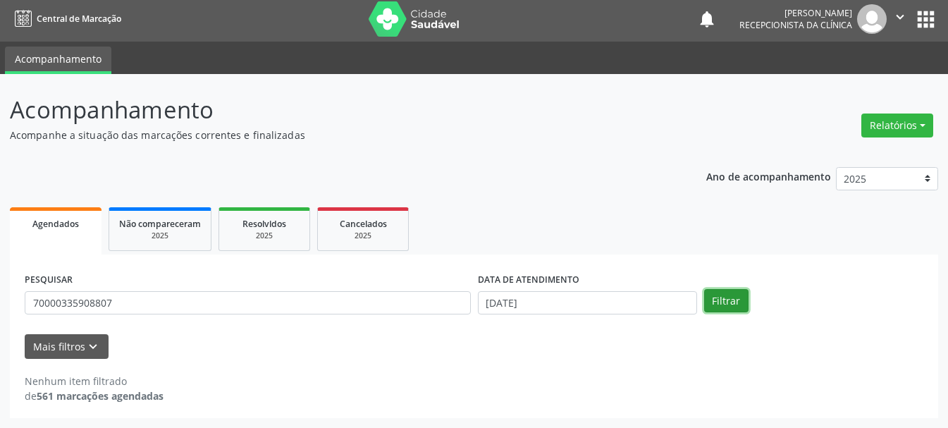
click at [725, 310] on button "Filtrar" at bounding box center [726, 301] width 44 height 24
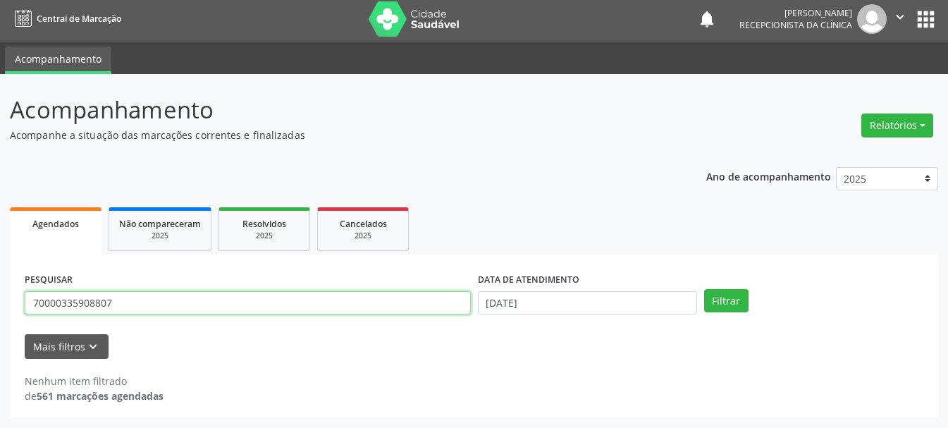
click at [216, 297] on input "70000335908807" at bounding box center [248, 303] width 446 height 24
click at [51, 300] on input "70000335908807" at bounding box center [248, 303] width 446 height 24
click at [61, 305] on input "70000335908807" at bounding box center [248, 303] width 446 height 24
click at [71, 301] on input "700000335908807" at bounding box center [248, 303] width 446 height 24
click at [96, 307] on input "700000335908807" at bounding box center [248, 303] width 446 height 24
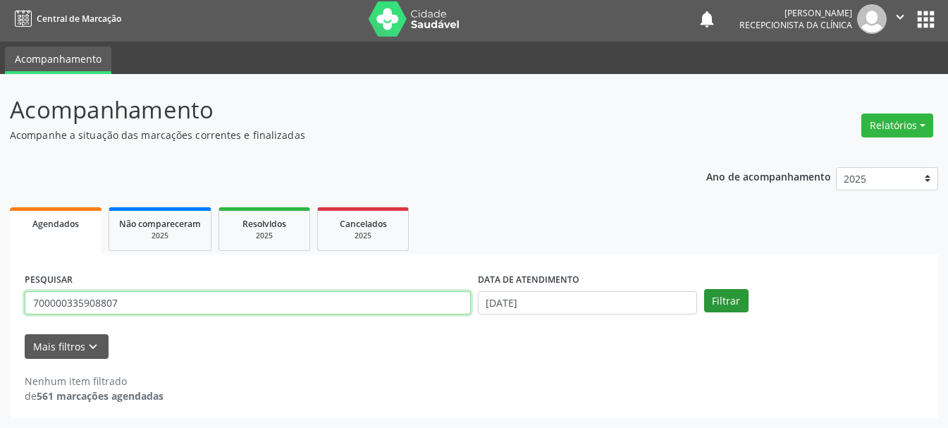
type input "700000335908807"
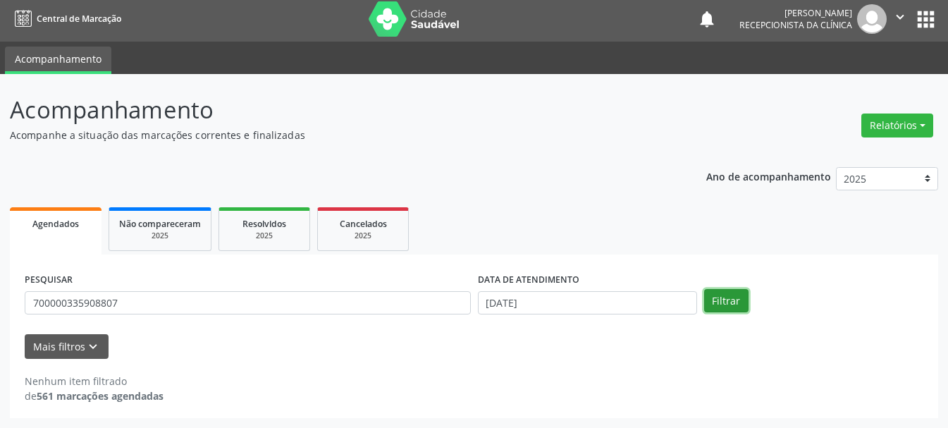
click at [741, 302] on button "Filtrar" at bounding box center [726, 301] width 44 height 24
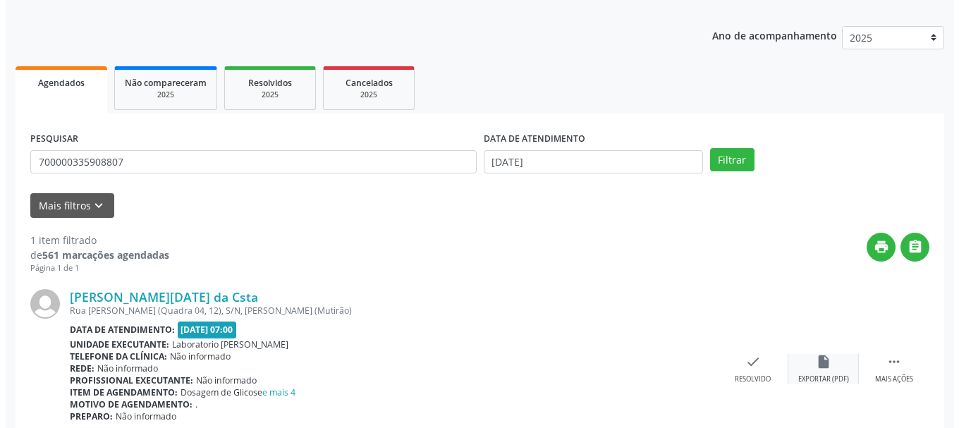
scroll to position [206, 0]
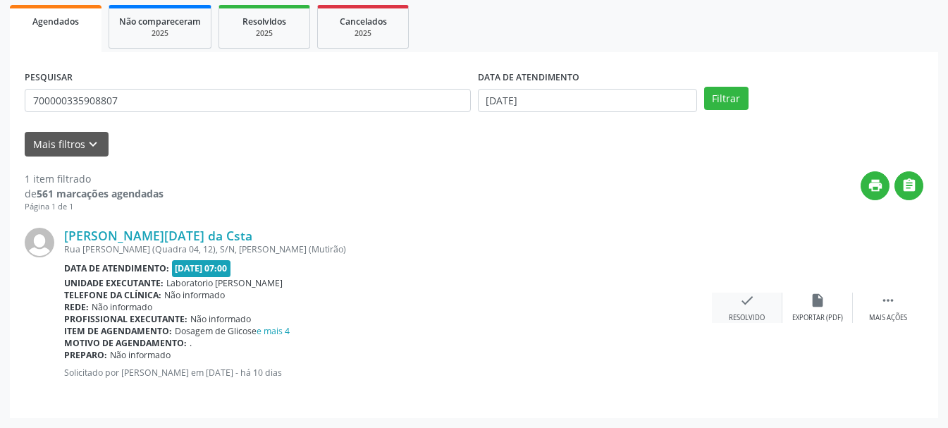
click at [742, 315] on div "Resolvido" at bounding box center [747, 318] width 36 height 10
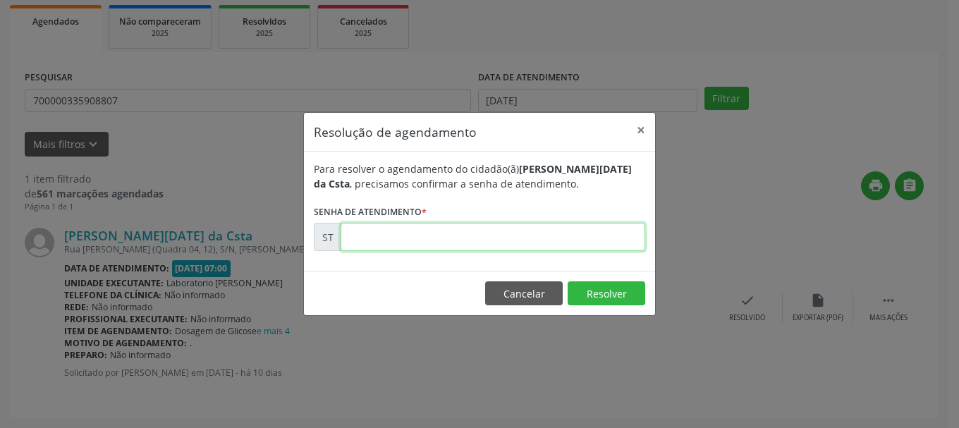
click at [500, 238] on input "text" at bounding box center [493, 237] width 305 height 28
type input "00175259"
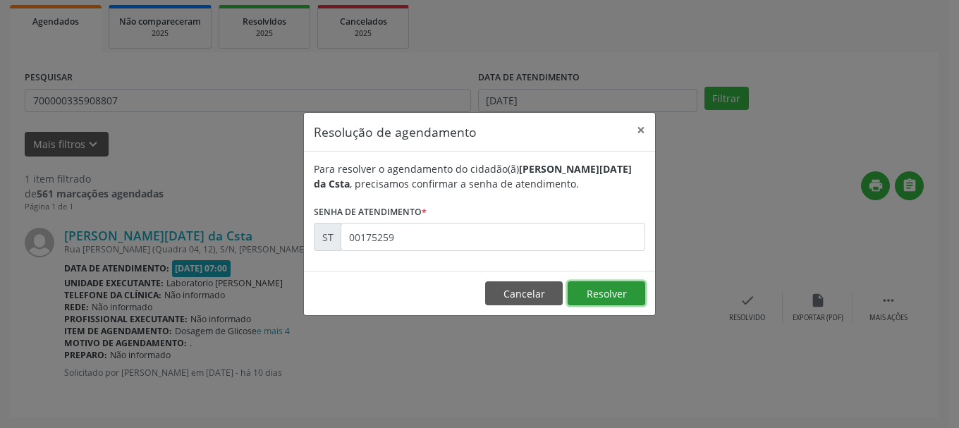
click at [624, 290] on button "Resolver" at bounding box center [607, 293] width 78 height 24
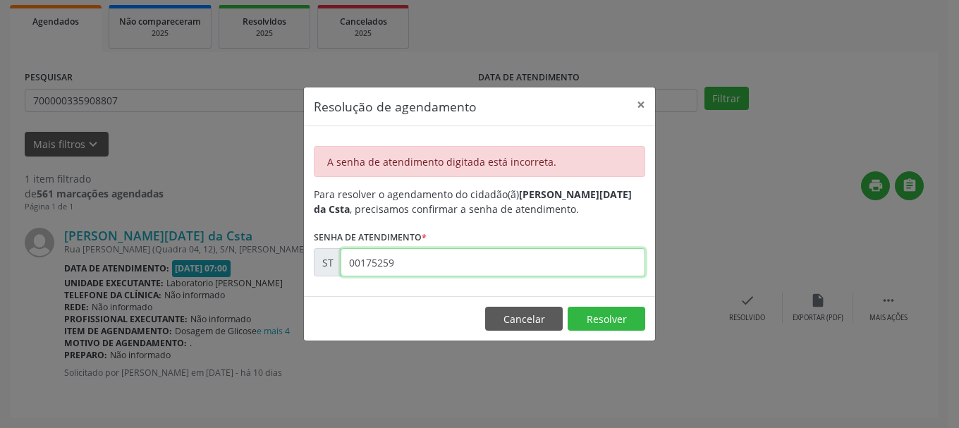
click at [478, 268] on input "00175259" at bounding box center [493, 262] width 305 height 28
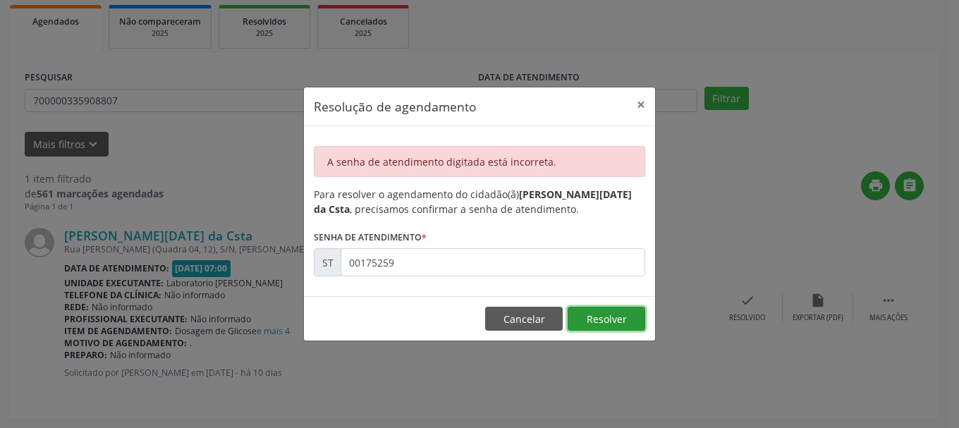
click at [597, 319] on button "Resolver" at bounding box center [607, 319] width 78 height 24
click at [637, 110] on button "×" at bounding box center [641, 104] width 28 height 35
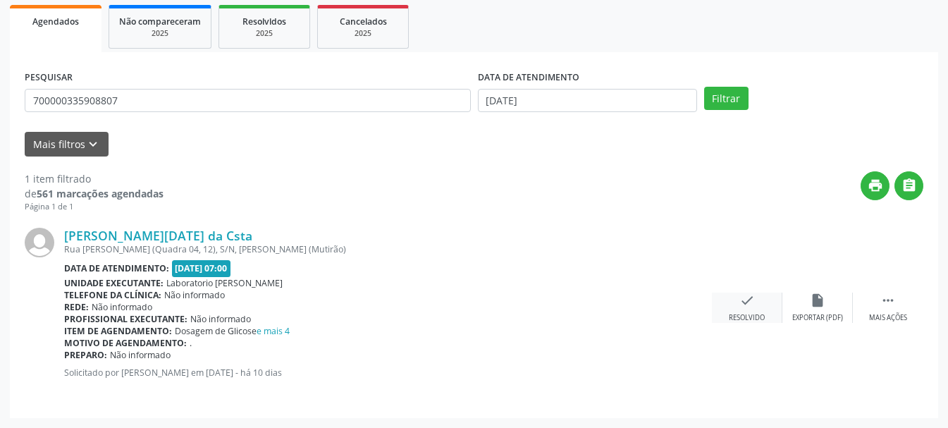
click at [749, 313] on div "Resolvido" at bounding box center [747, 318] width 36 height 10
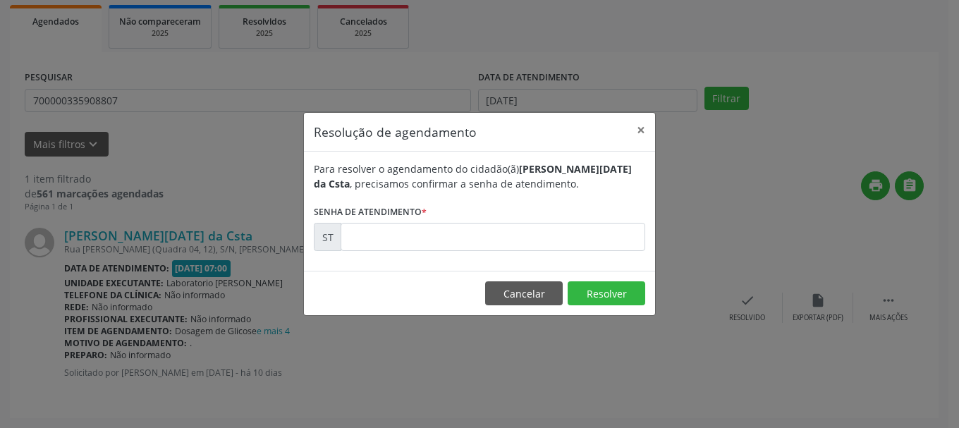
click at [493, 221] on form "Para resolver o agendamento do cidadão(ã) Ana Lucia Marques da Csta , precisamo…" at bounding box center [479, 206] width 331 height 90
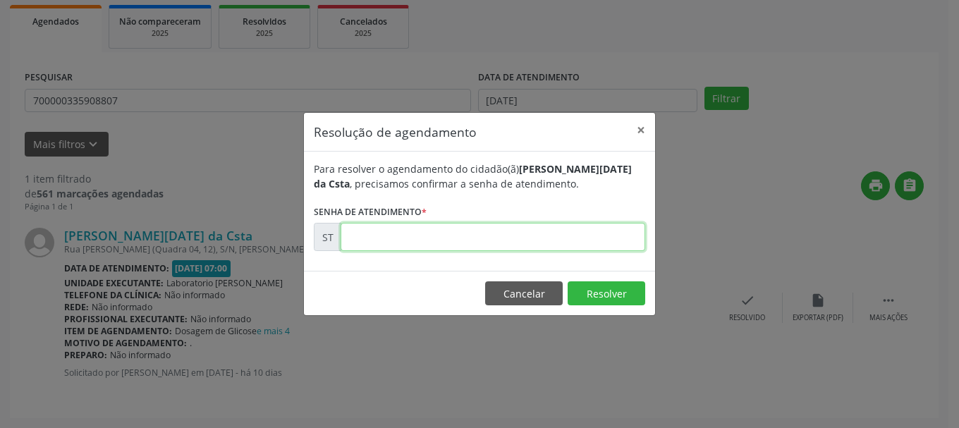
click at [489, 237] on input "text" at bounding box center [493, 237] width 305 height 28
type input "00017259"
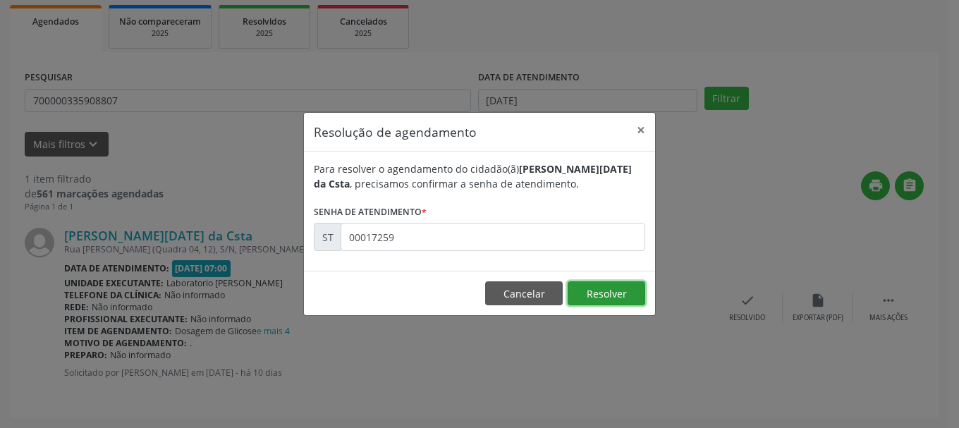
click at [618, 295] on button "Resolver" at bounding box center [607, 293] width 78 height 24
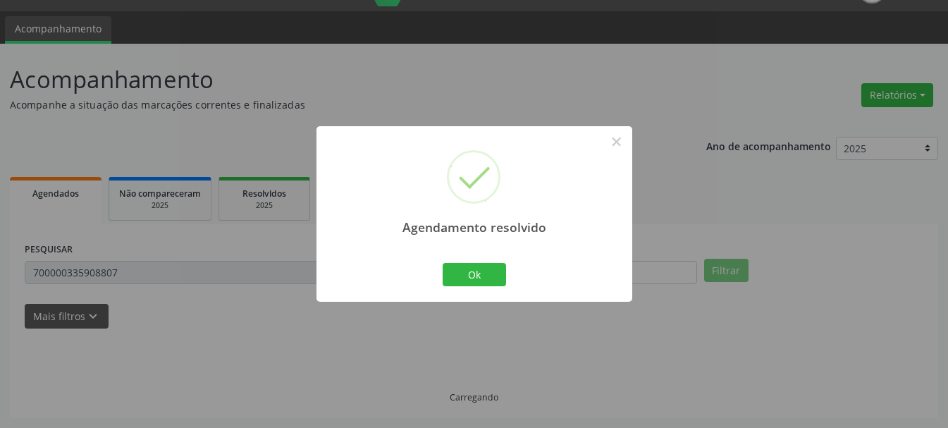
scroll to position [4, 0]
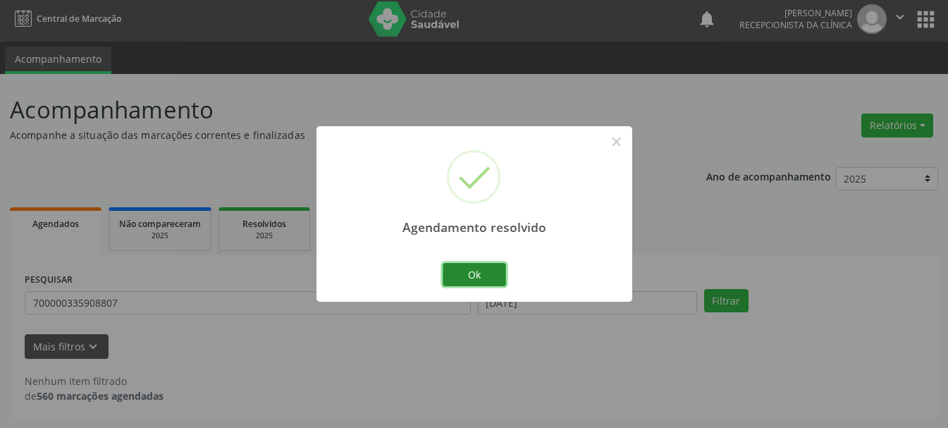
click at [482, 279] on button "Ok" at bounding box center [474, 275] width 63 height 24
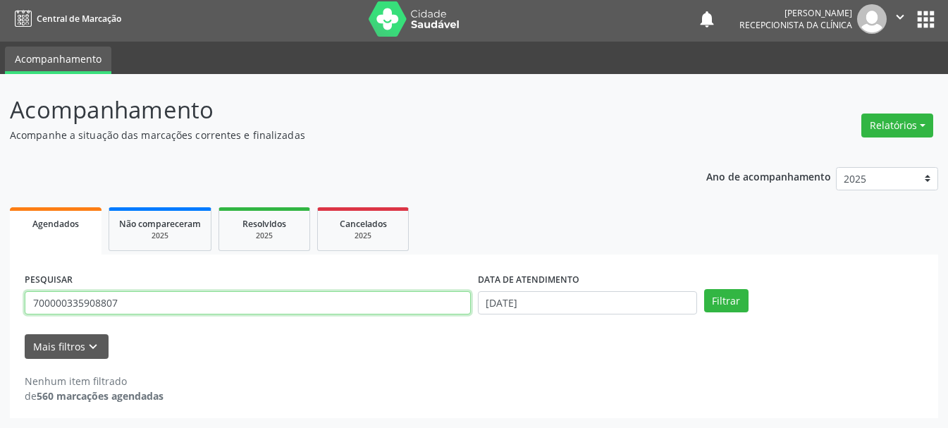
click at [282, 312] on input "700000335908807" at bounding box center [248, 303] width 446 height 24
type input "703200693523694"
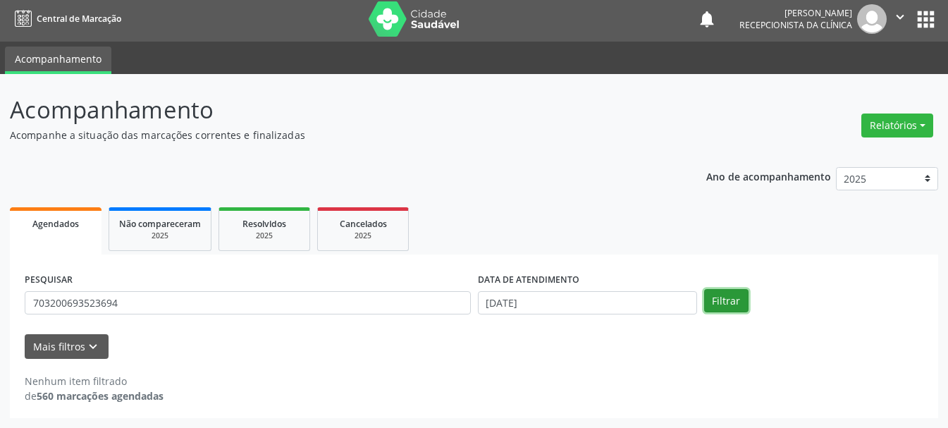
click at [729, 293] on button "Filtrar" at bounding box center [726, 301] width 44 height 24
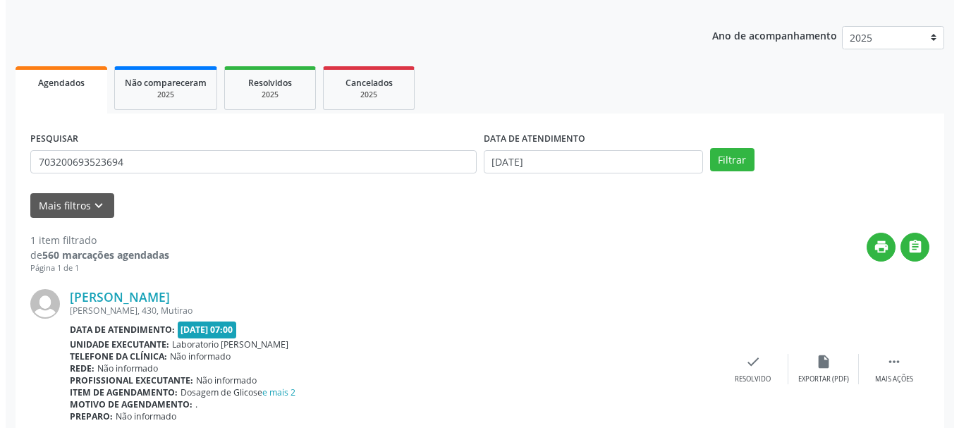
scroll to position [206, 0]
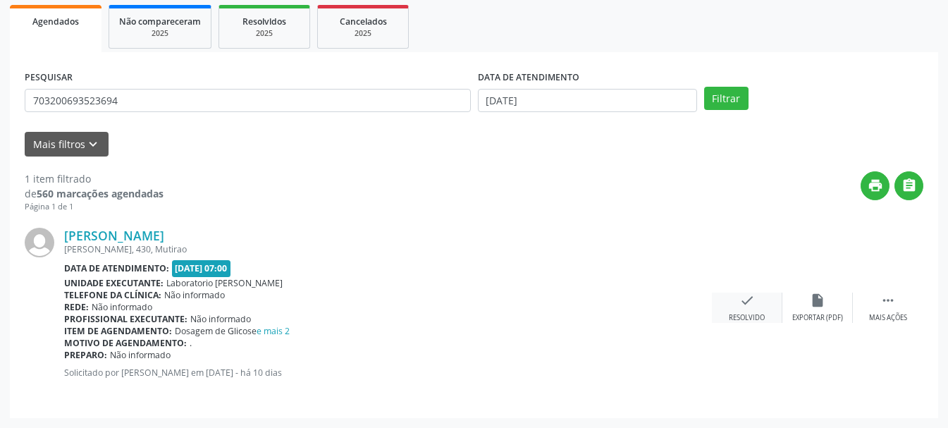
click at [750, 311] on div "check Resolvido" at bounding box center [747, 308] width 71 height 30
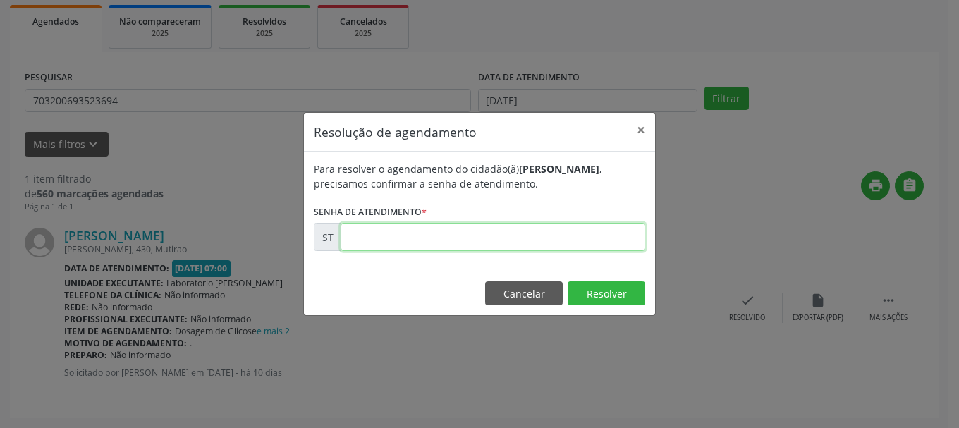
click at [496, 234] on input "text" at bounding box center [493, 237] width 305 height 28
type input "00017330"
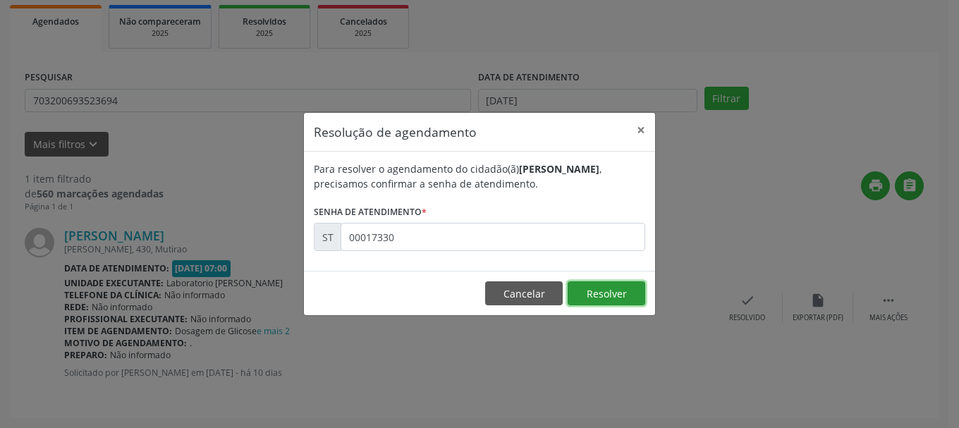
click at [621, 294] on button "Resolver" at bounding box center [607, 293] width 78 height 24
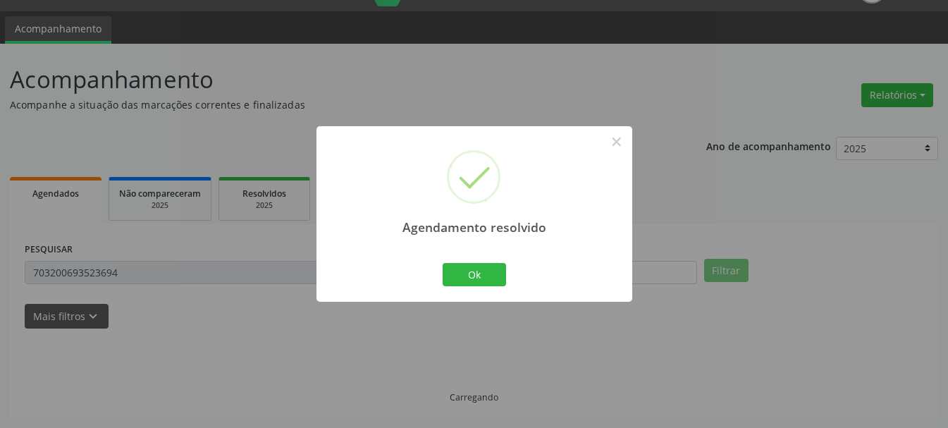
scroll to position [4, 0]
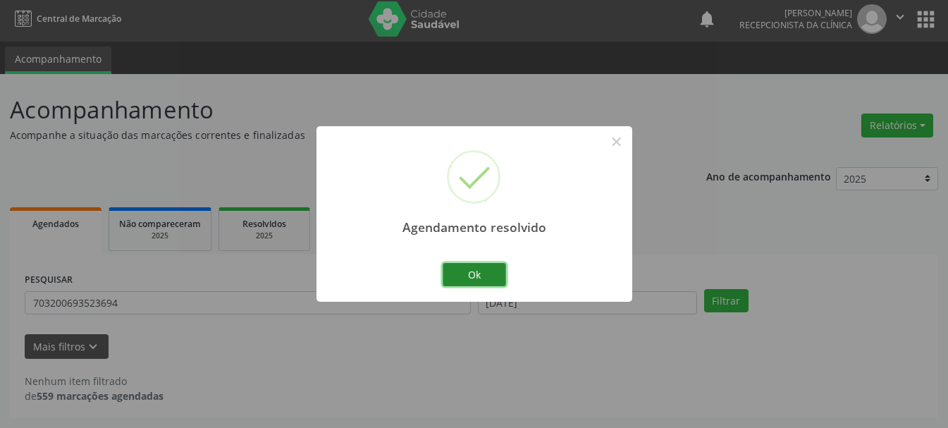
click at [490, 279] on button "Ok" at bounding box center [474, 275] width 63 height 24
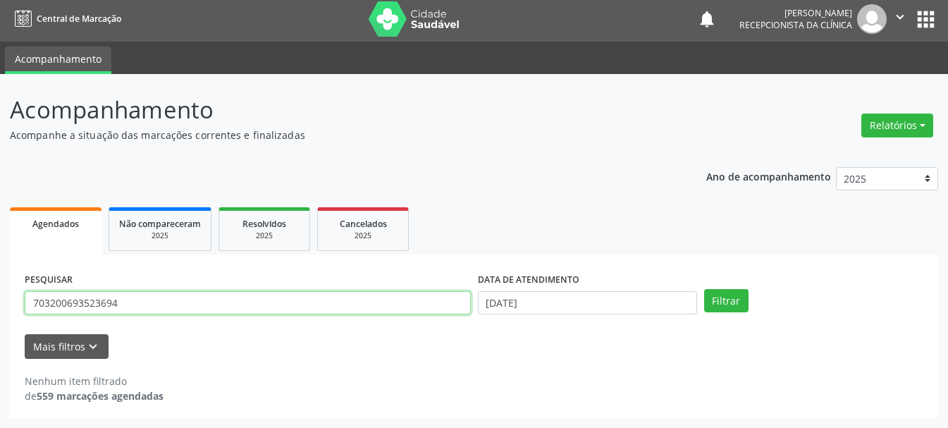
click at [324, 303] on input "703200693523694" at bounding box center [248, 303] width 446 height 24
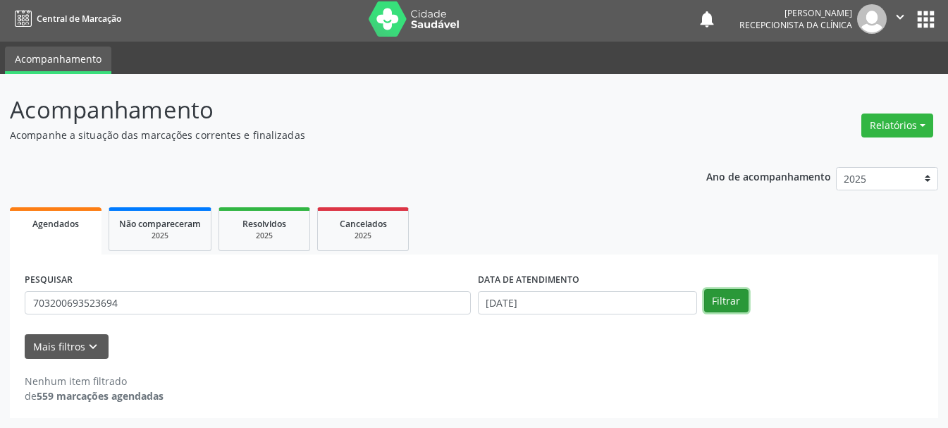
click at [716, 303] on button "Filtrar" at bounding box center [726, 301] width 44 height 24
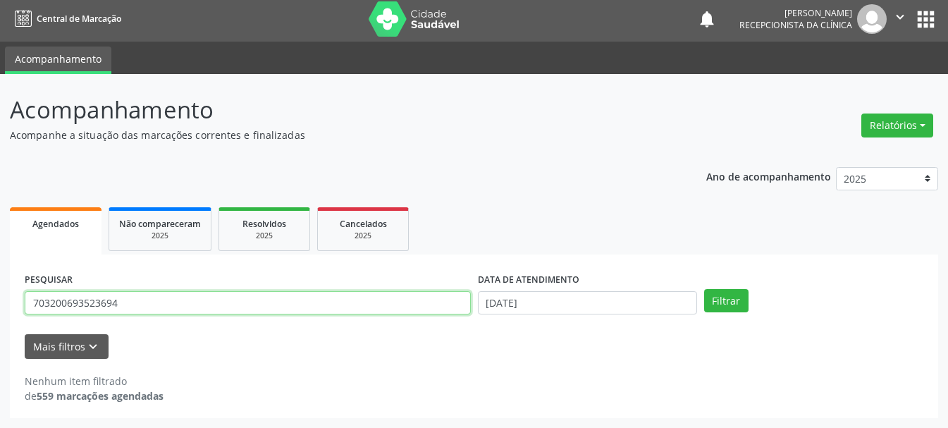
click at [209, 303] on input "703200693523694" at bounding box center [248, 303] width 446 height 24
click at [398, 305] on input "703200693523694" at bounding box center [248, 303] width 446 height 24
type input "7"
type input "703200693523694"
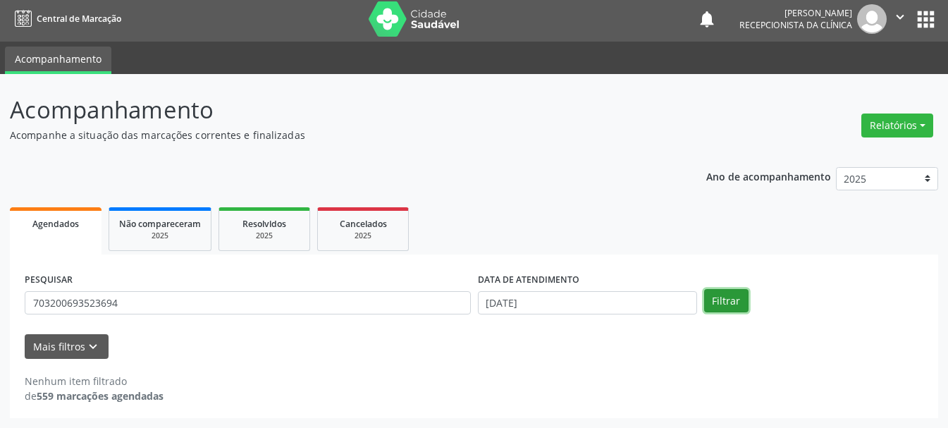
click at [712, 298] on button "Filtrar" at bounding box center [726, 301] width 44 height 24
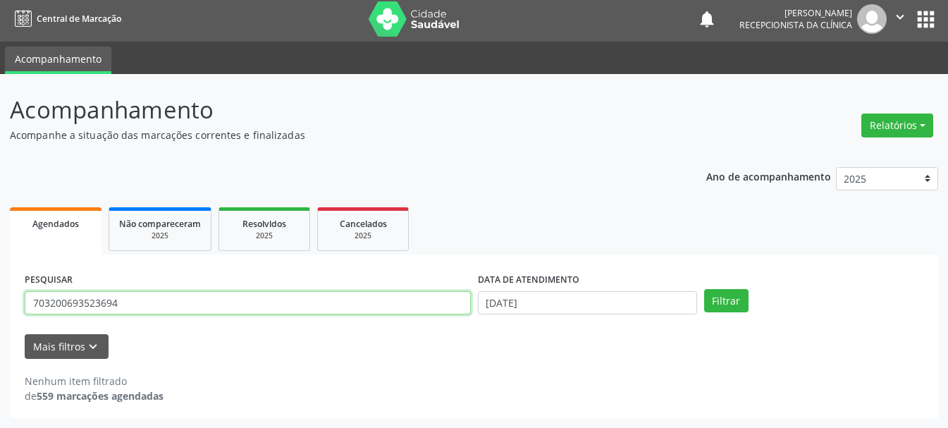
click at [48, 305] on input "703200693523694" at bounding box center [248, 303] width 446 height 24
click at [63, 305] on input "703200693523694" at bounding box center [248, 303] width 446 height 24
click at [71, 300] on input "703200693523694" at bounding box center [248, 303] width 446 height 24
click at [93, 307] on input "703200693523694" at bounding box center [248, 303] width 446 height 24
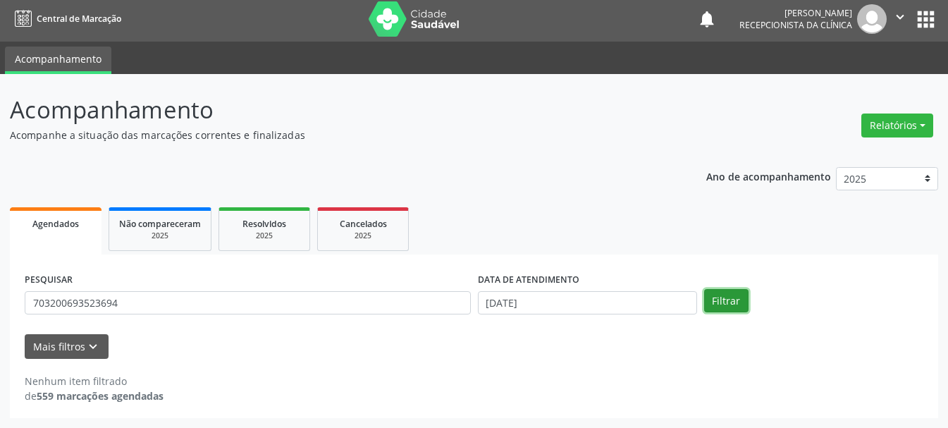
click at [723, 303] on button "Filtrar" at bounding box center [726, 301] width 44 height 24
